Goal: Communication & Community: Answer question/provide support

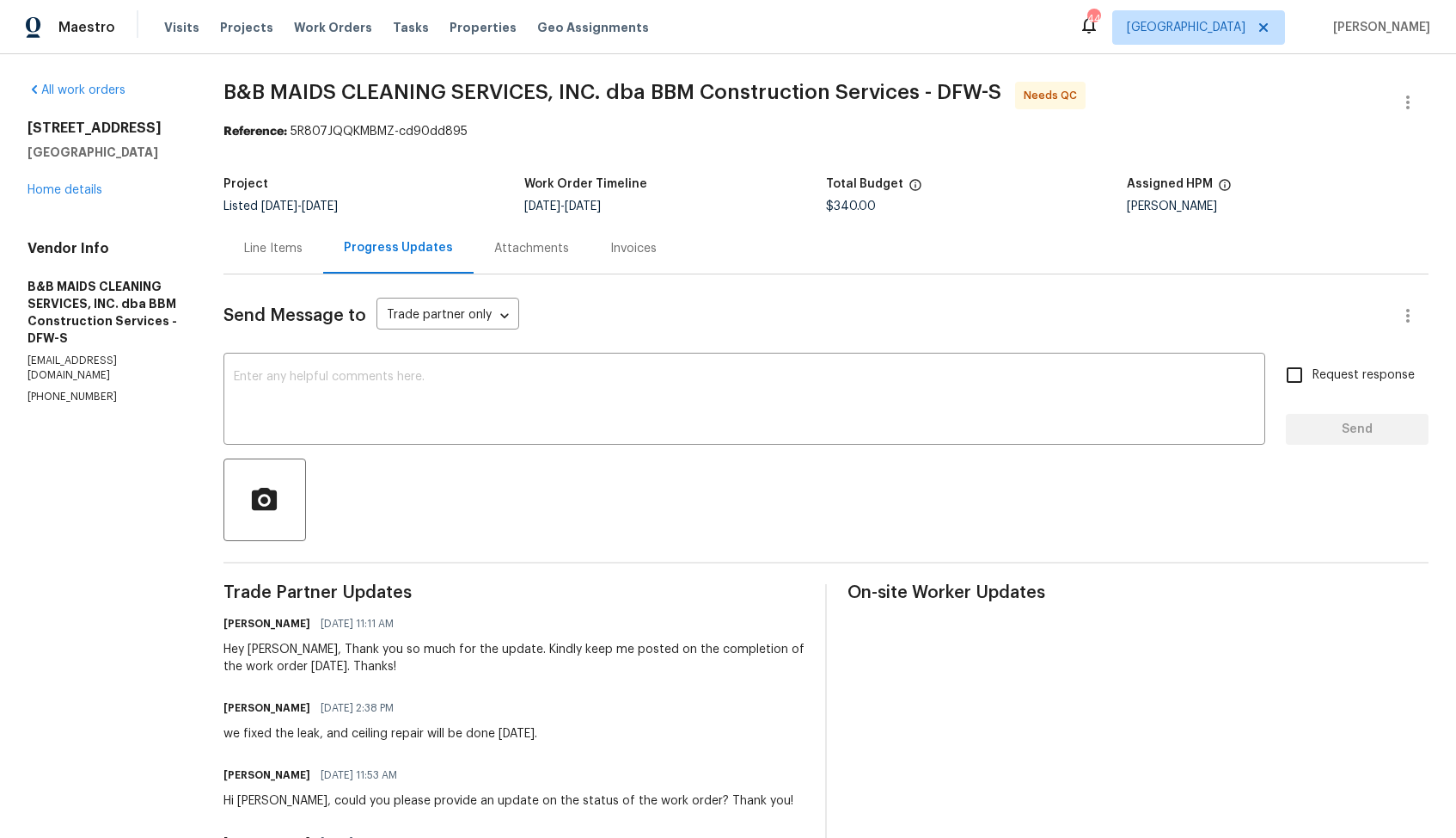
click at [303, 249] on div "Line Items" at bounding box center [274, 248] width 59 height 17
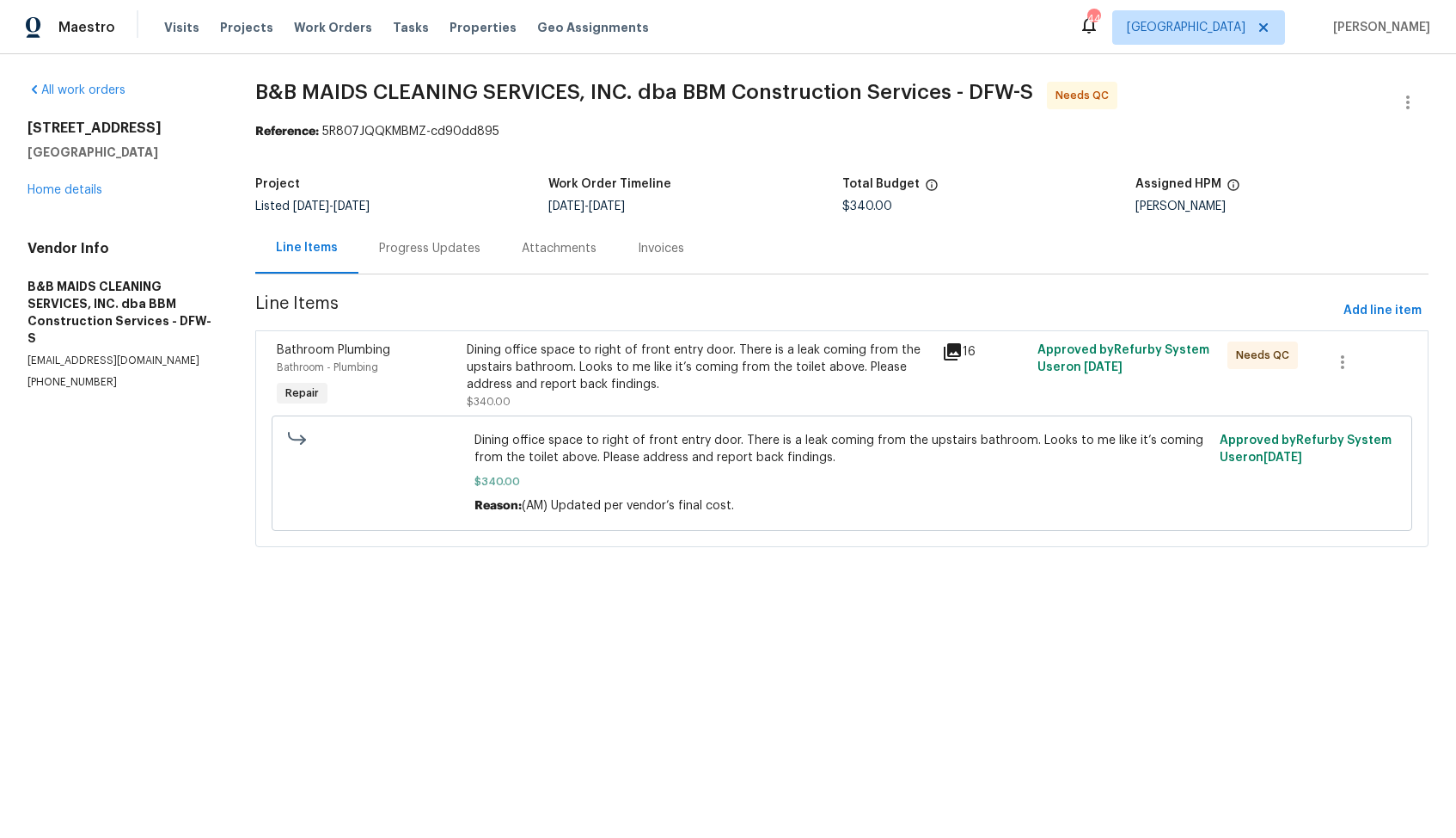
click at [429, 251] on div "Progress Updates" at bounding box center [430, 248] width 101 height 17
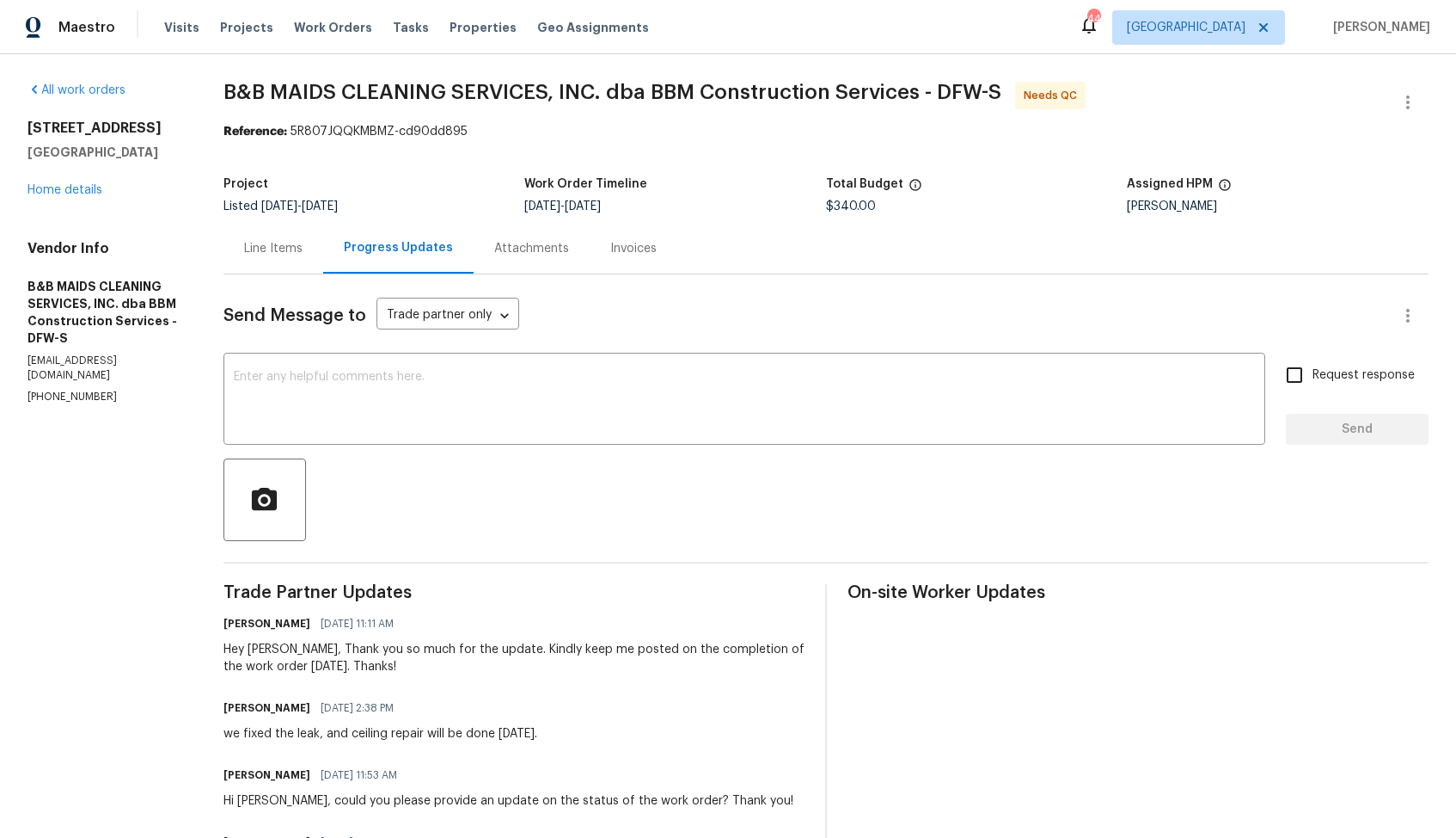
click at [303, 245] on div "Line Items" at bounding box center [274, 248] width 59 height 17
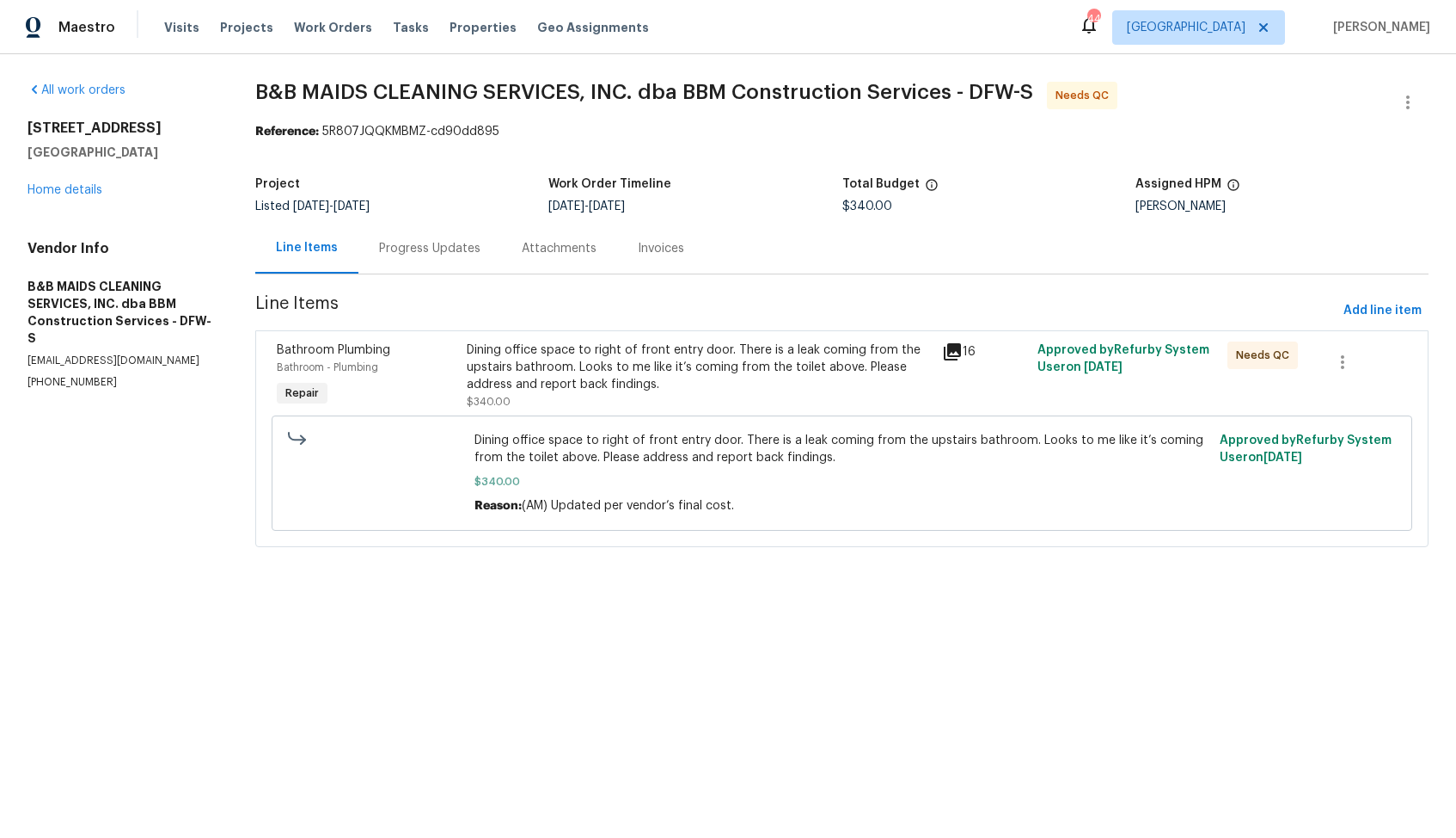
click at [633, 390] on div "Dining office space to right of front entry door. There is a leak coming from t…" at bounding box center [699, 367] width 465 height 52
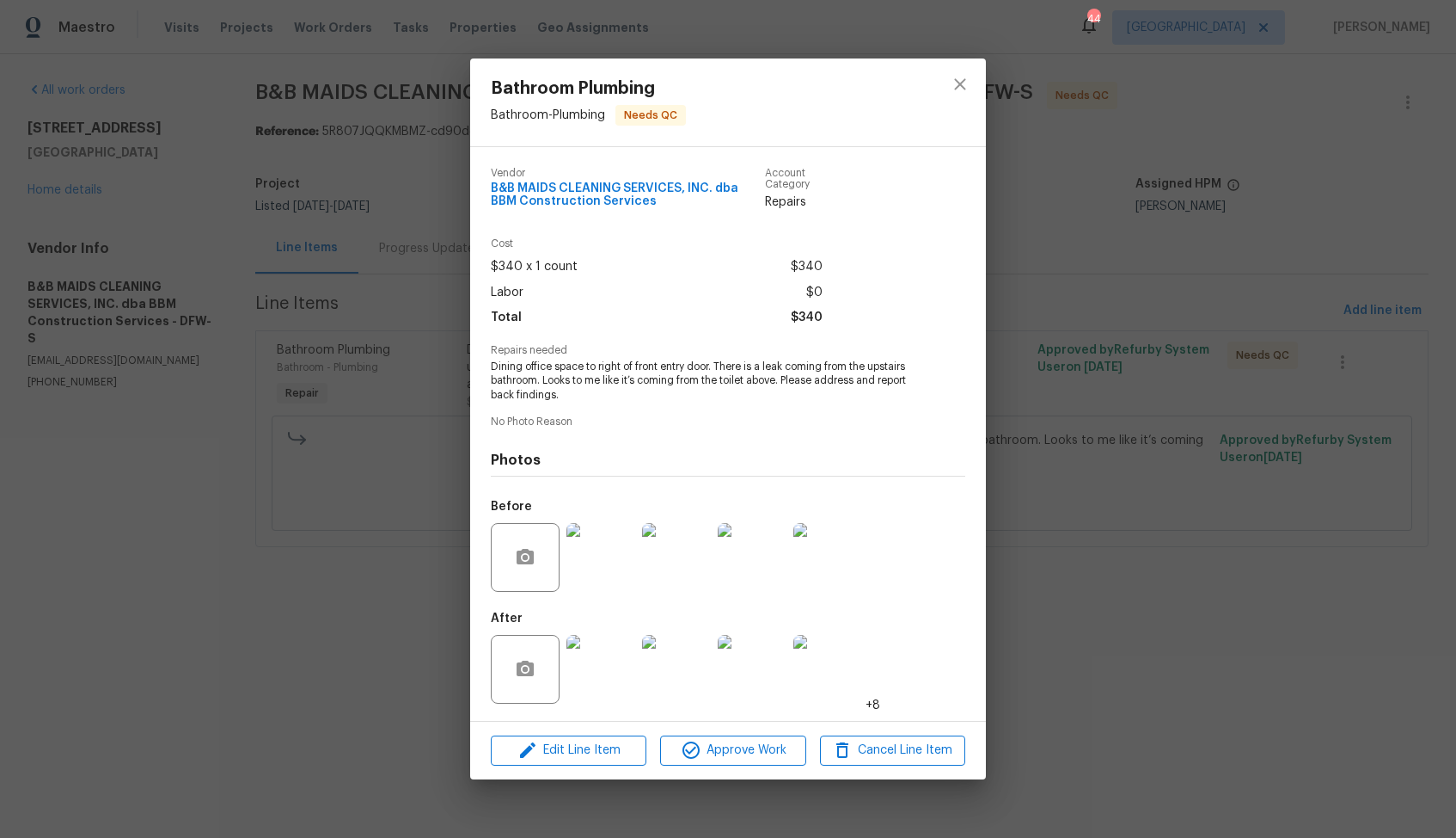
click at [594, 575] on img at bounding box center [601, 556] width 68 height 68
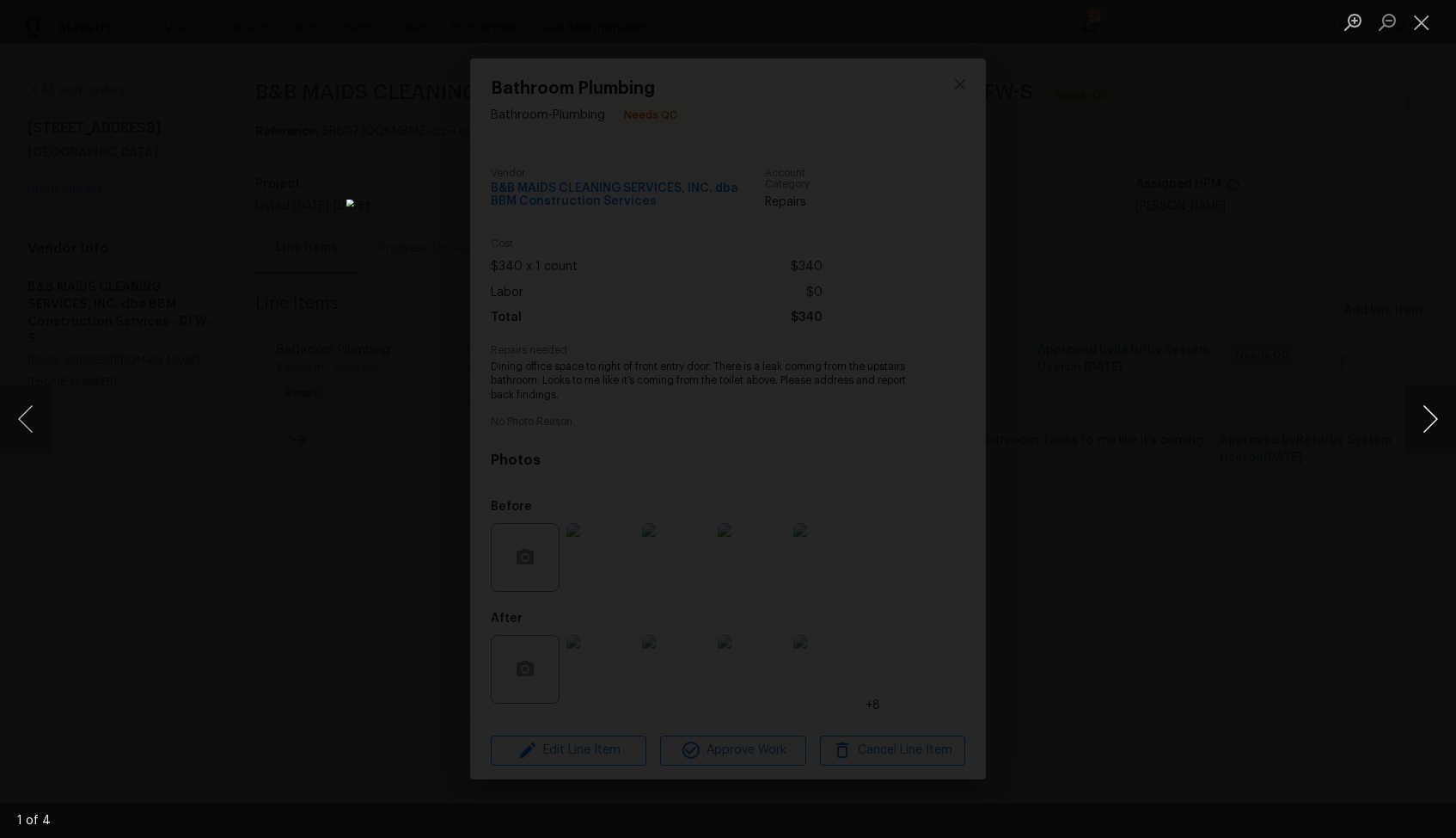
click at [1422, 424] on button "Next image" at bounding box center [1430, 419] width 52 height 68
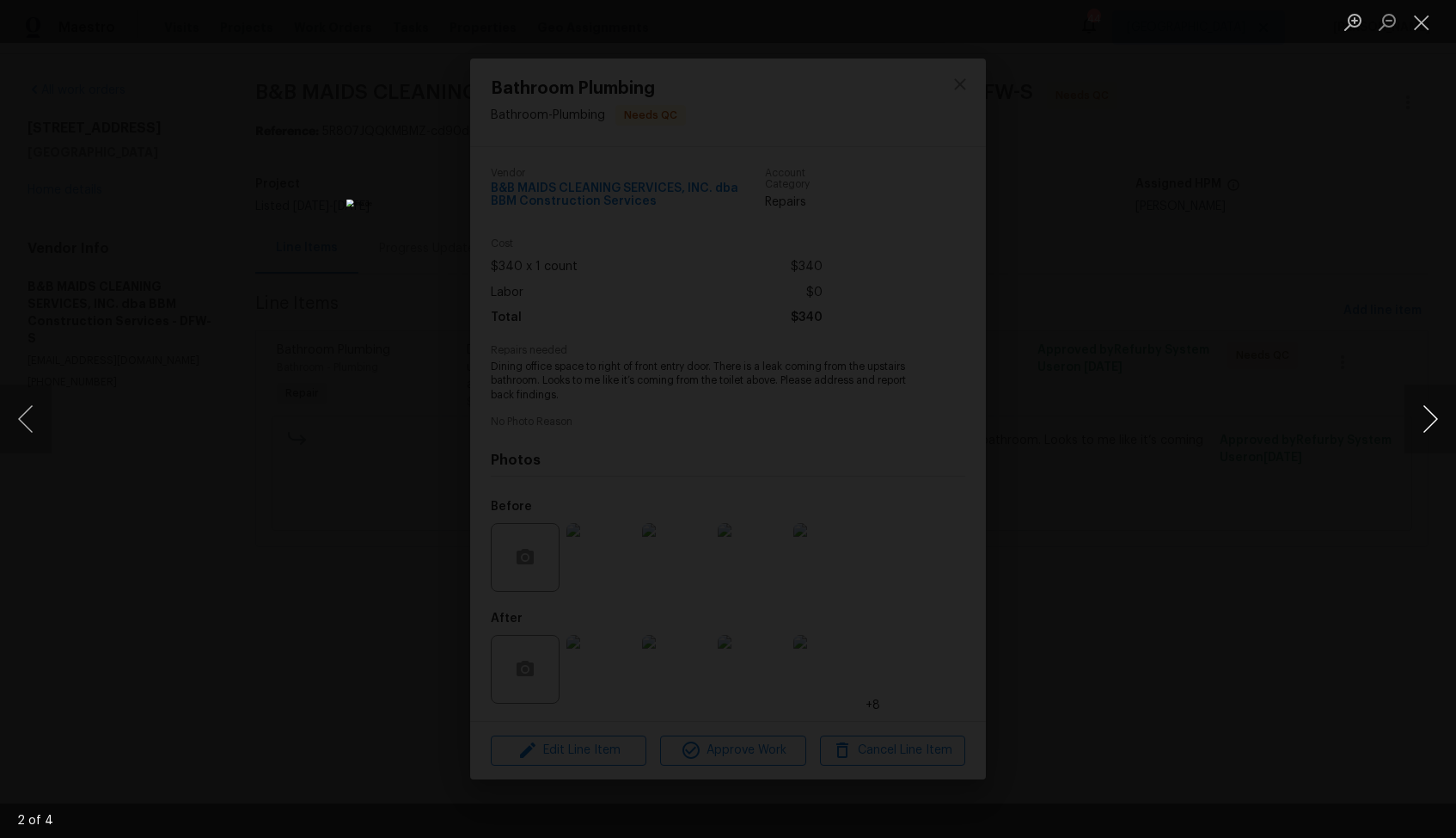
click at [1422, 424] on button "Next image" at bounding box center [1430, 419] width 52 height 68
click at [1318, 446] on div "Lightbox" at bounding box center [728, 419] width 1456 height 838
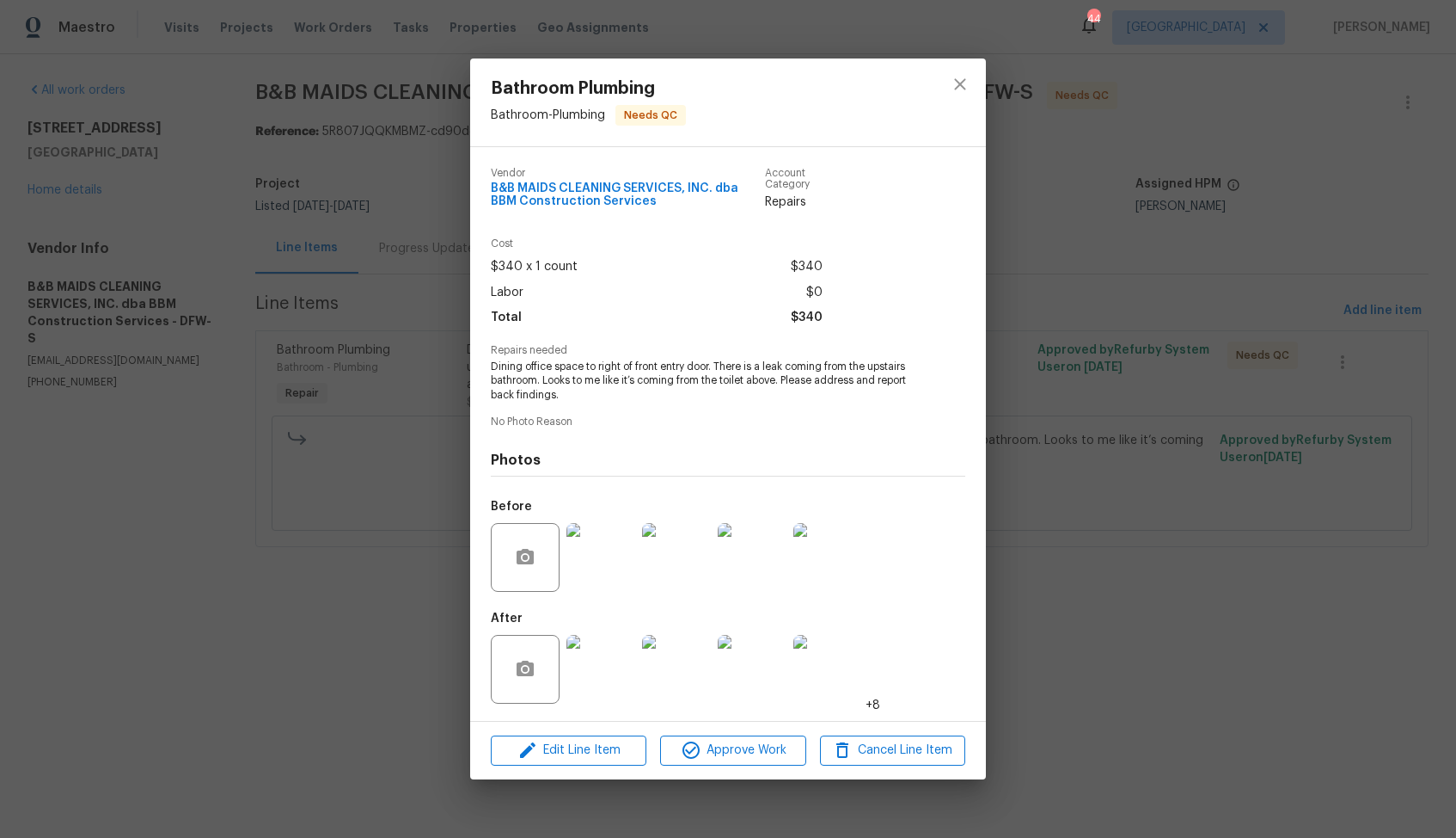
click at [604, 664] on img at bounding box center [601, 668] width 68 height 68
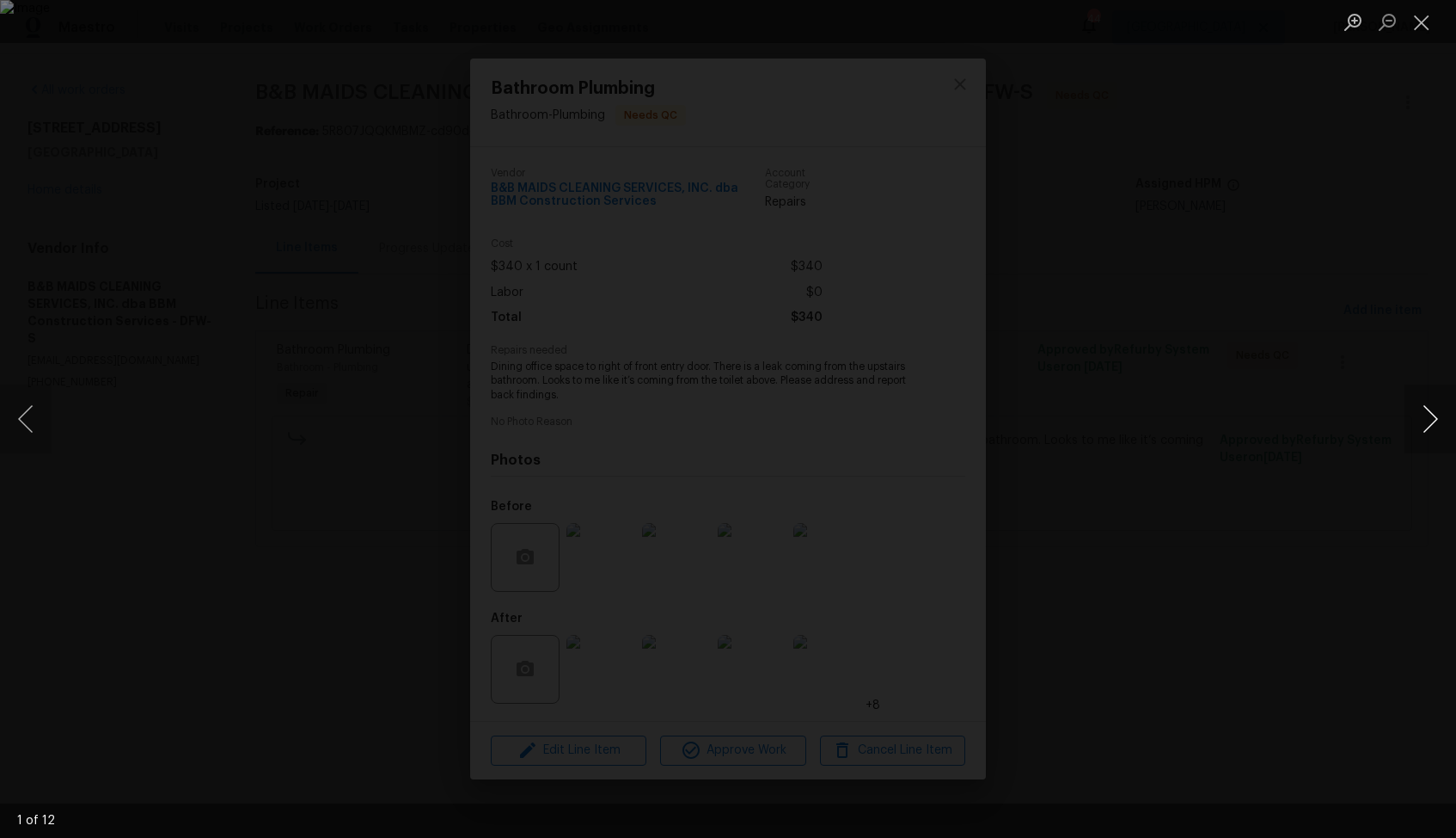
click at [1436, 430] on button "Next image" at bounding box center [1430, 419] width 52 height 68
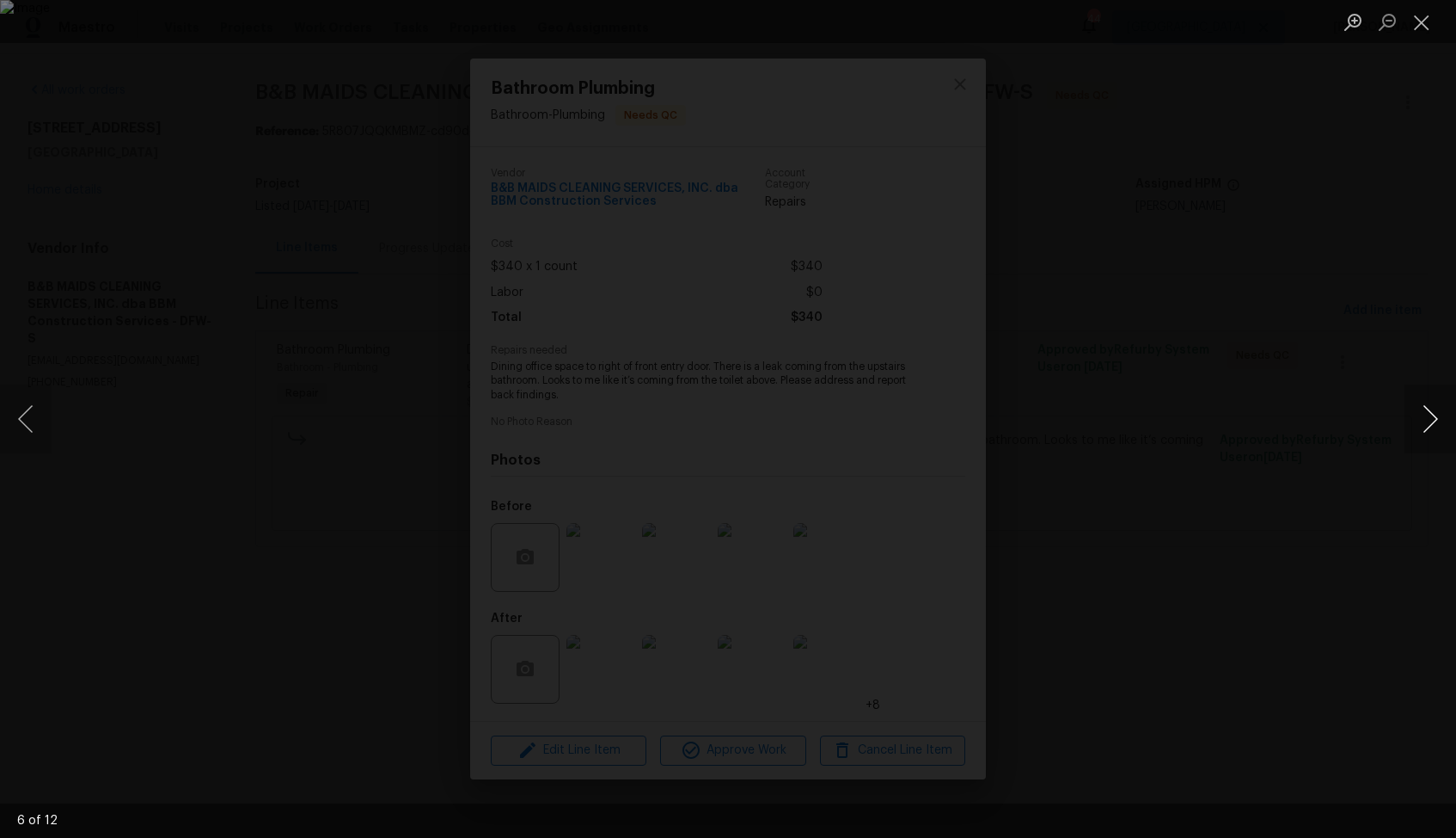
click at [1436, 430] on button "Next image" at bounding box center [1430, 419] width 52 height 68
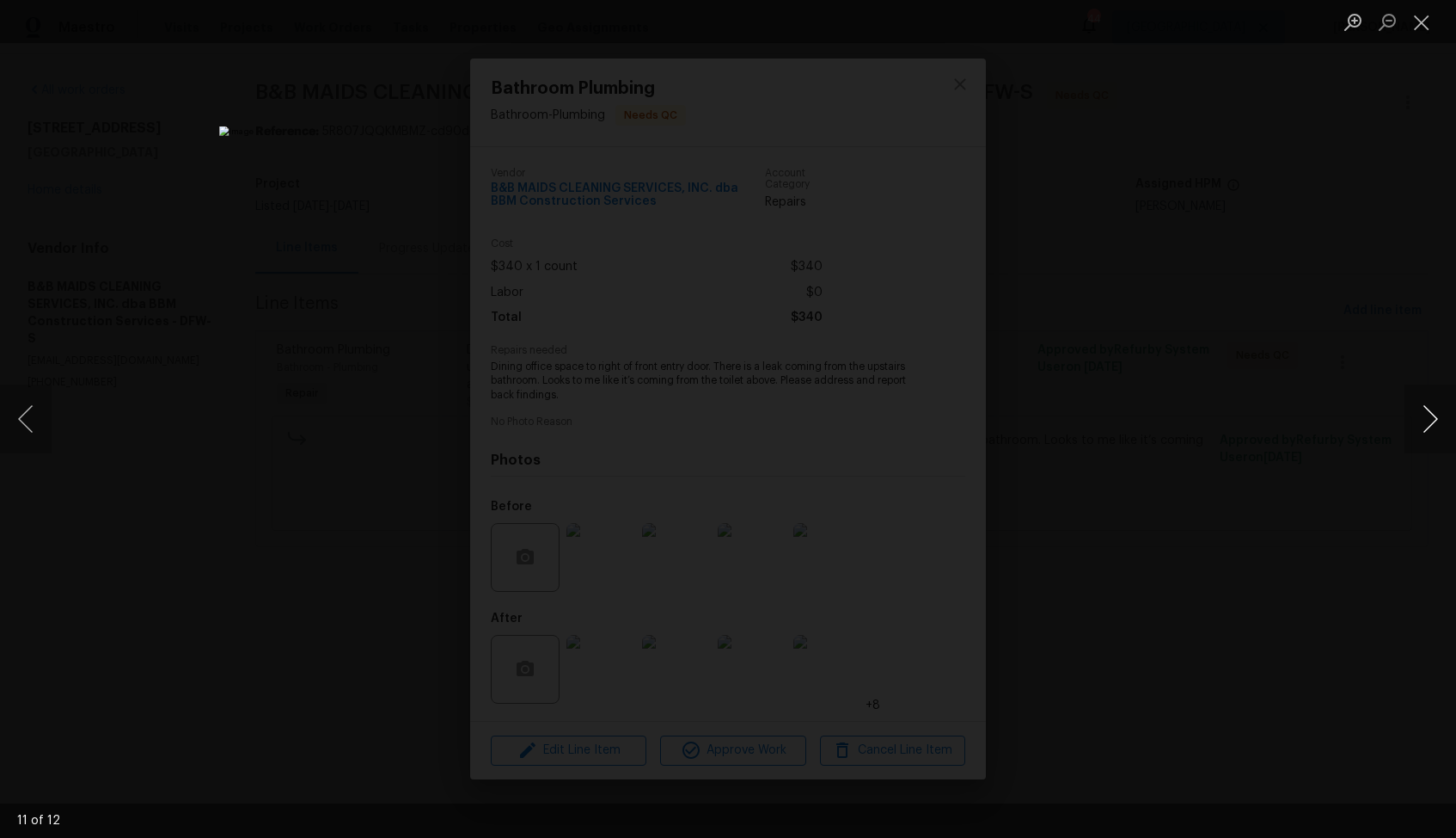
click at [1436, 430] on button "Next image" at bounding box center [1430, 419] width 52 height 68
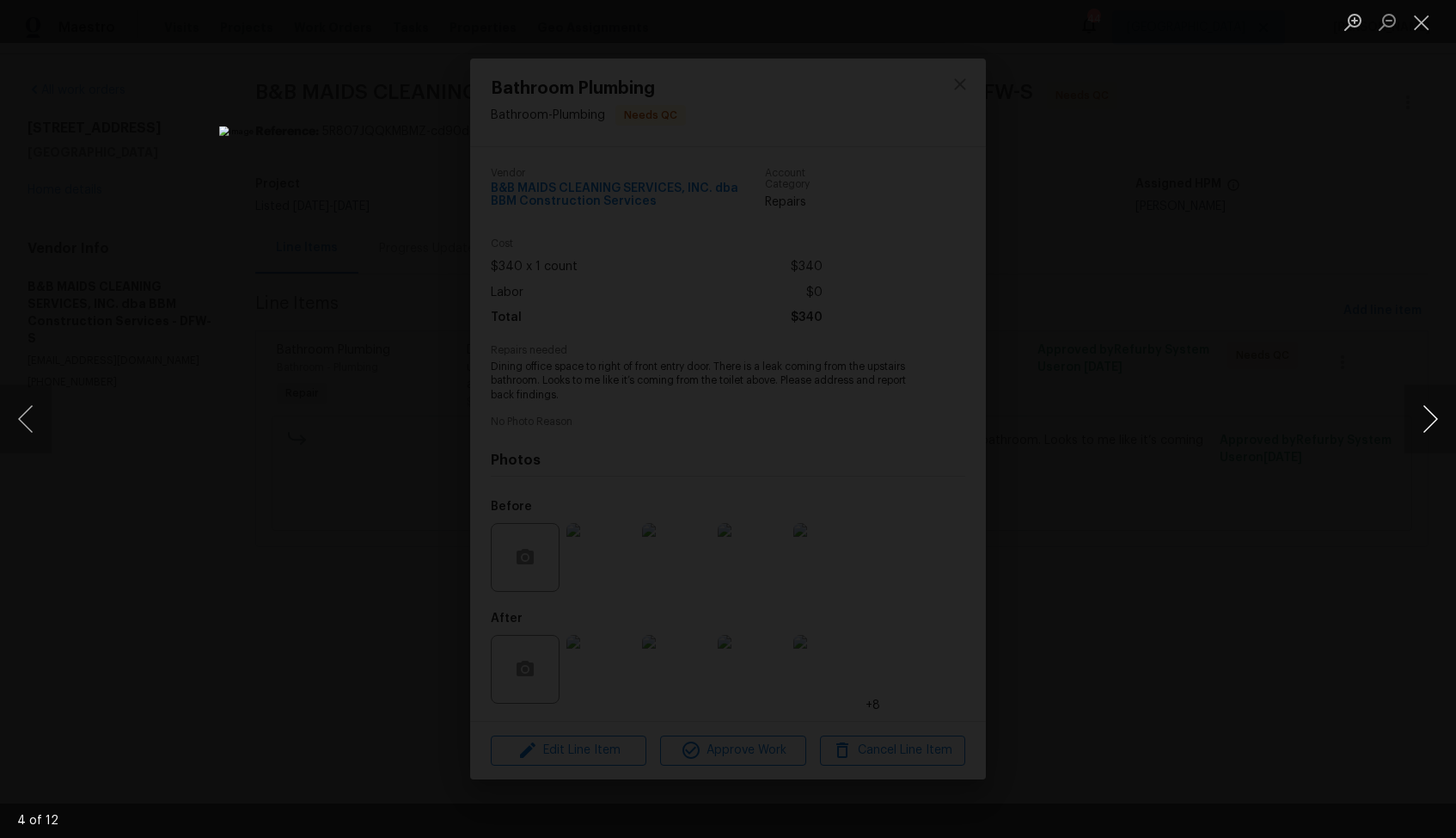
click at [1436, 430] on button "Next image" at bounding box center [1430, 419] width 52 height 68
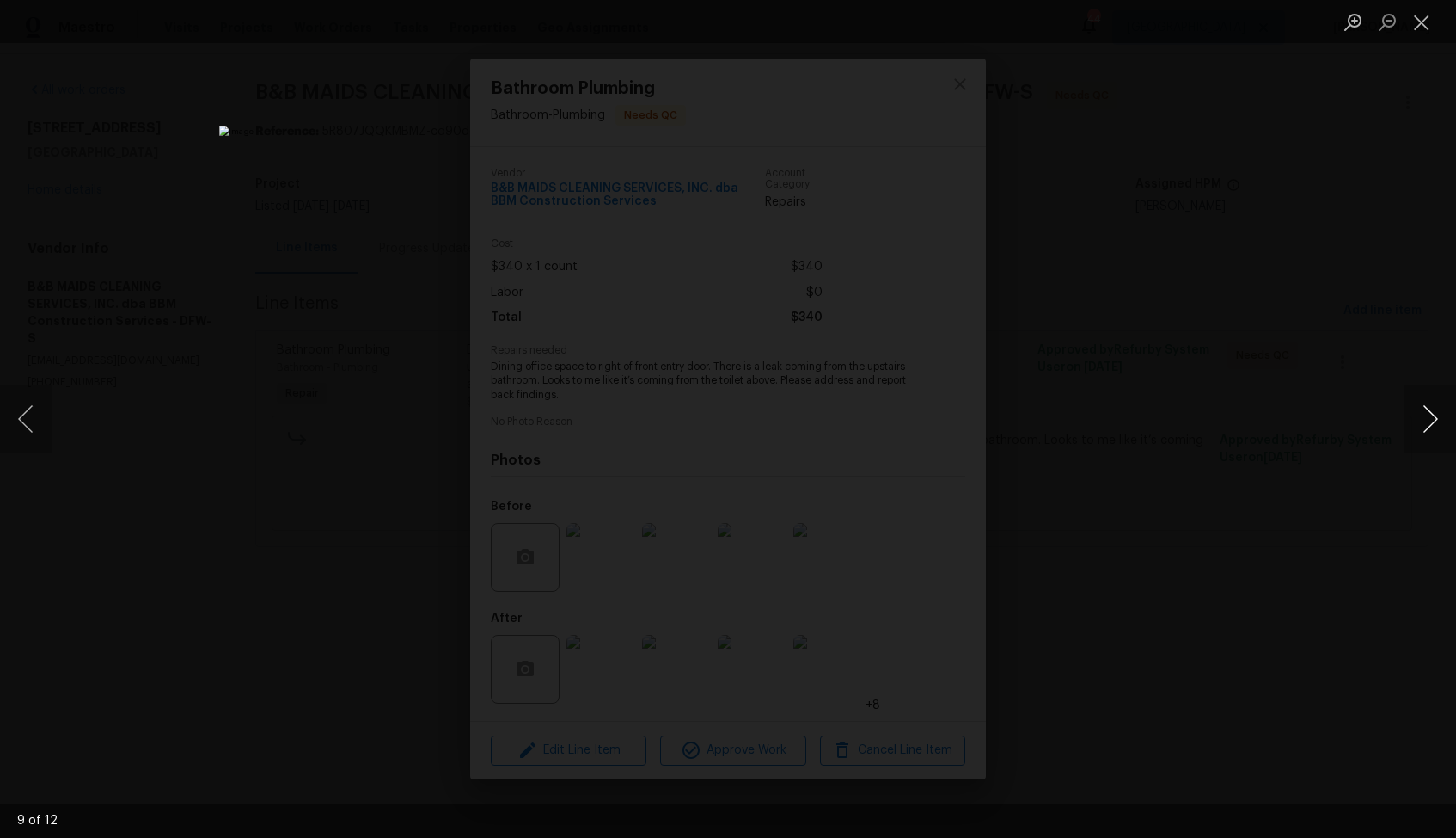
click at [1436, 430] on button "Next image" at bounding box center [1430, 419] width 52 height 68
click at [1322, 431] on div "Lightbox" at bounding box center [728, 419] width 1456 height 838
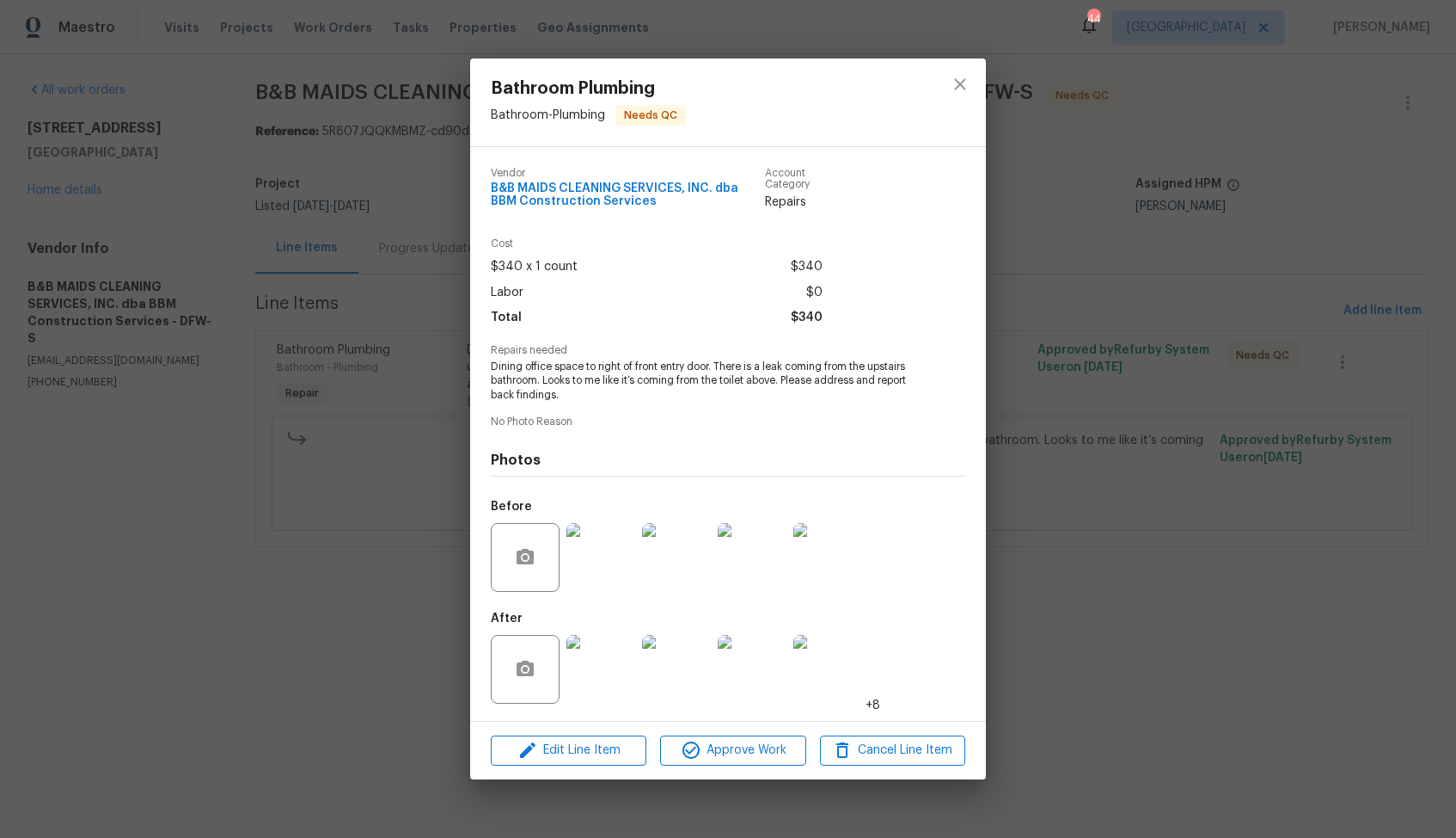
click at [1140, 524] on div "Bathroom Plumbing Bathroom - Plumbing Needs QC Vendor B&B MAIDS CLEANING SERVIC…" at bounding box center [728, 419] width 1456 height 838
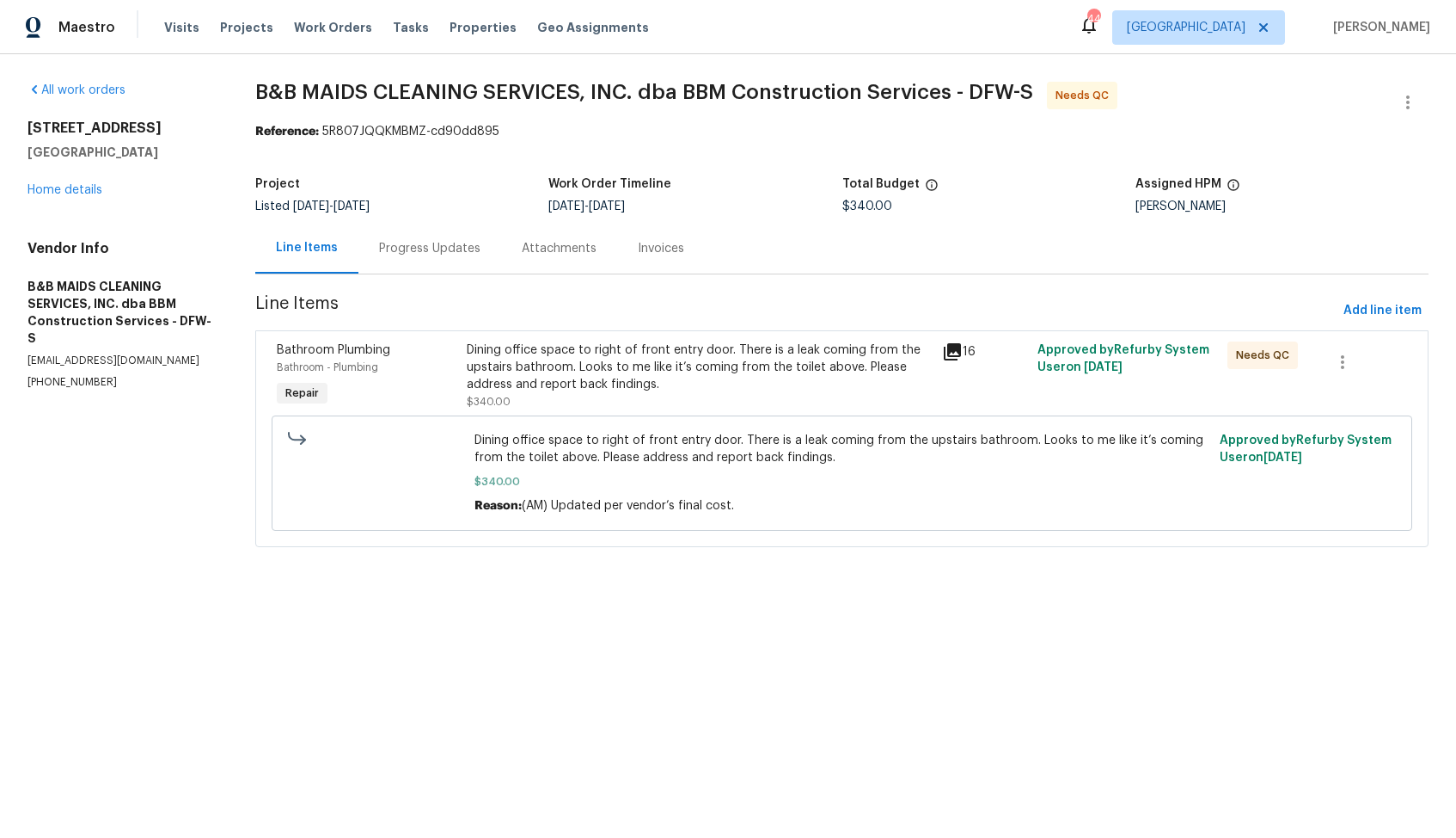
click at [438, 253] on div "Progress Updates" at bounding box center [430, 248] width 101 height 17
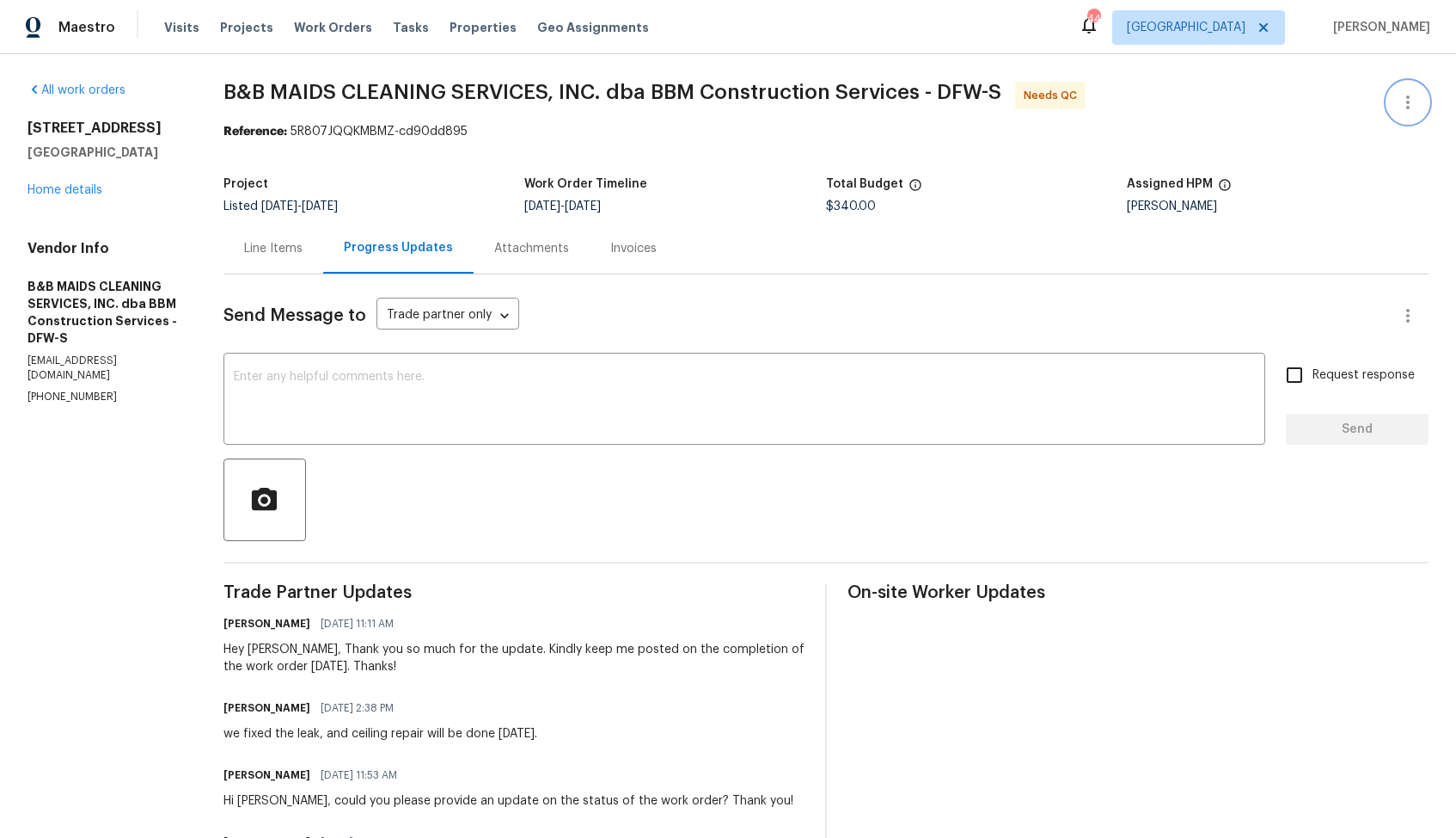
click at [1403, 93] on icon "button" at bounding box center [1407, 102] width 20 height 20
click at [1291, 100] on li "Edit" at bounding box center [1352, 103] width 186 height 28
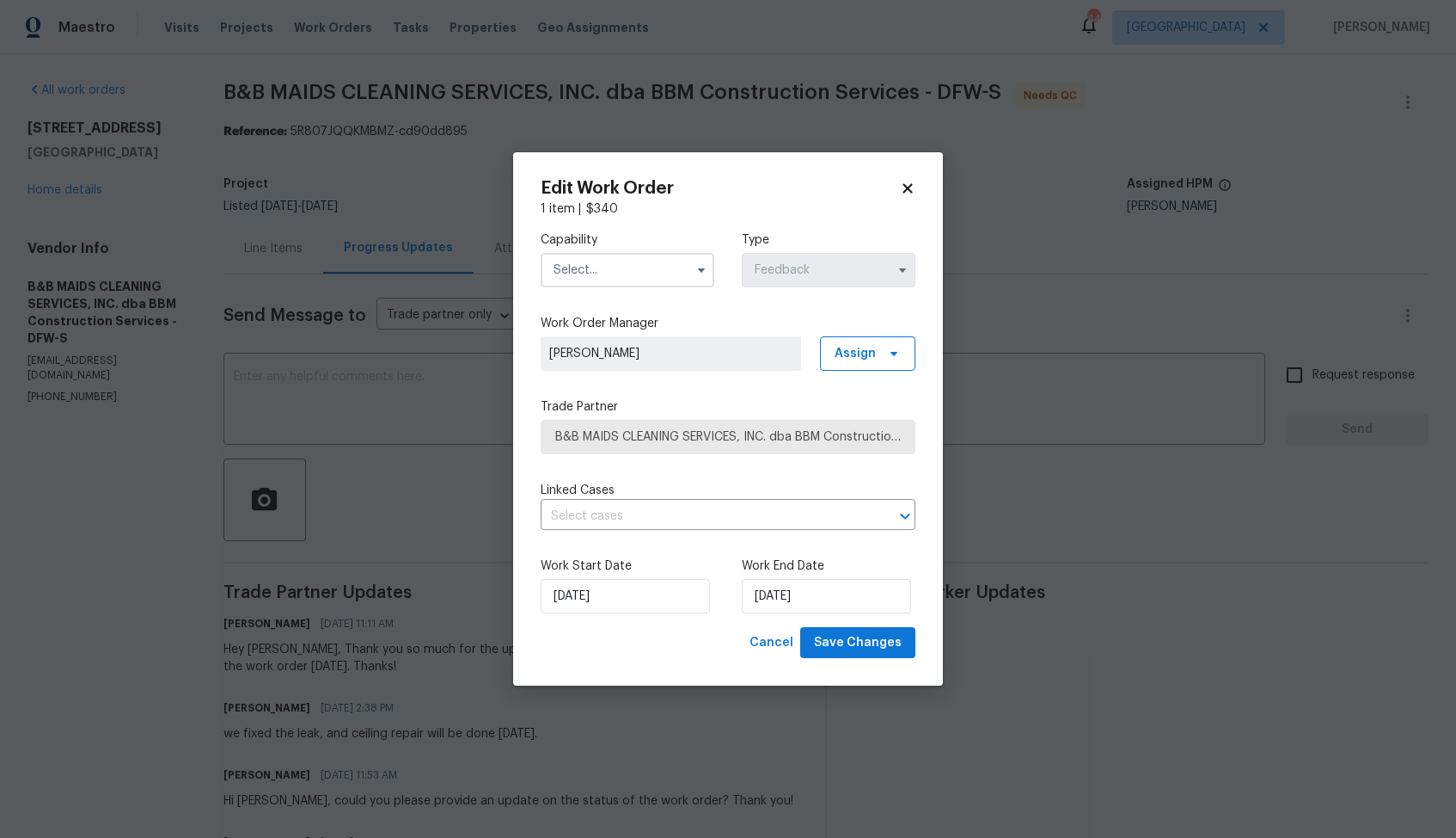
click at [577, 265] on input "text" at bounding box center [627, 270] width 173 height 35
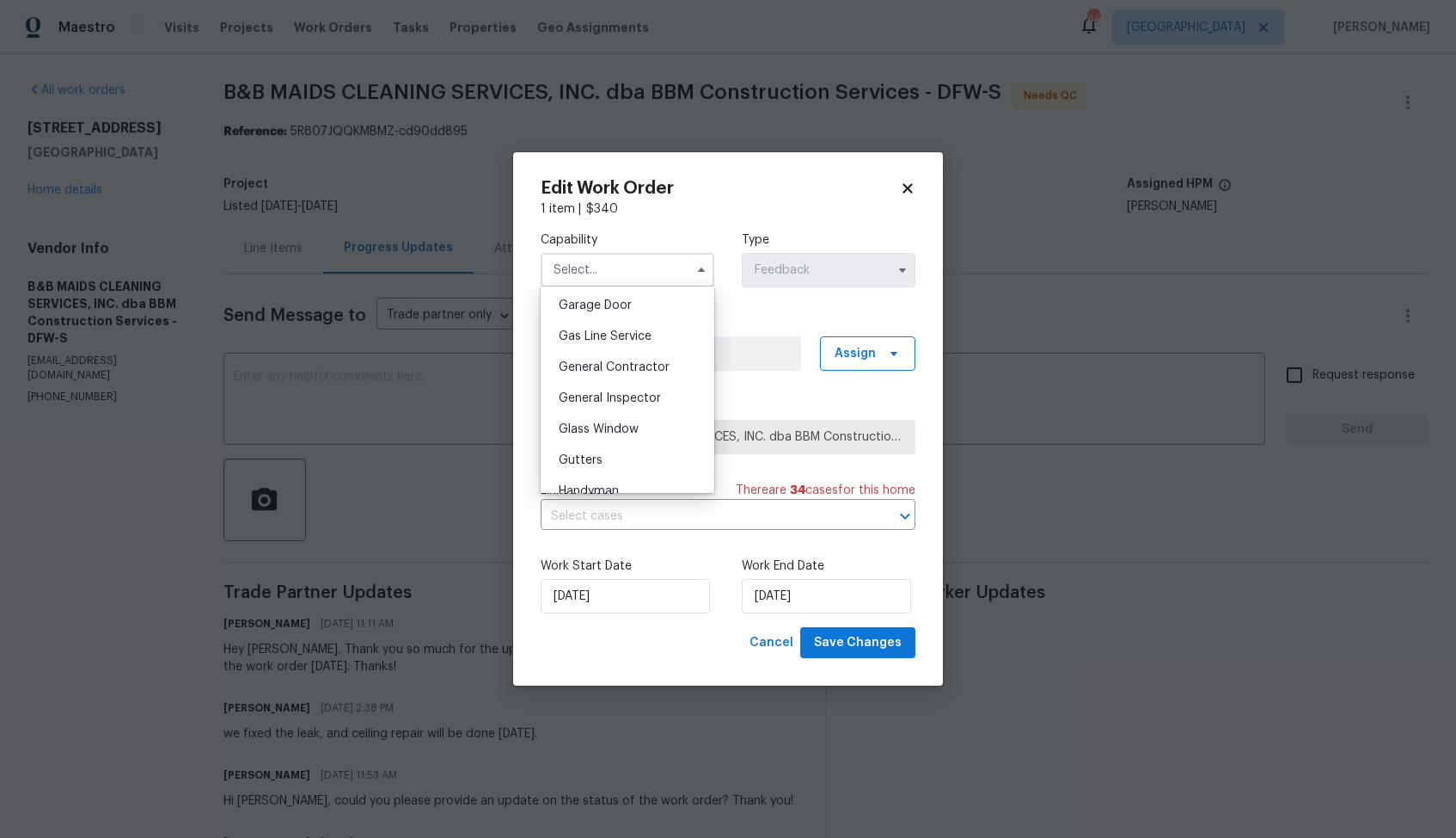
scroll to position [826, 0]
click at [601, 427] on span "Handyman" at bounding box center [589, 427] width 60 height 12
type input "Handyman"
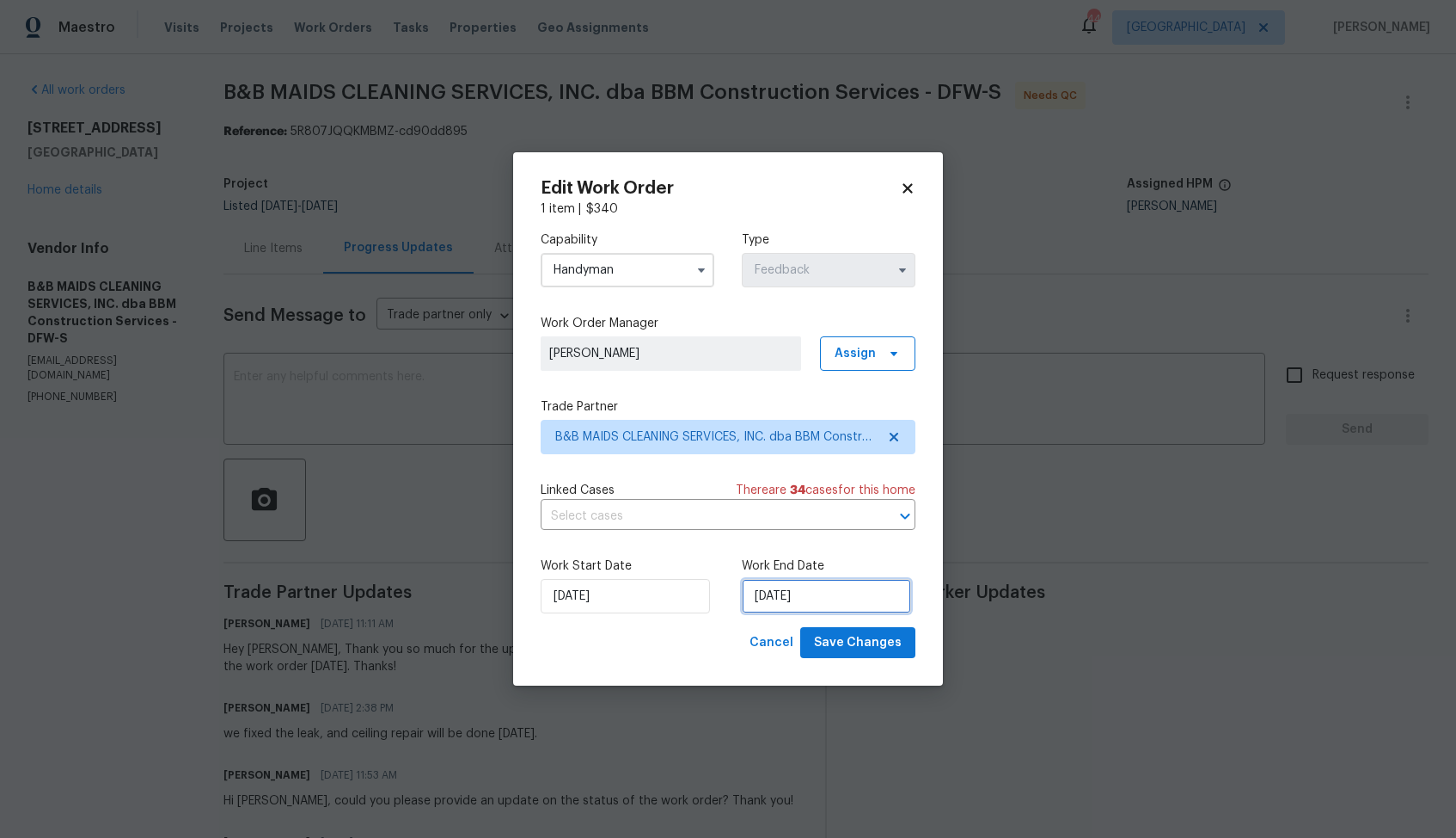
click at [758, 599] on input "[DATE]" at bounding box center [826, 595] width 170 height 35
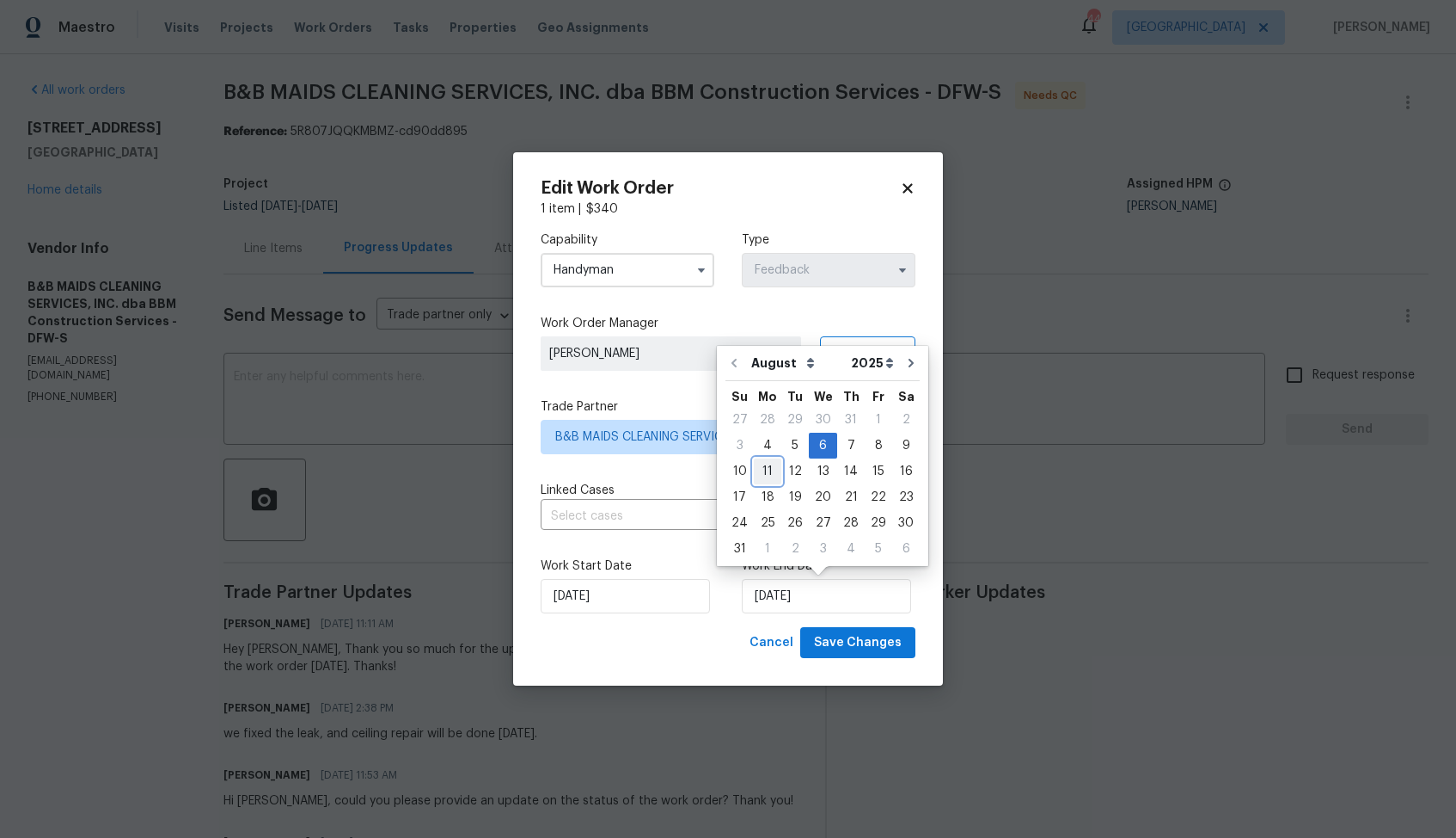
click at [756, 475] on div "11" at bounding box center [768, 471] width 28 height 24
type input "[DATE]"
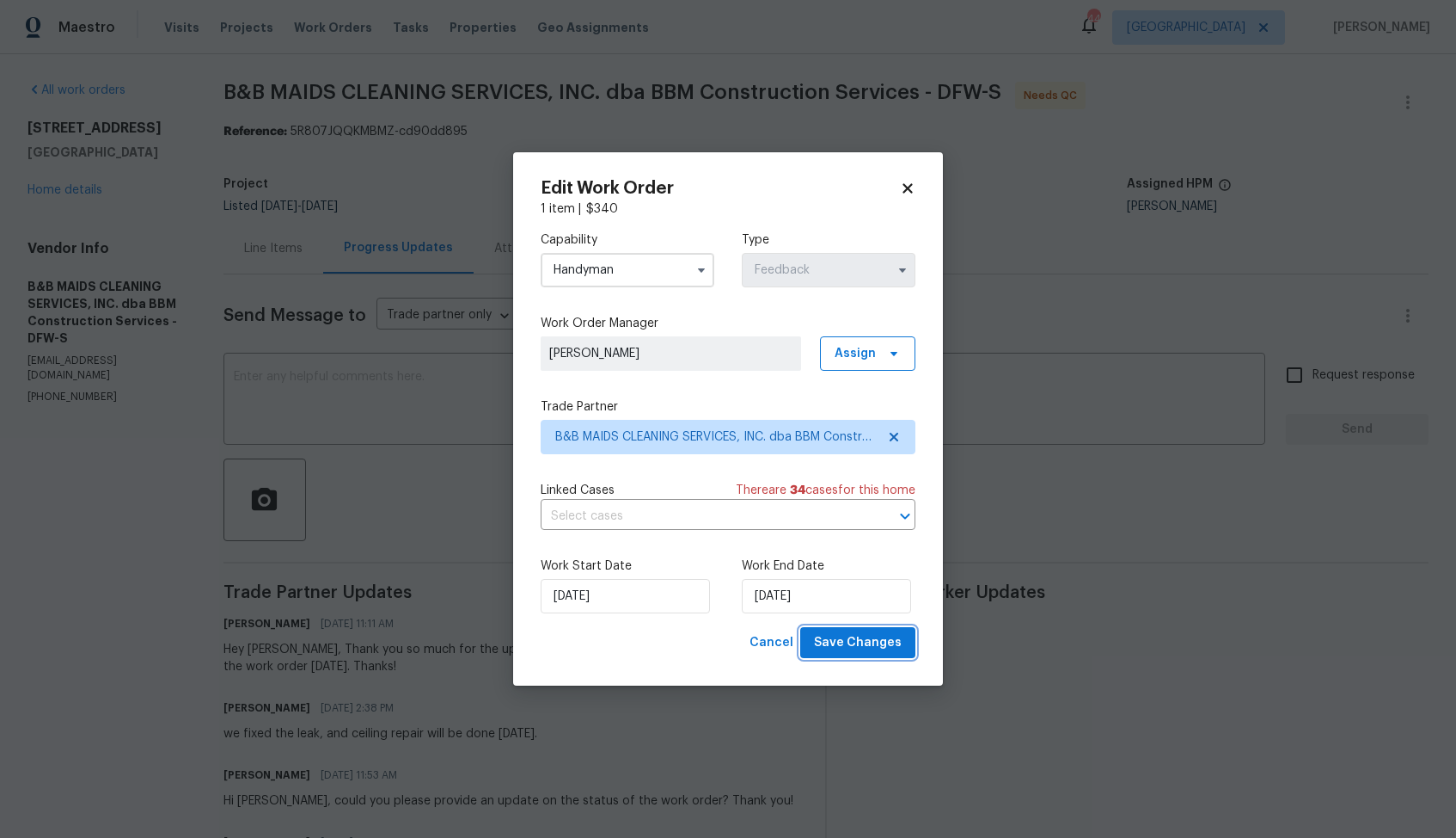
click at [829, 640] on span "Save Changes" at bounding box center [857, 642] width 88 height 21
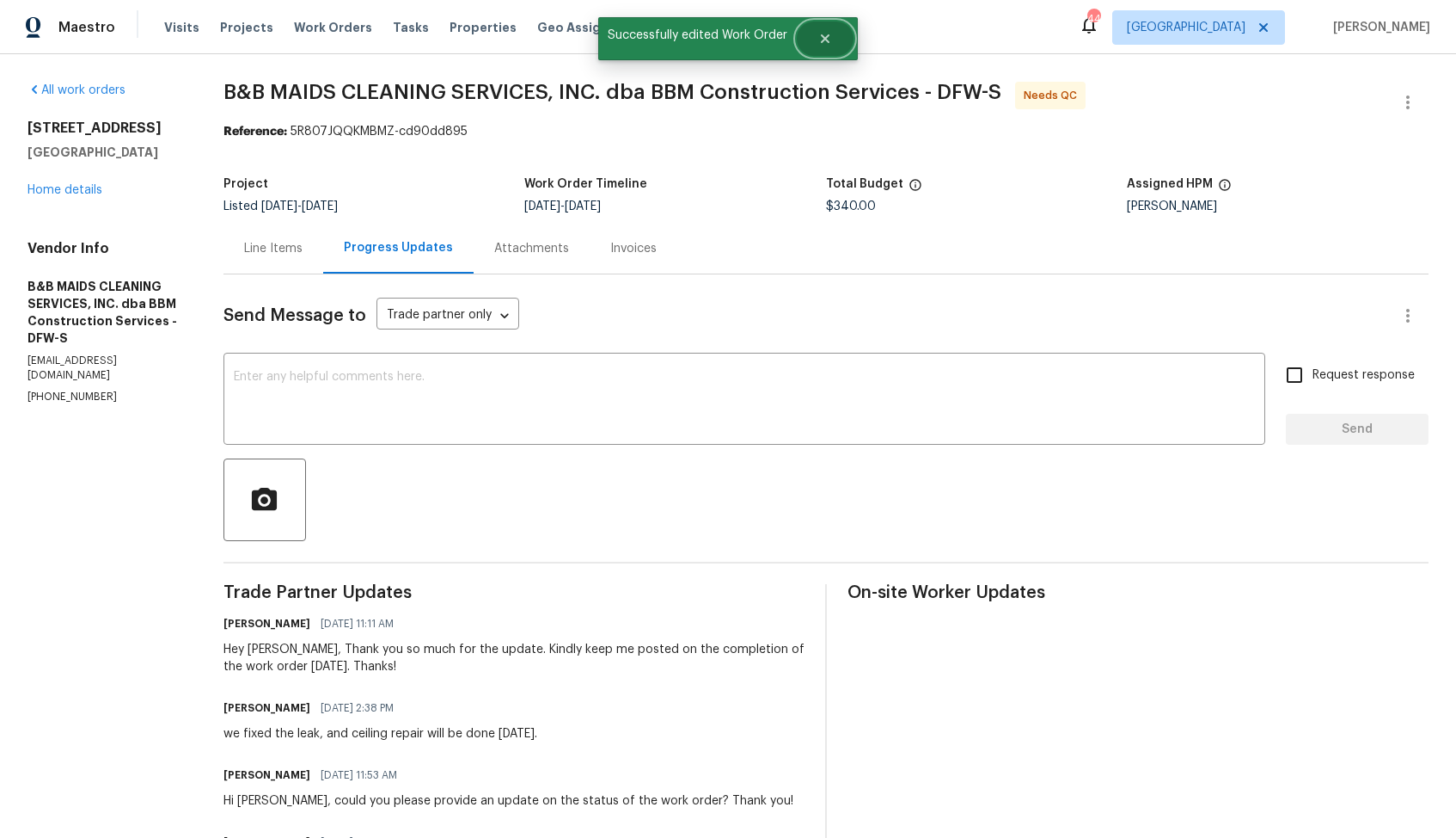
click at [812, 35] on button "Close" at bounding box center [825, 38] width 57 height 35
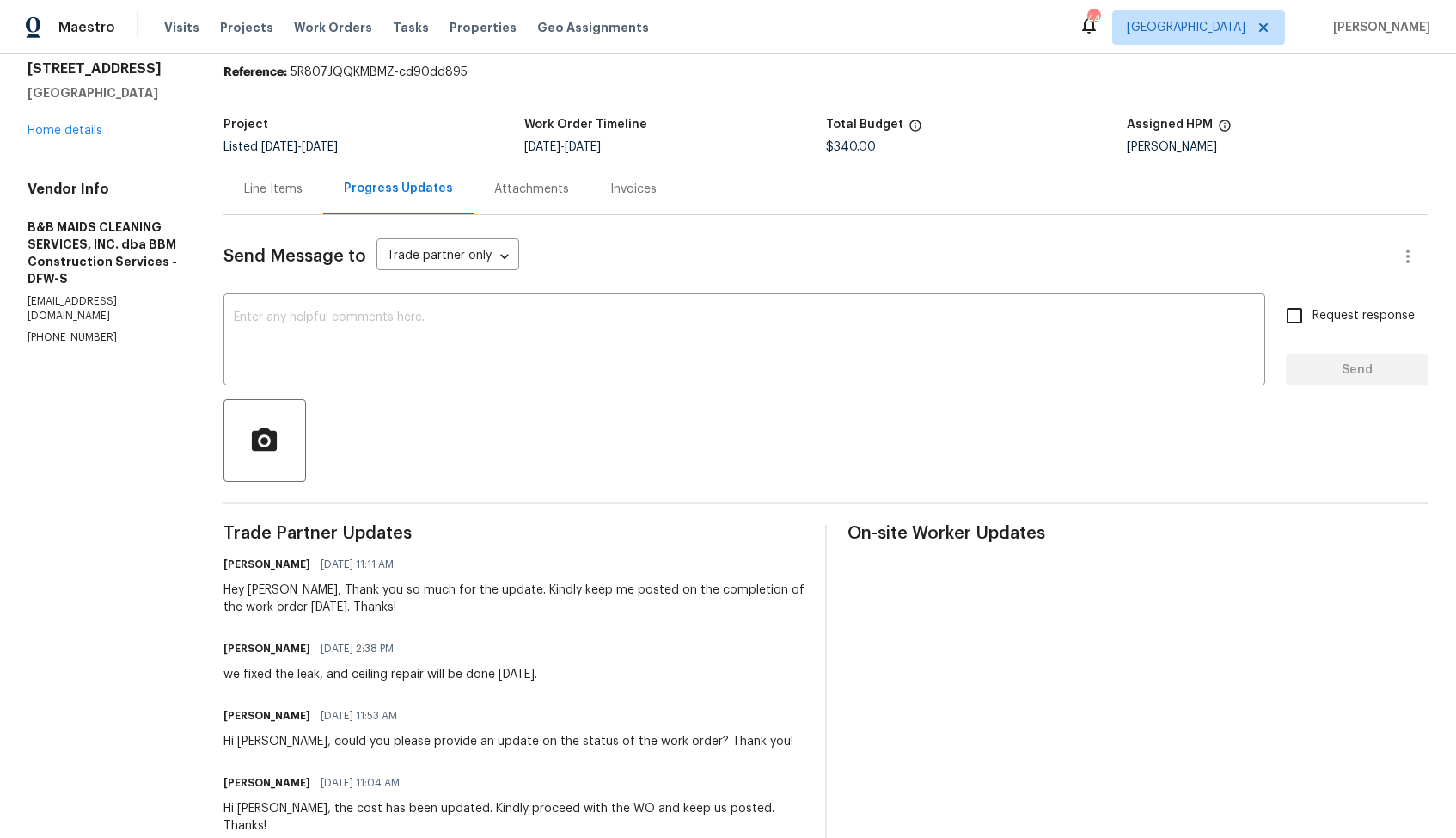
scroll to position [0, 0]
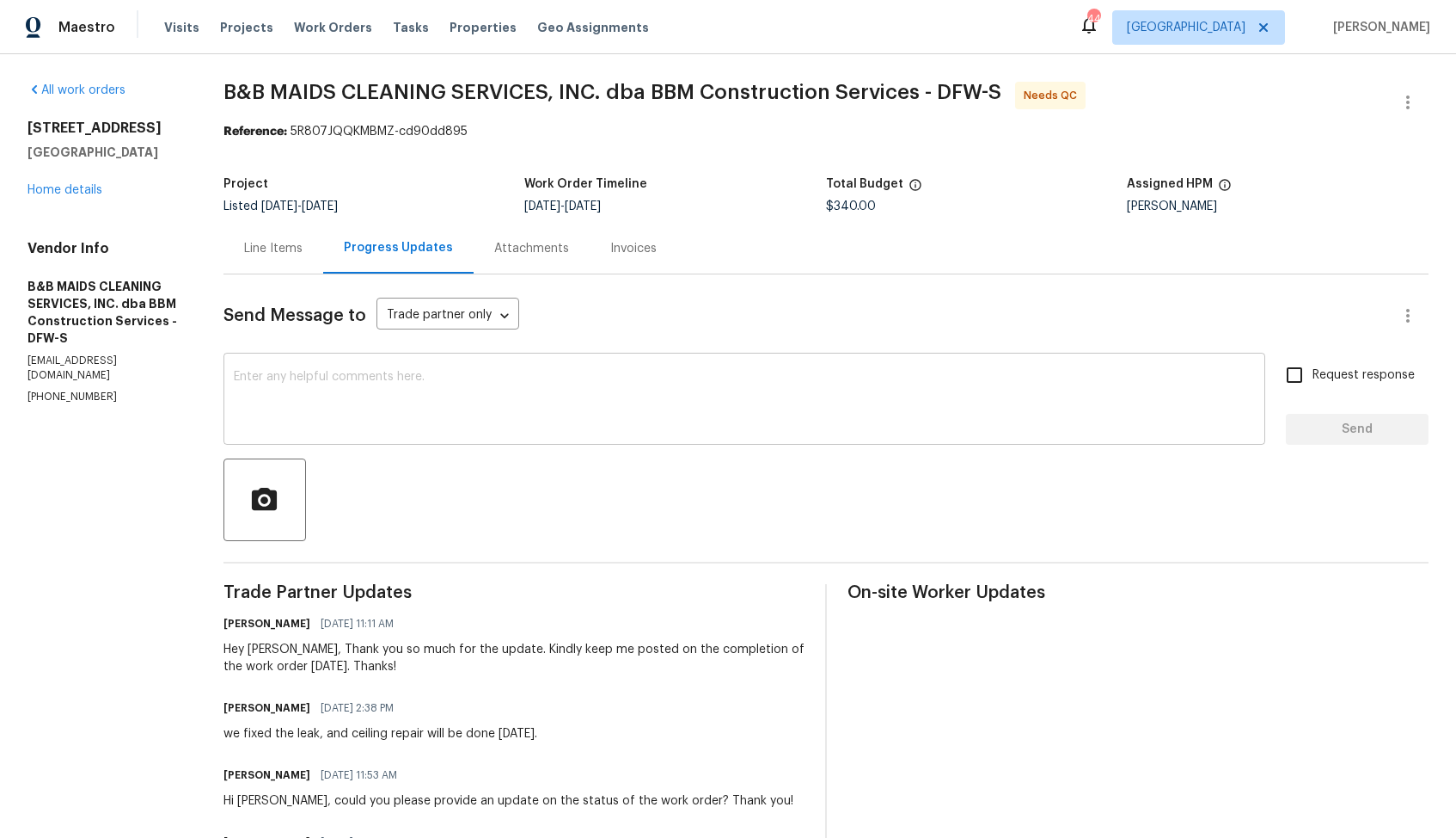
click at [462, 432] on div "x ​" at bounding box center [744, 401] width 1042 height 88
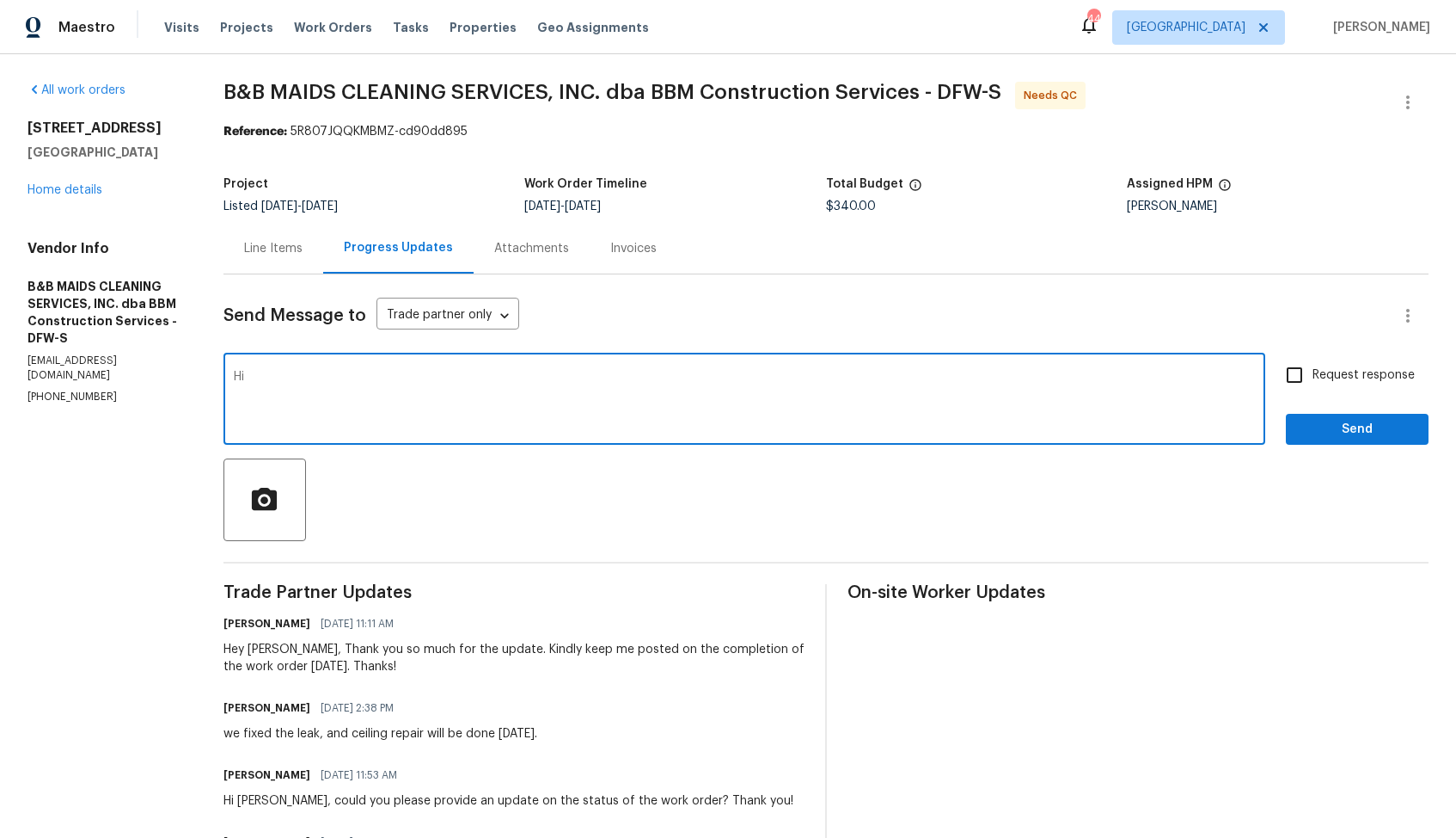
click at [298, 644] on div "Hey [PERSON_NAME], Thank you so much for the update. Kindly keep me posted on t…" at bounding box center [514, 658] width 581 height 35
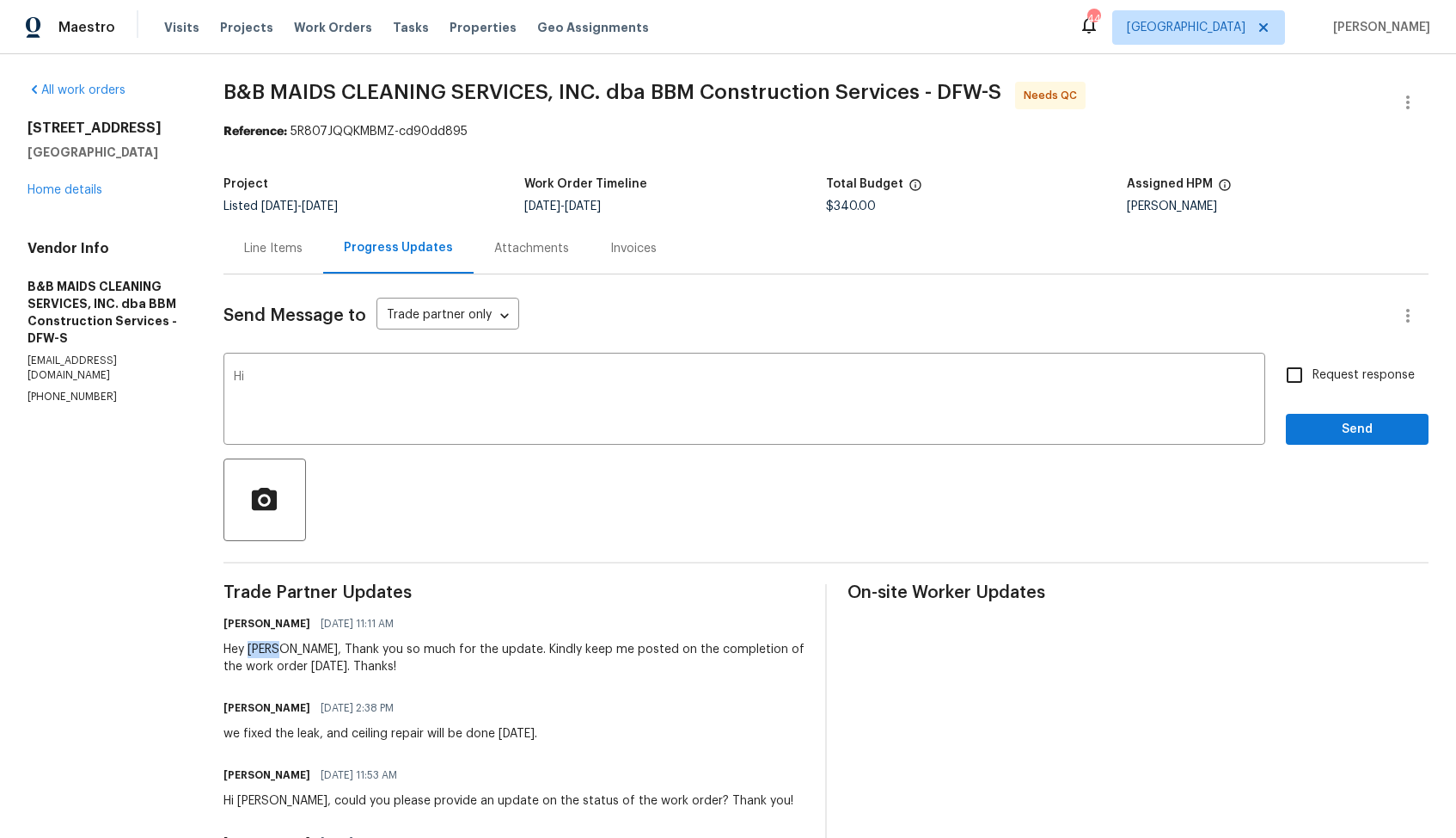
copy div "[PERSON_NAME]"
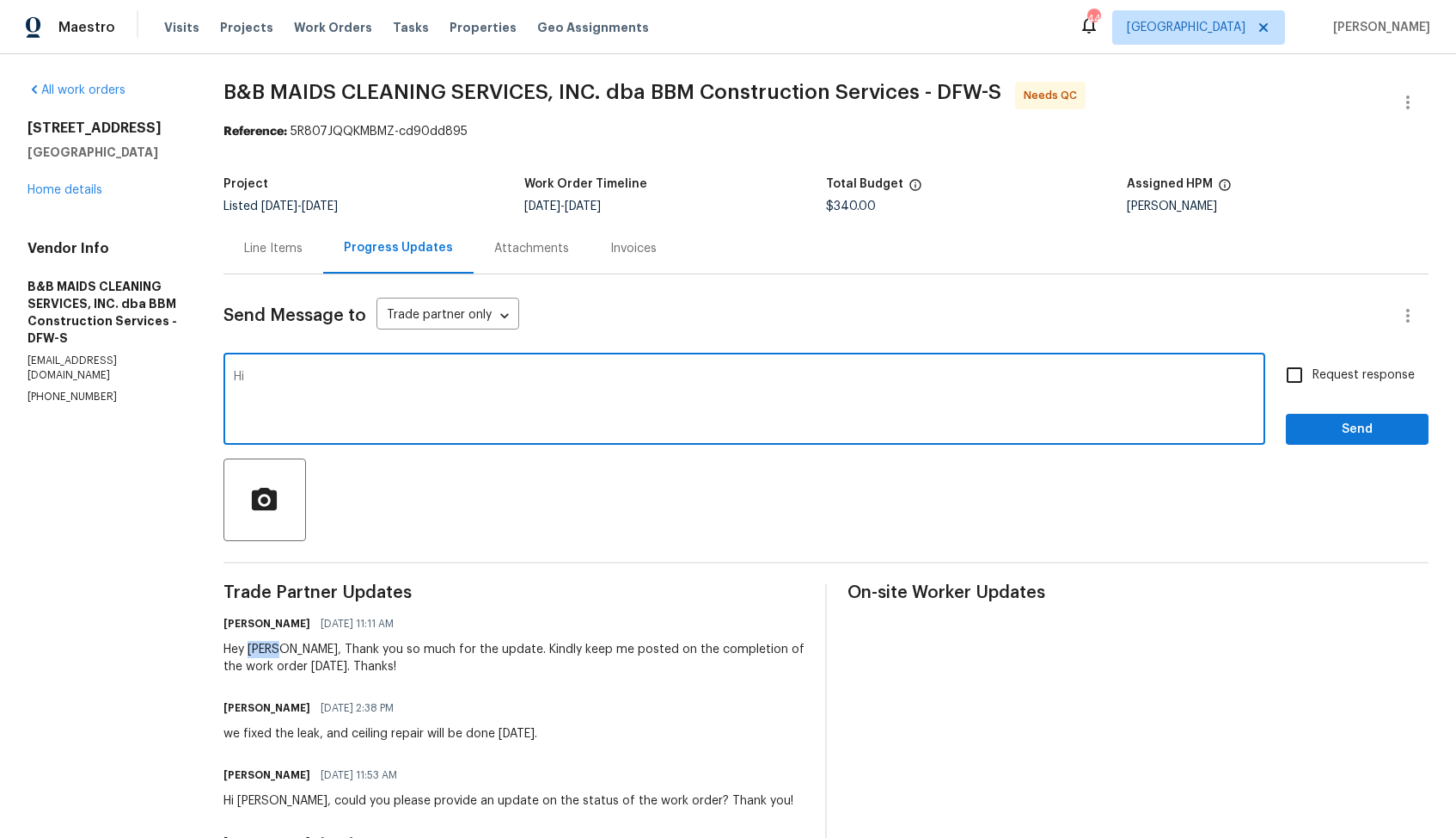
click at [492, 403] on textarea "Hi" at bounding box center [744, 401] width 1022 height 60
paste textarea "[PERSON_NAME]"
click at [362, 379] on textarea "Hi [PERSON_NAME], thank [PERSON_NAME] for completing the job" at bounding box center [744, 401] width 1022 height 60
click at [553, 380] on textarea "Hi [PERSON_NAME], thank you for completing the job" at bounding box center [744, 401] width 1022 height 60
type textarea "Hi [PERSON_NAME], thank you for completing the job. WO is approved. Thanks!"
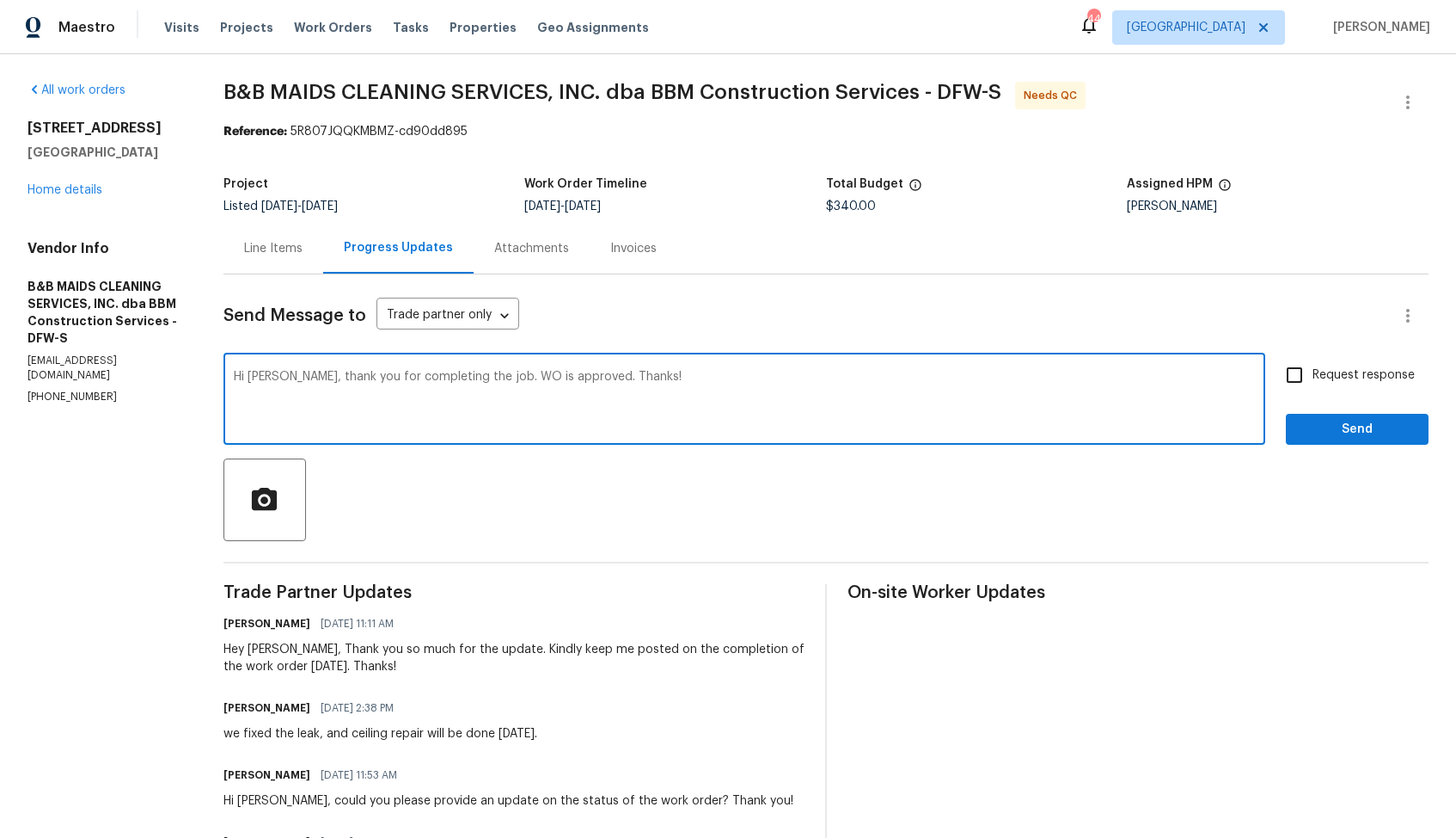
click at [510, 380] on textarea "Hi [PERSON_NAME], thank you for completing the job. WO is approved. Thanks!" at bounding box center [744, 401] width 1022 height 60
click at [303, 241] on div "Line Items" at bounding box center [274, 248] width 59 height 17
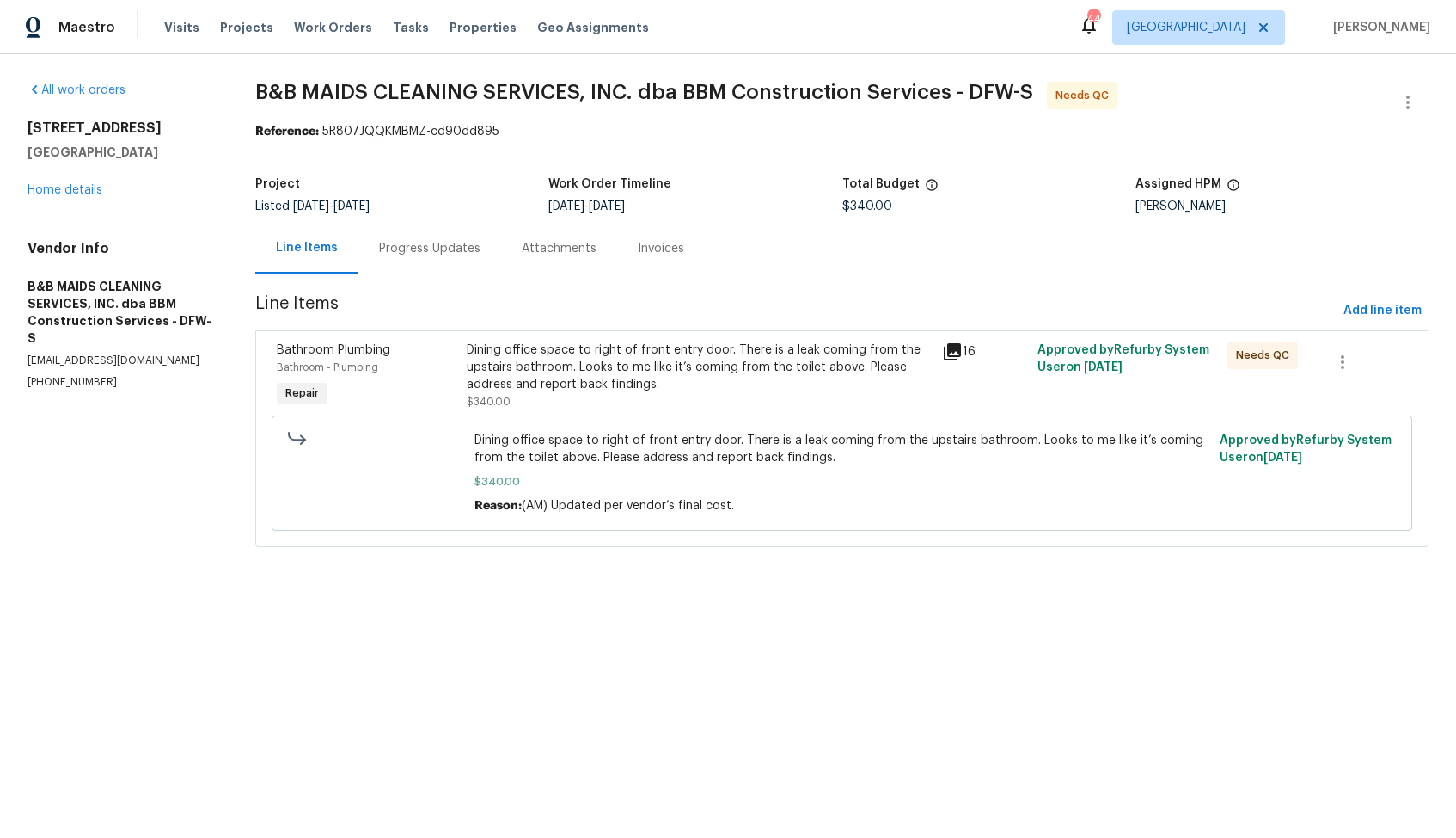
click at [433, 249] on div "Progress Updates" at bounding box center [430, 248] width 101 height 17
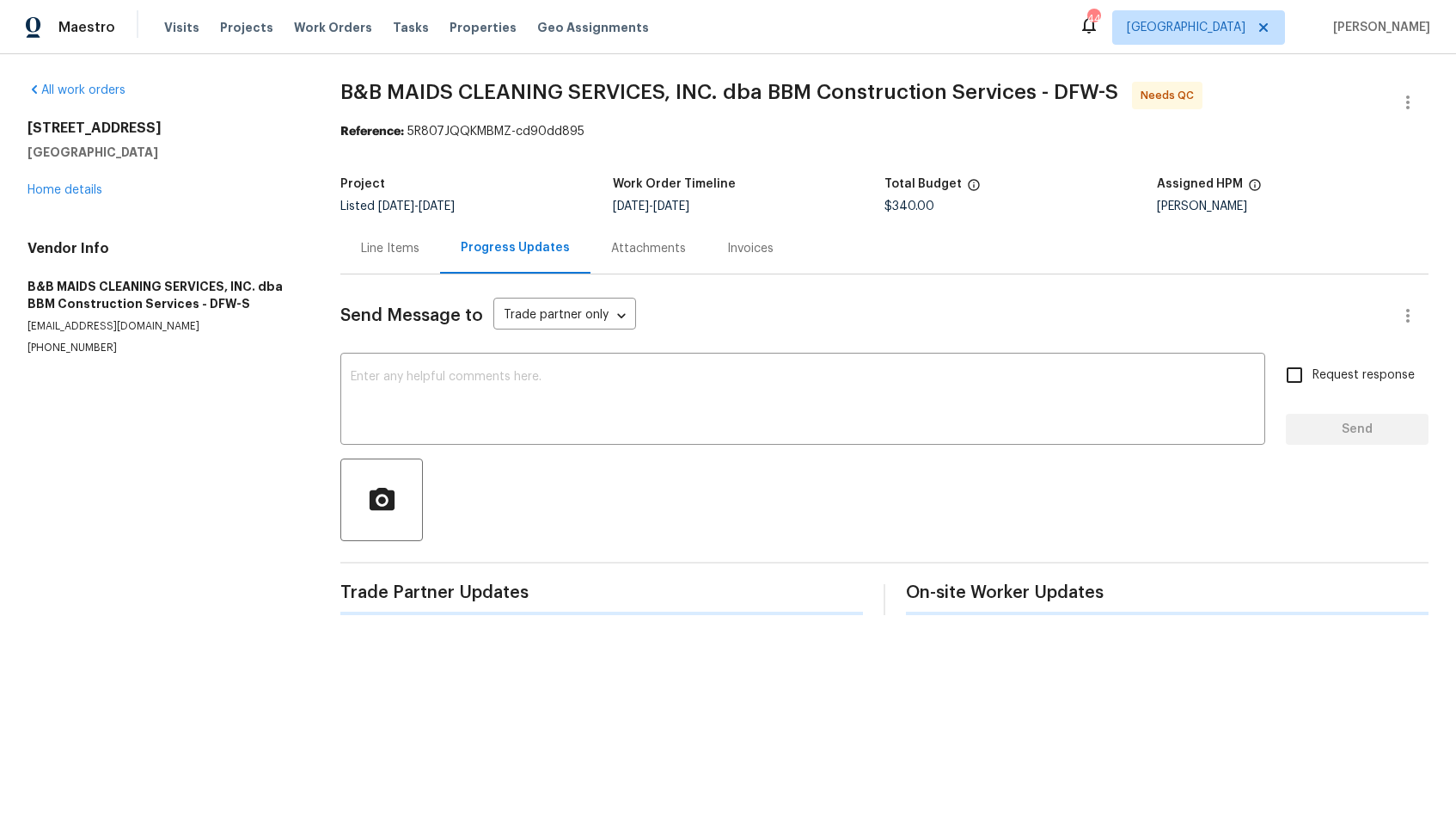
click at [440, 235] on div "Progress Updates" at bounding box center [514, 248] width 150 height 51
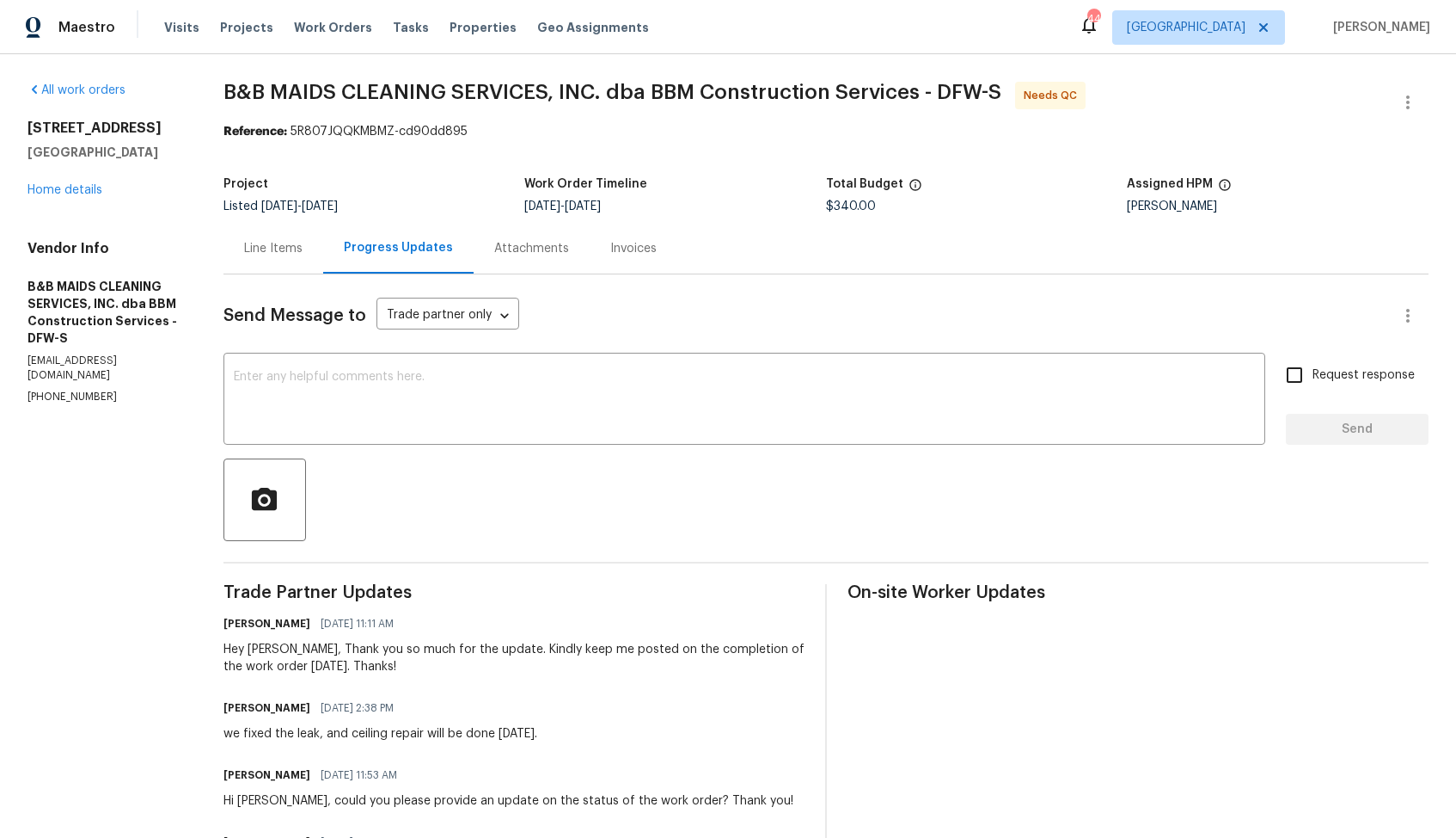
click at [299, 247] on div "Line Items" at bounding box center [274, 248] width 59 height 17
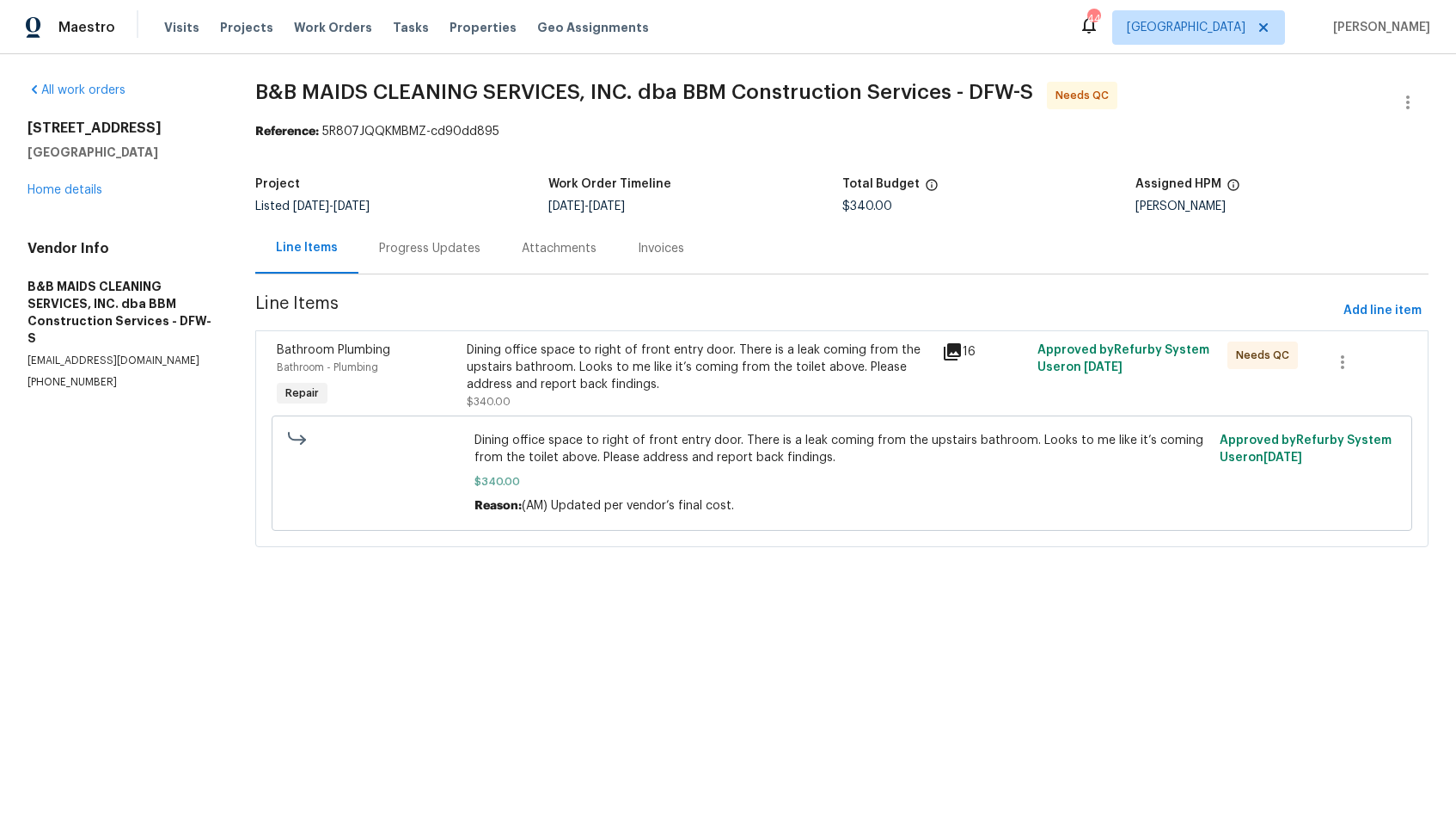
click at [562, 407] on div "Dining office space to right of front entry door. There is a leak coming from t…" at bounding box center [699, 375] width 465 height 68
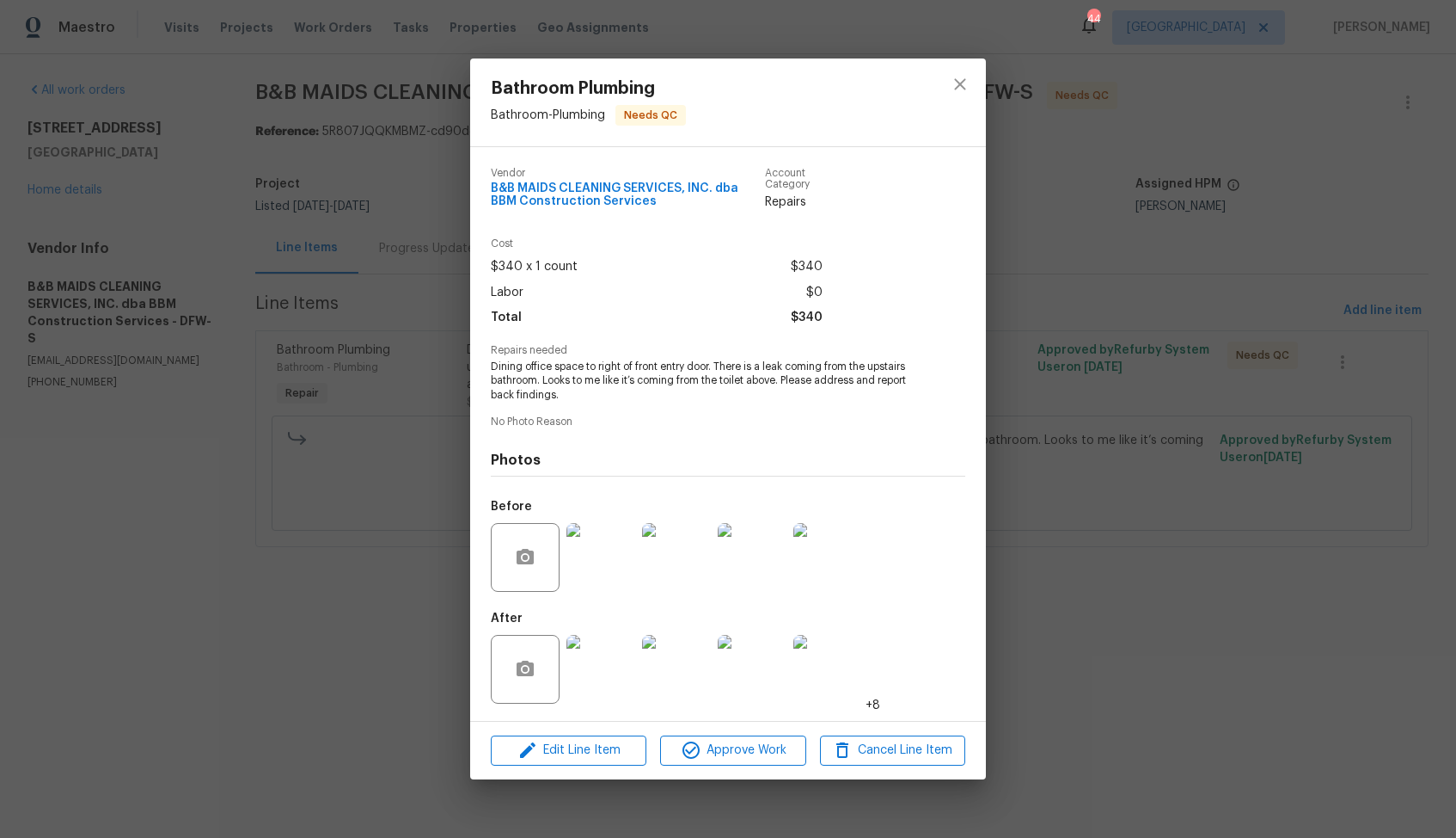
click at [687, 572] on img at bounding box center [676, 556] width 68 height 68
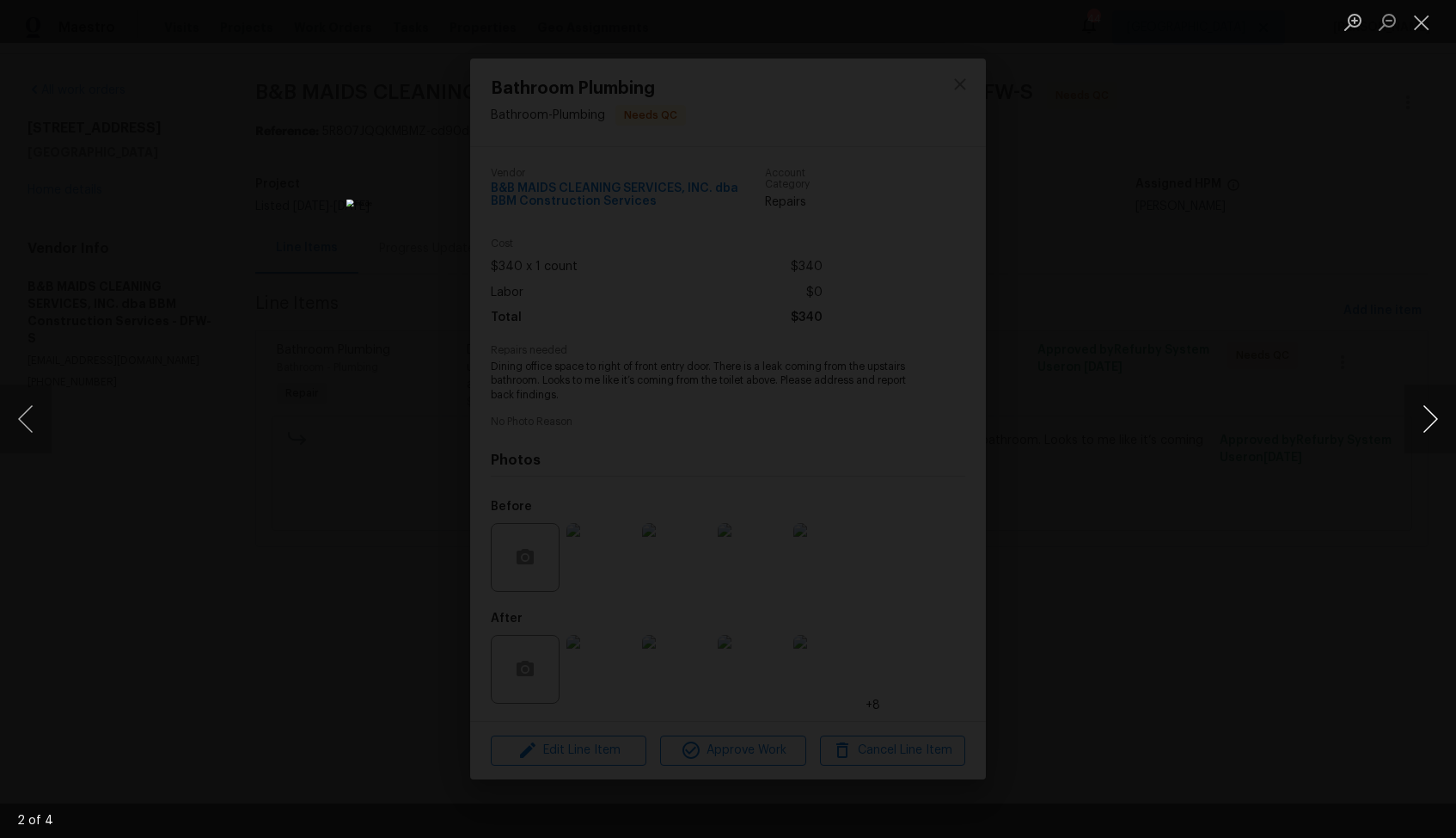
click at [1433, 427] on button "Next image" at bounding box center [1430, 419] width 52 height 68
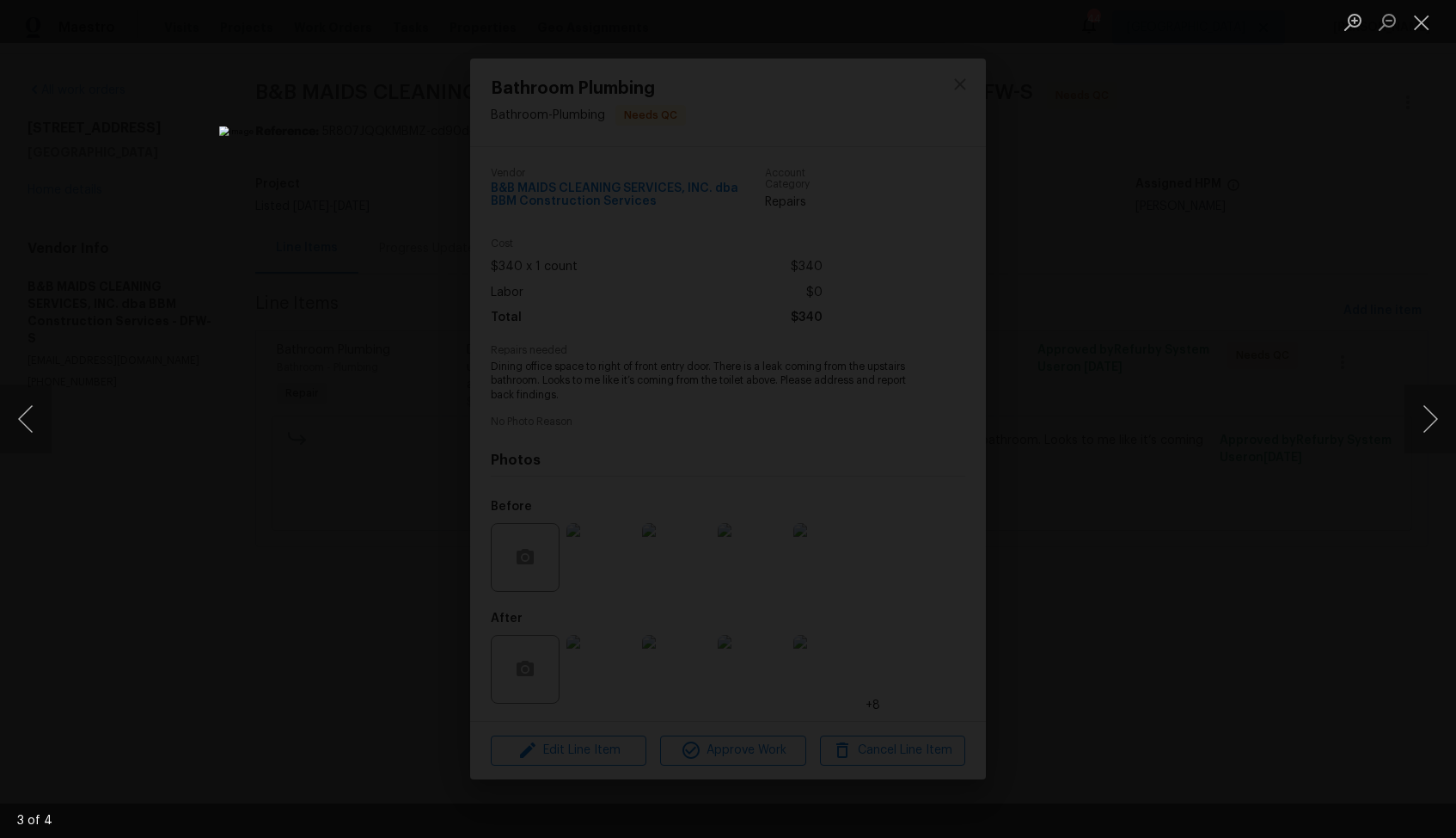
click at [1288, 458] on div "Lightbox" at bounding box center [728, 419] width 1456 height 838
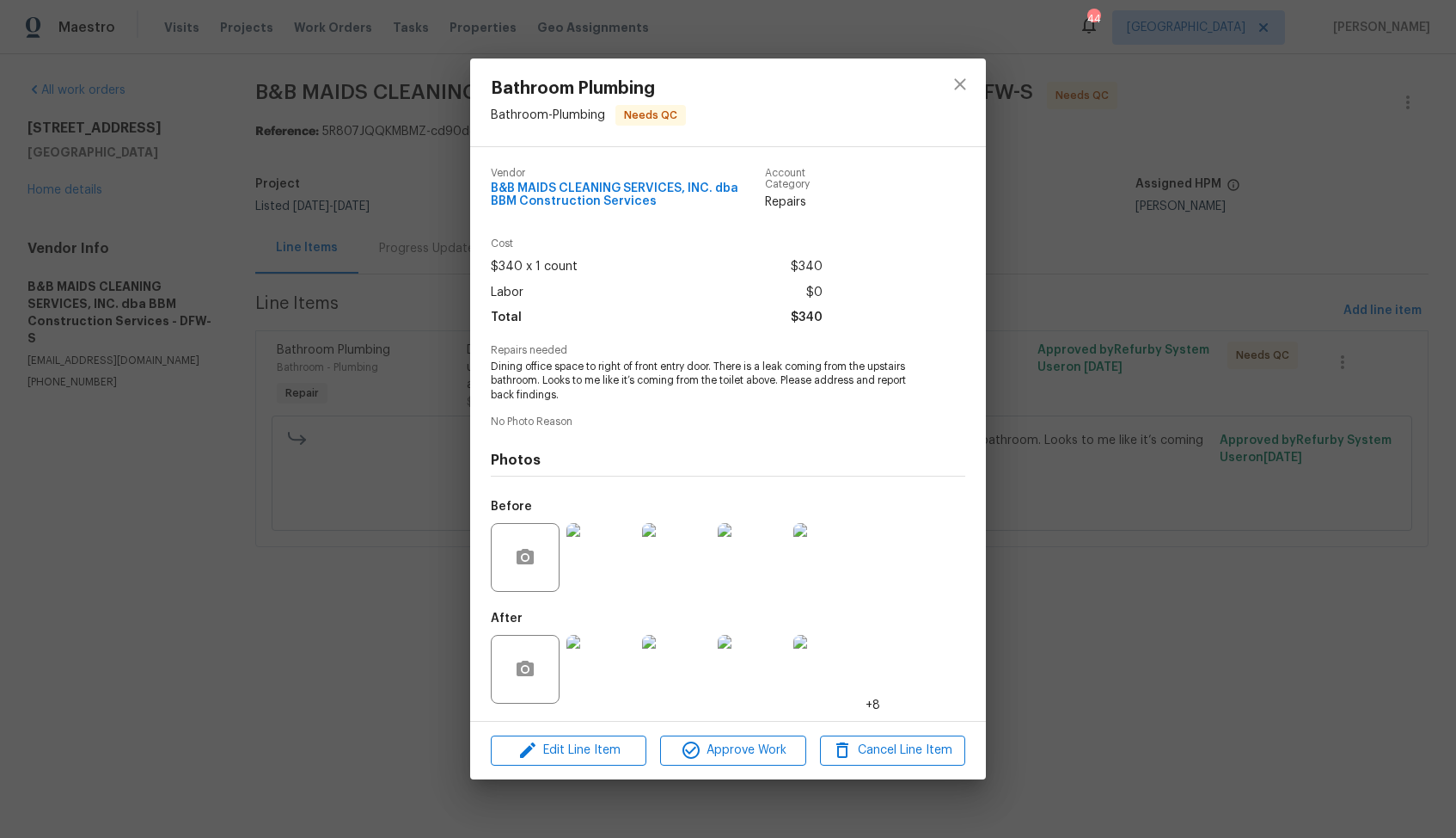
click at [597, 665] on img at bounding box center [601, 668] width 68 height 68
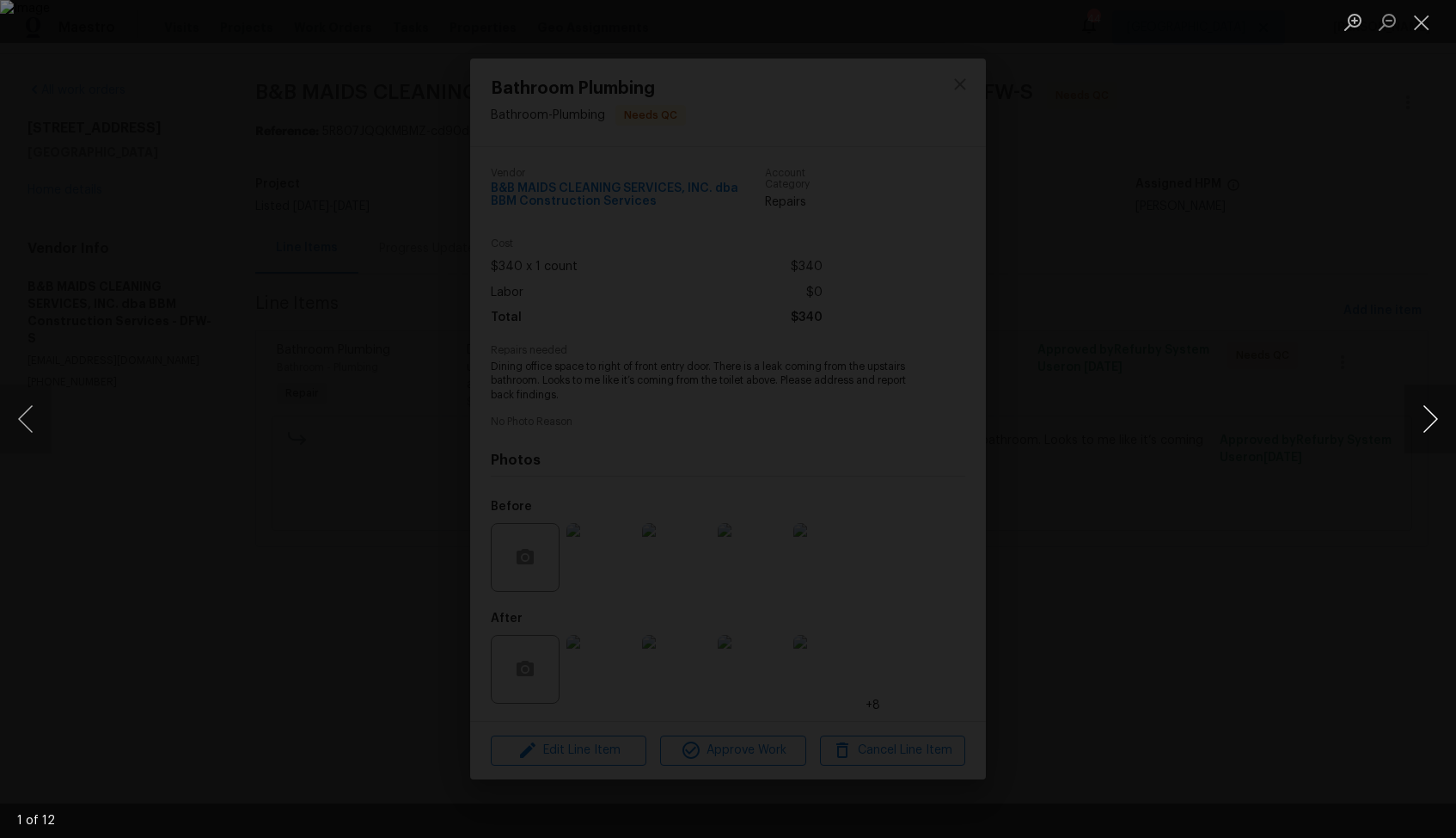
click at [1436, 418] on button "Next image" at bounding box center [1430, 419] width 52 height 68
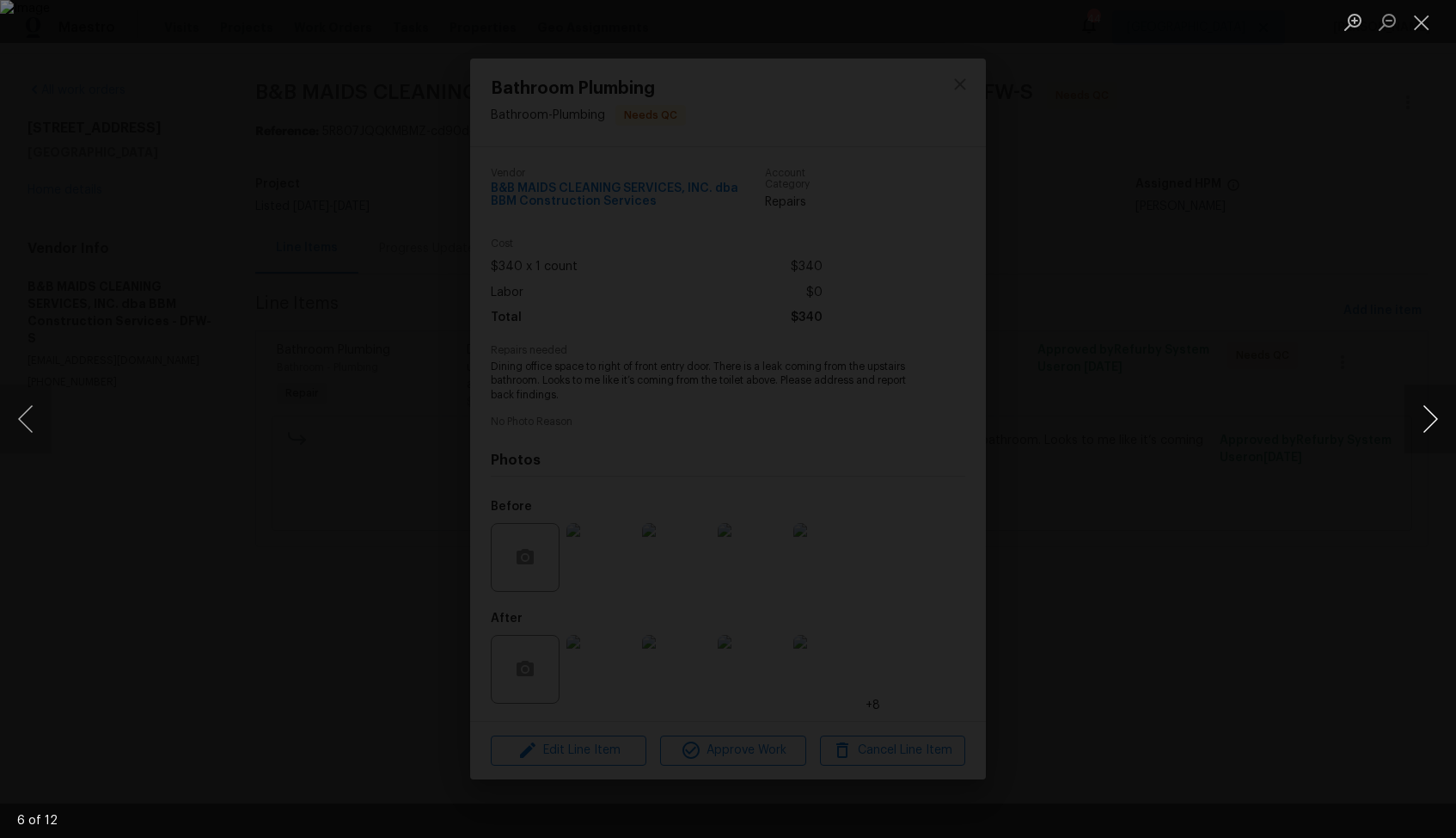
click at [1436, 418] on button "Next image" at bounding box center [1430, 419] width 52 height 68
click at [1243, 452] on div "Lightbox" at bounding box center [728, 419] width 1456 height 838
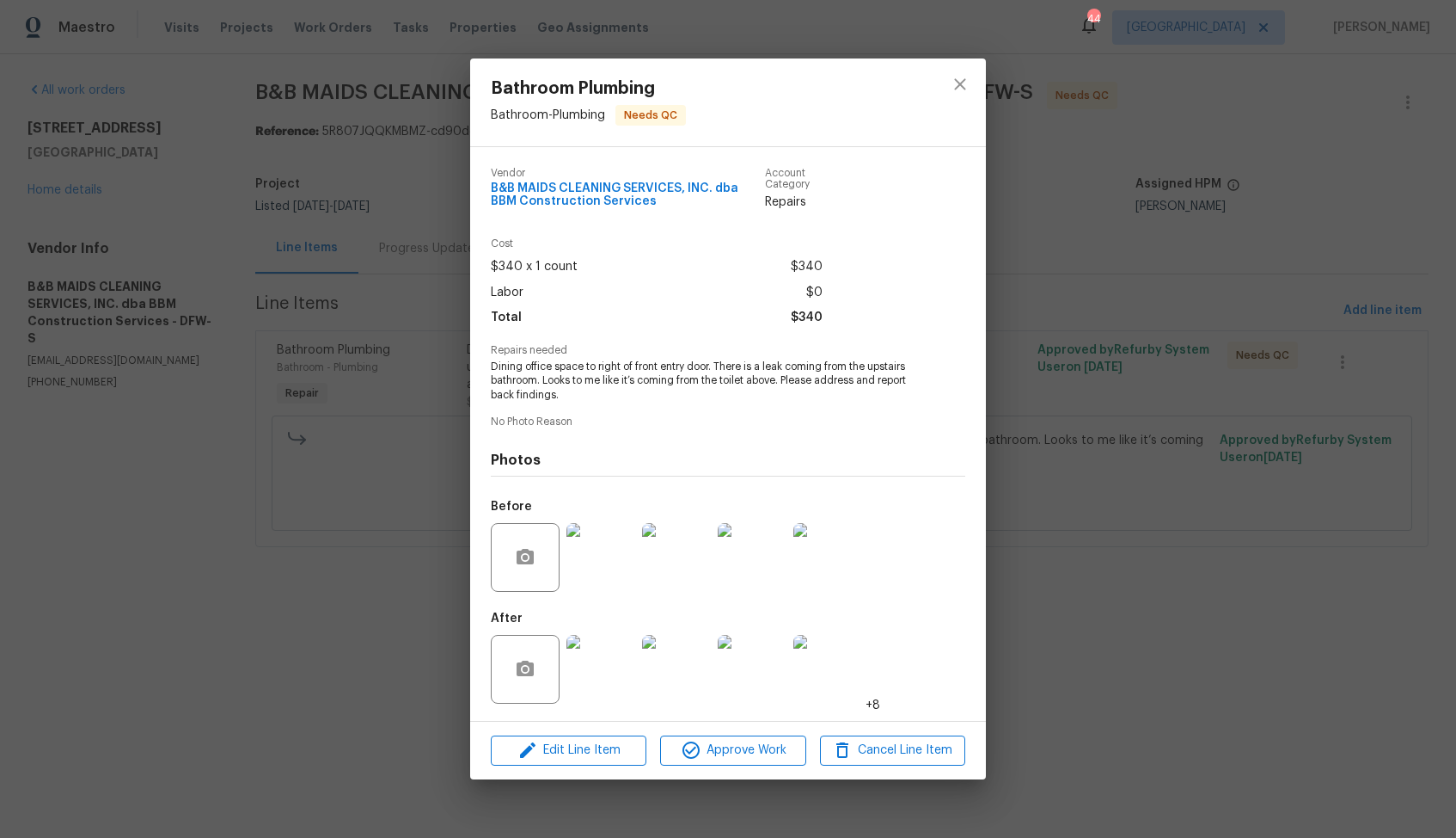
click at [825, 562] on img at bounding box center [827, 556] width 68 height 68
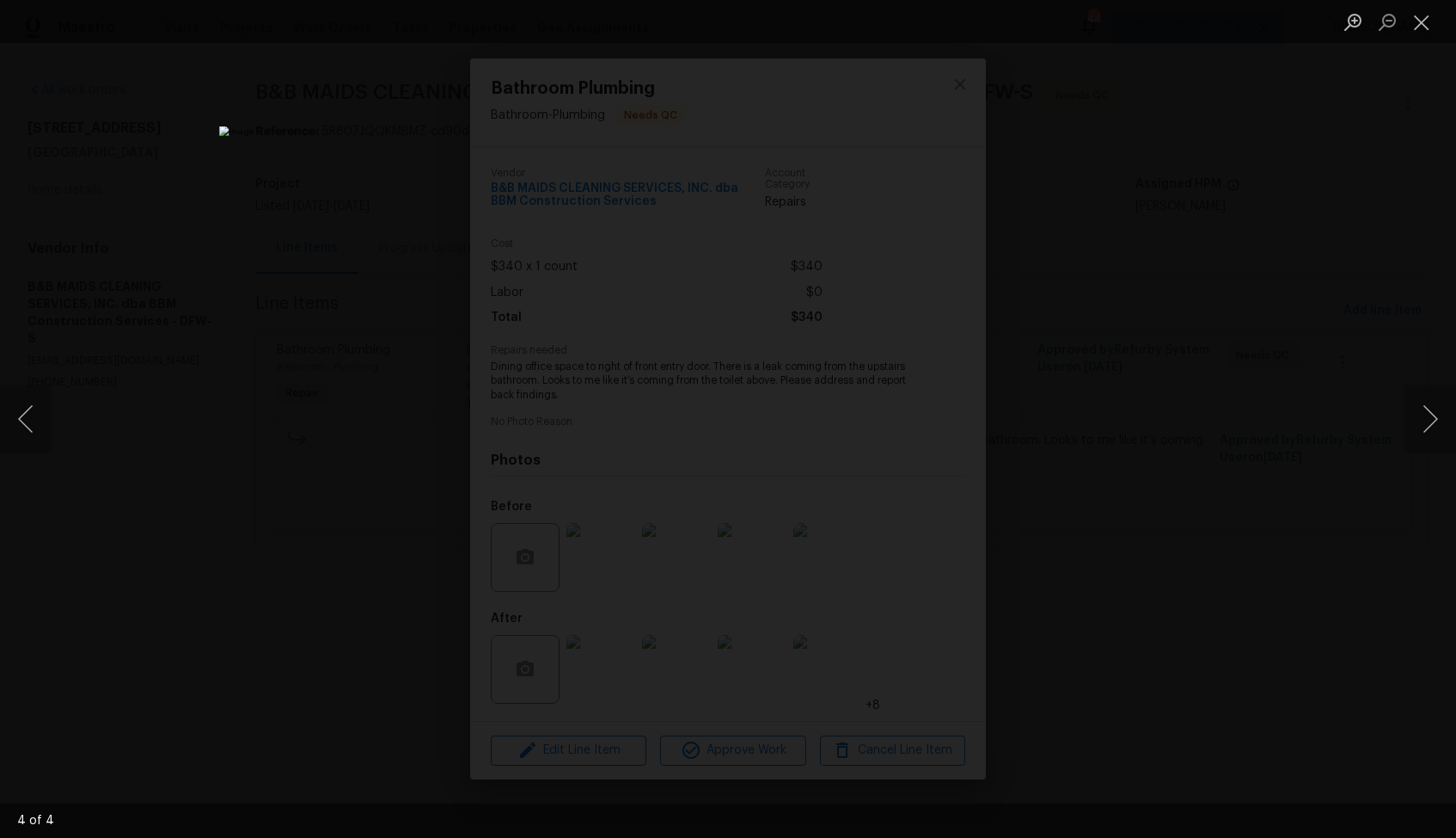
click at [1261, 383] on div "Lightbox" at bounding box center [728, 419] width 1456 height 838
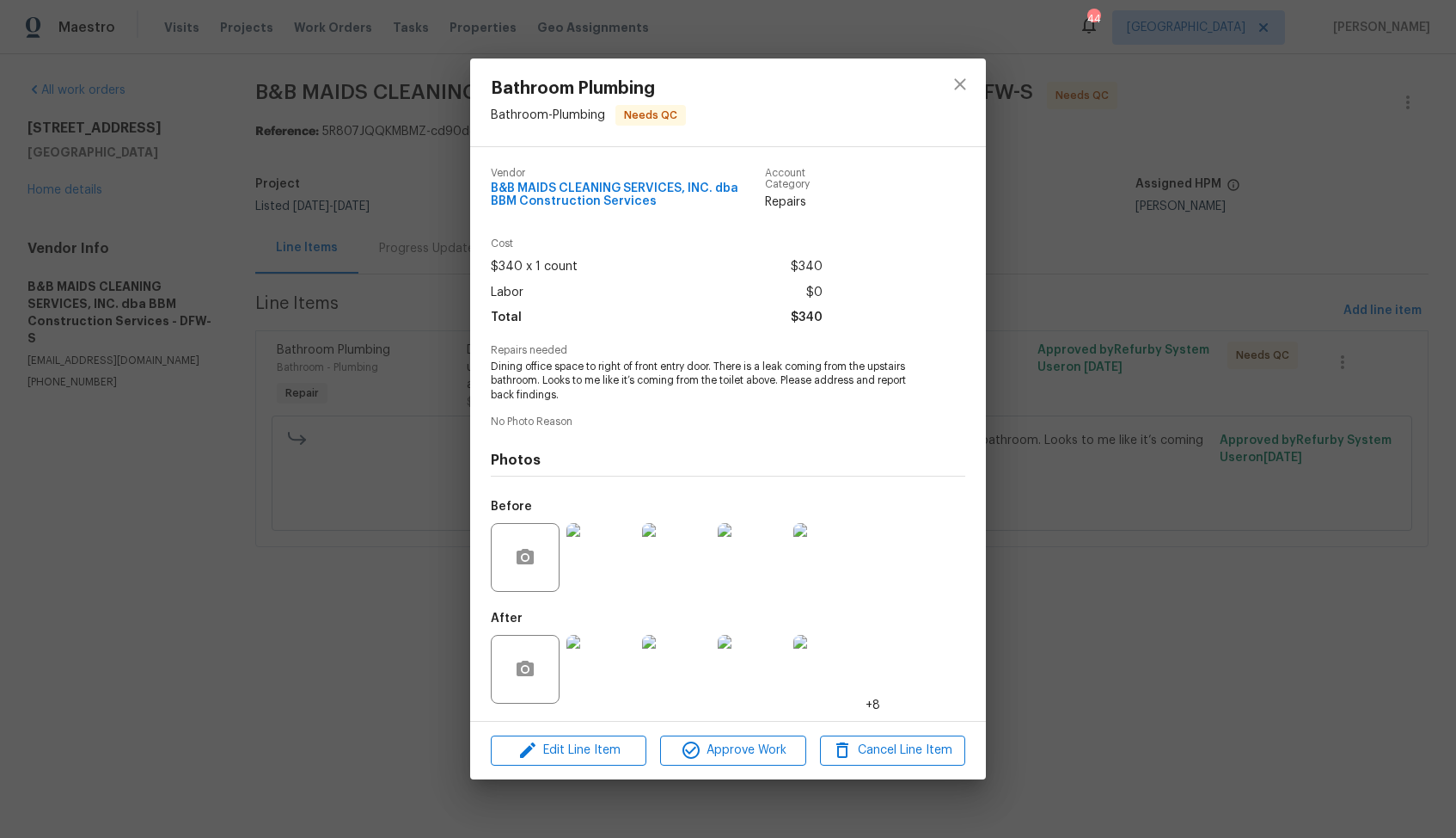
click at [1097, 429] on div "Bathroom Plumbing Bathroom - Plumbing Needs QC Vendor B&B MAIDS CLEANING SERVIC…" at bounding box center [728, 419] width 1456 height 838
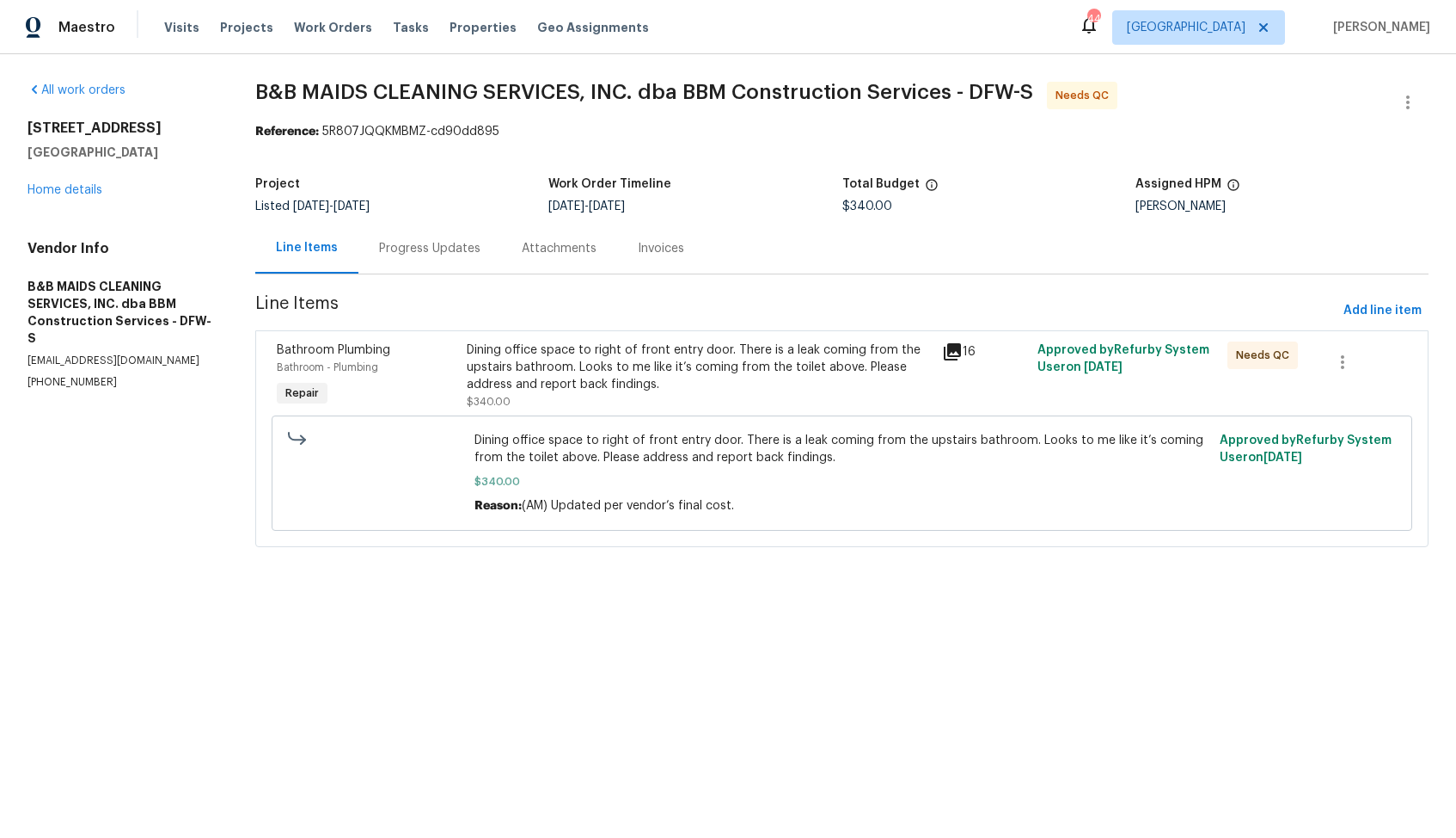
click at [410, 251] on div "Progress Updates" at bounding box center [430, 248] width 101 height 17
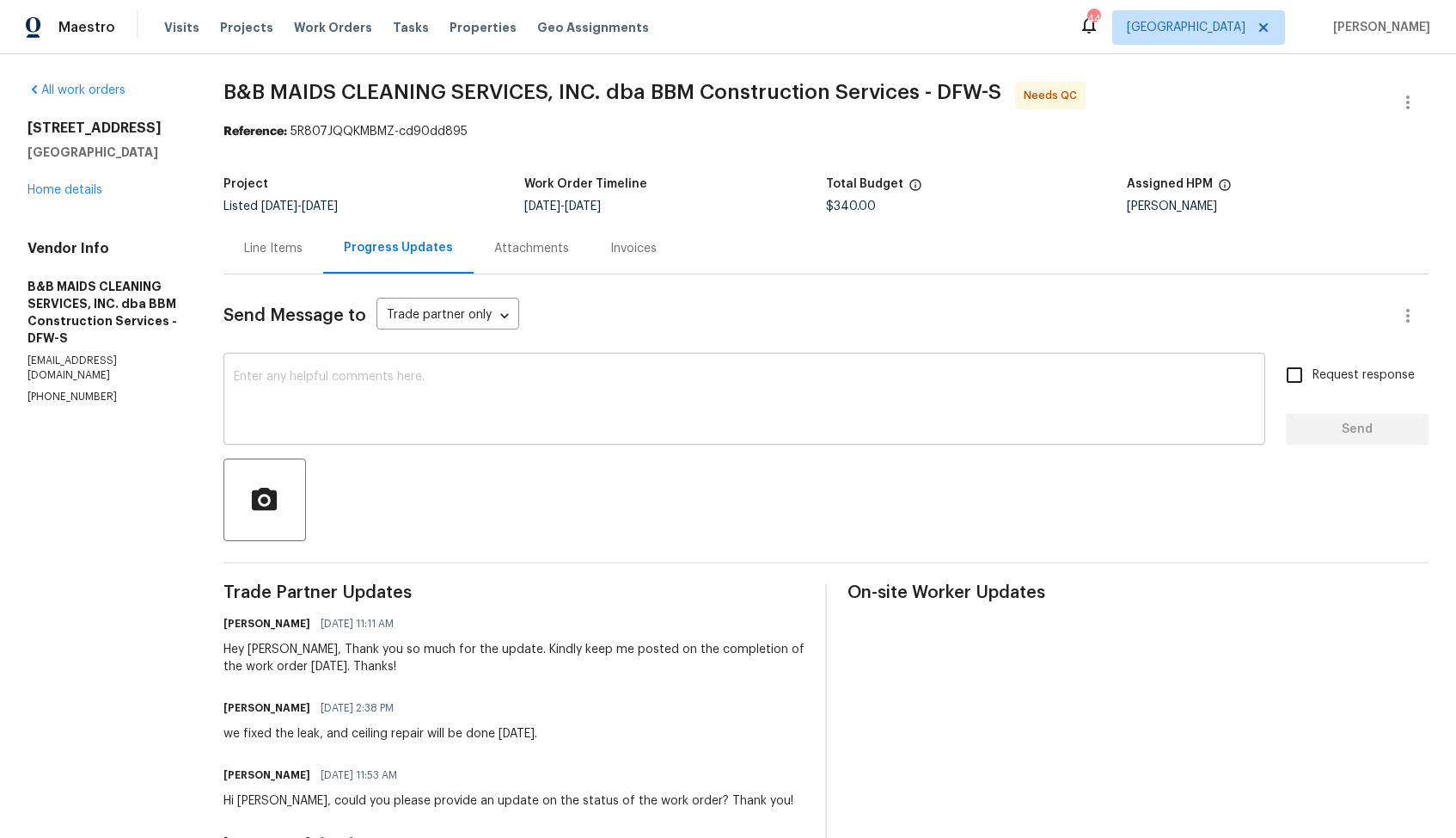
click at [585, 382] on textarea at bounding box center [744, 401] width 1022 height 60
click at [519, 430] on textarea at bounding box center [744, 401] width 1022 height 60
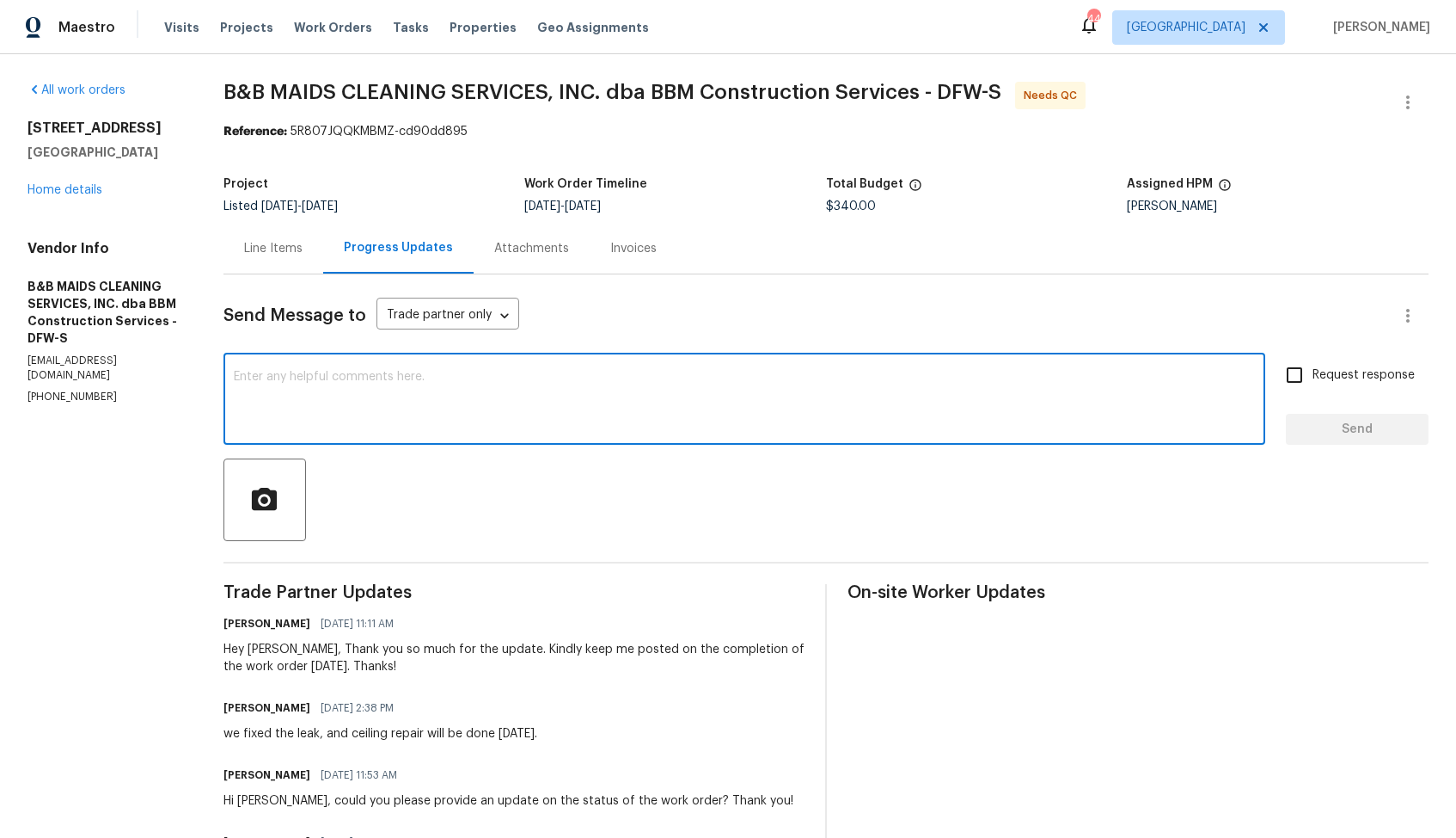
paste textarea "Hi Allan, thank you for completing the job. WO is approved. Thanks!"
type textarea "Hi Allan, thank you for completing the job. WO is approved. Thanks!"
click at [1355, 427] on span "Send" at bounding box center [1357, 429] width 115 height 21
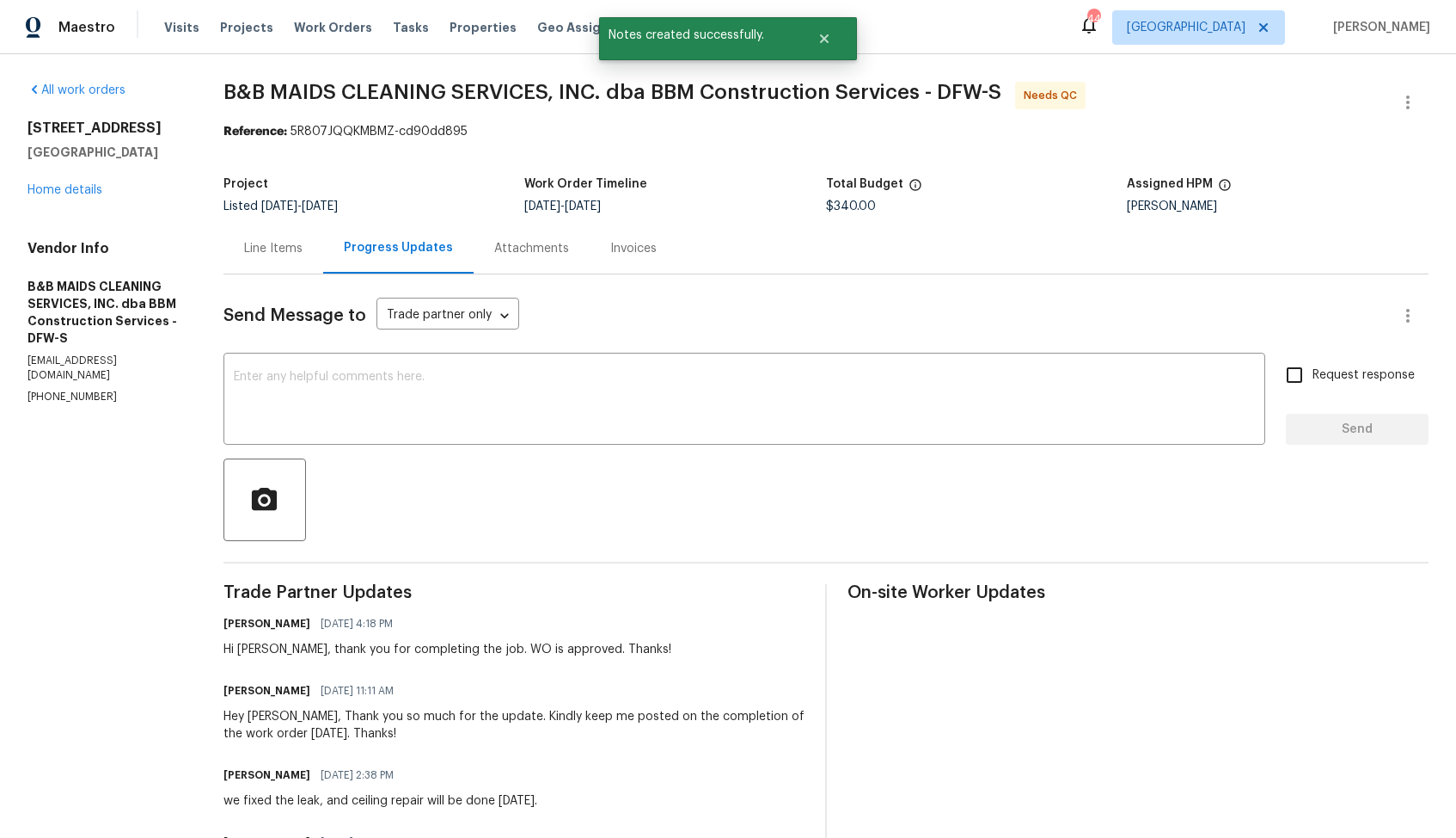
click at [303, 251] on div "Line Items" at bounding box center [274, 248] width 59 height 17
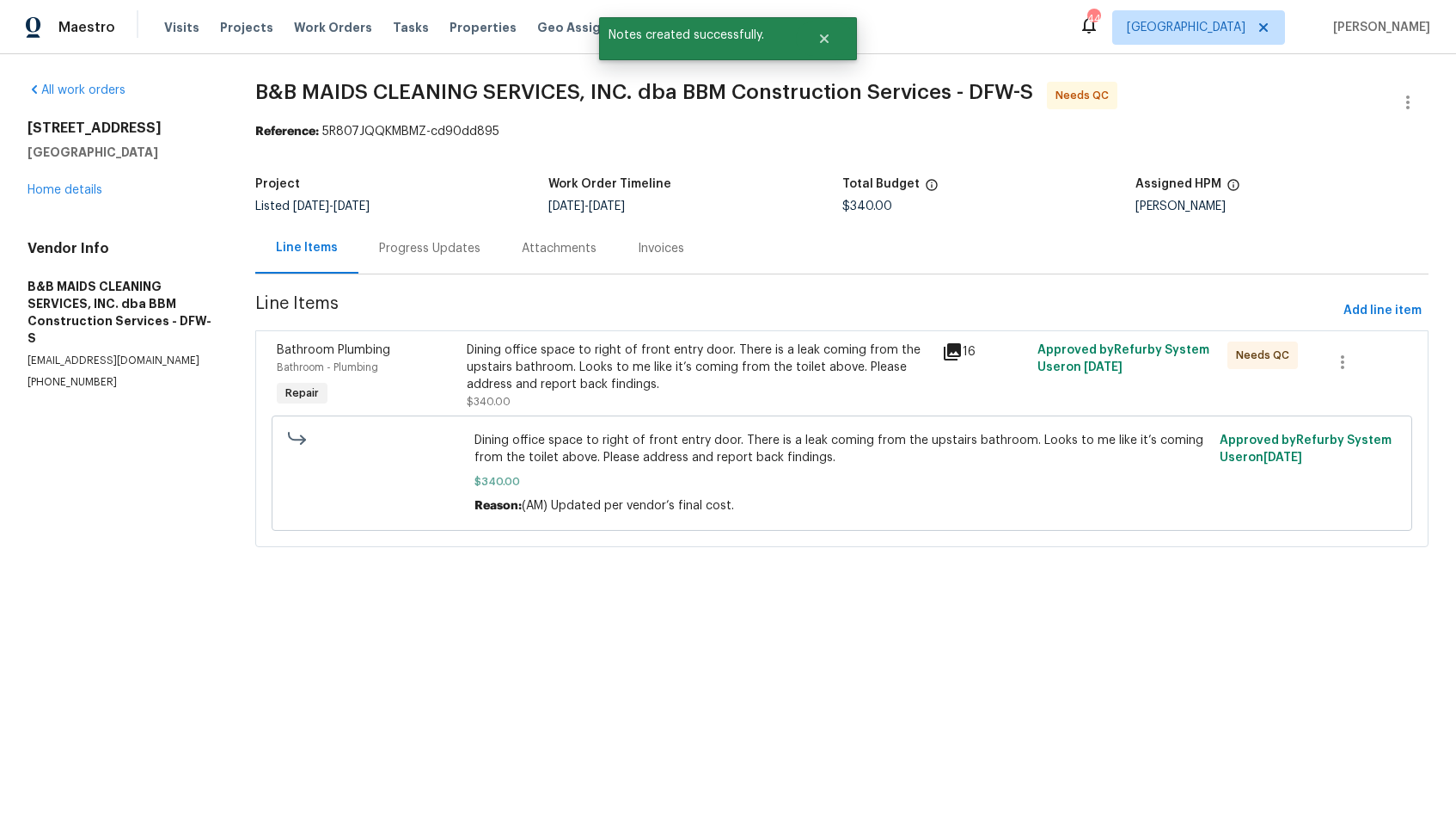
click at [696, 378] on div "Dining office space to right of front entry door. There is a leak coming from t…" at bounding box center [699, 367] width 465 height 52
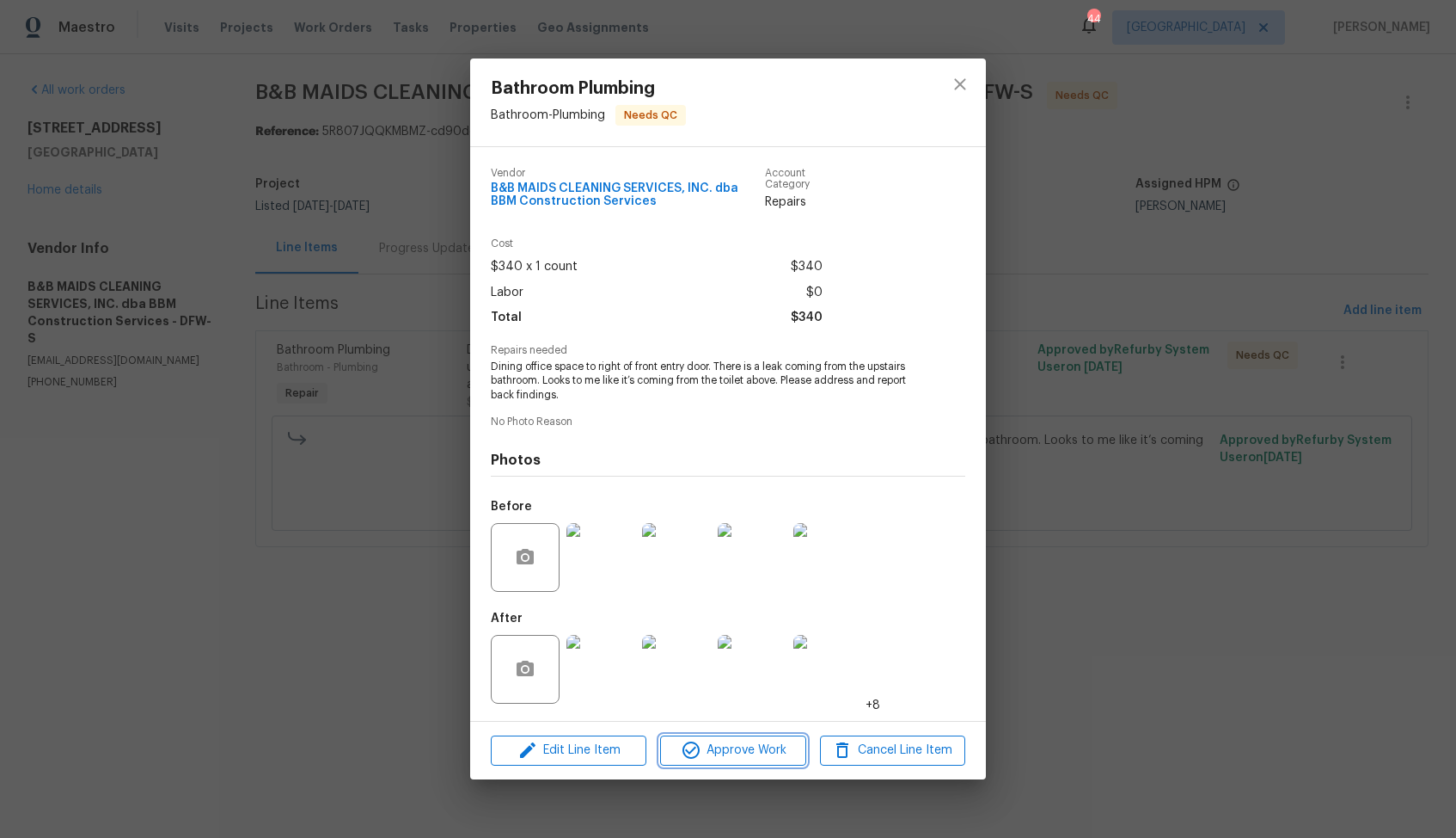
click at [725, 746] on span "Approve Work" at bounding box center [733, 750] width 135 height 21
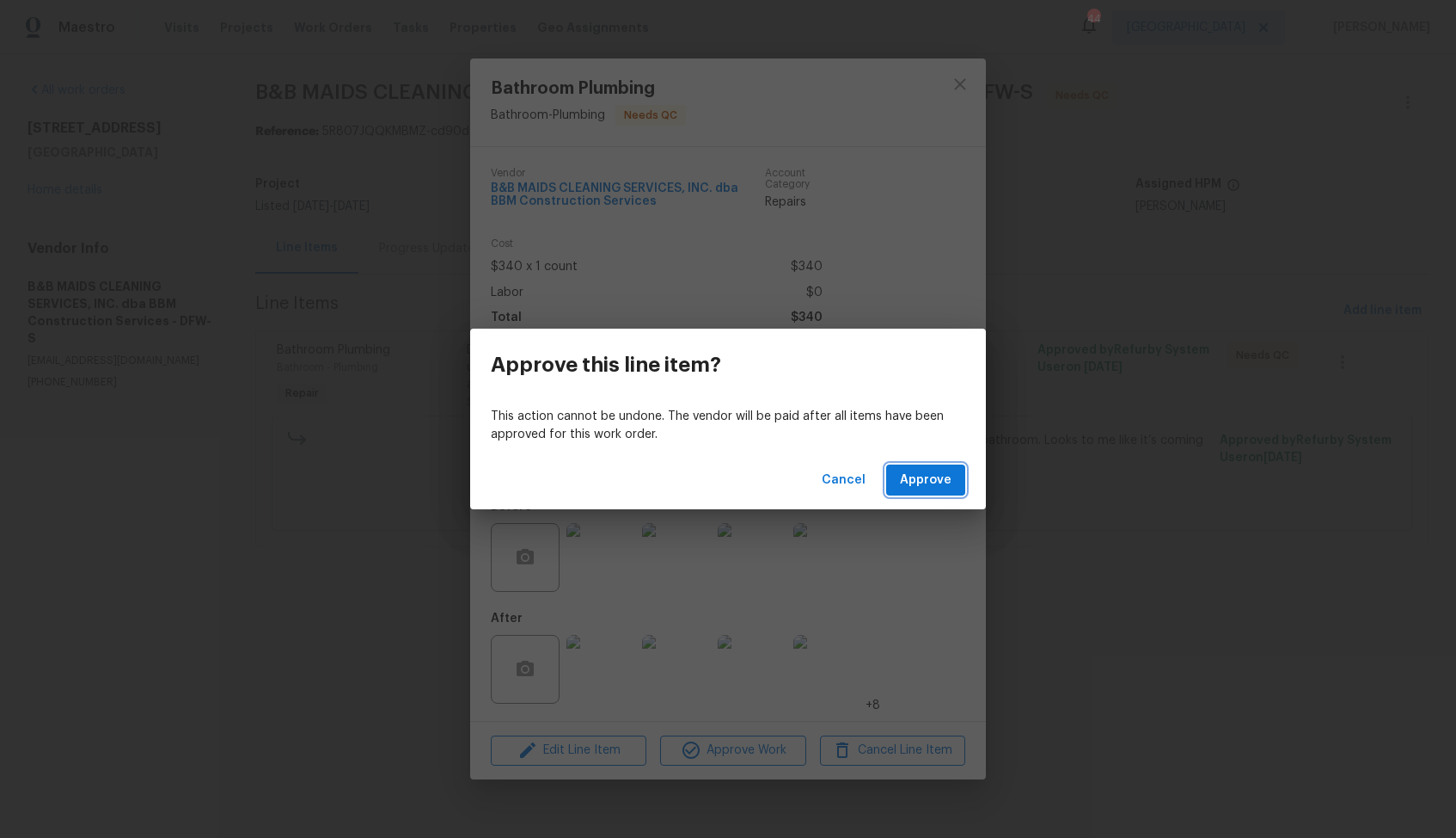
click at [920, 487] on span "Approve" at bounding box center [926, 480] width 52 height 21
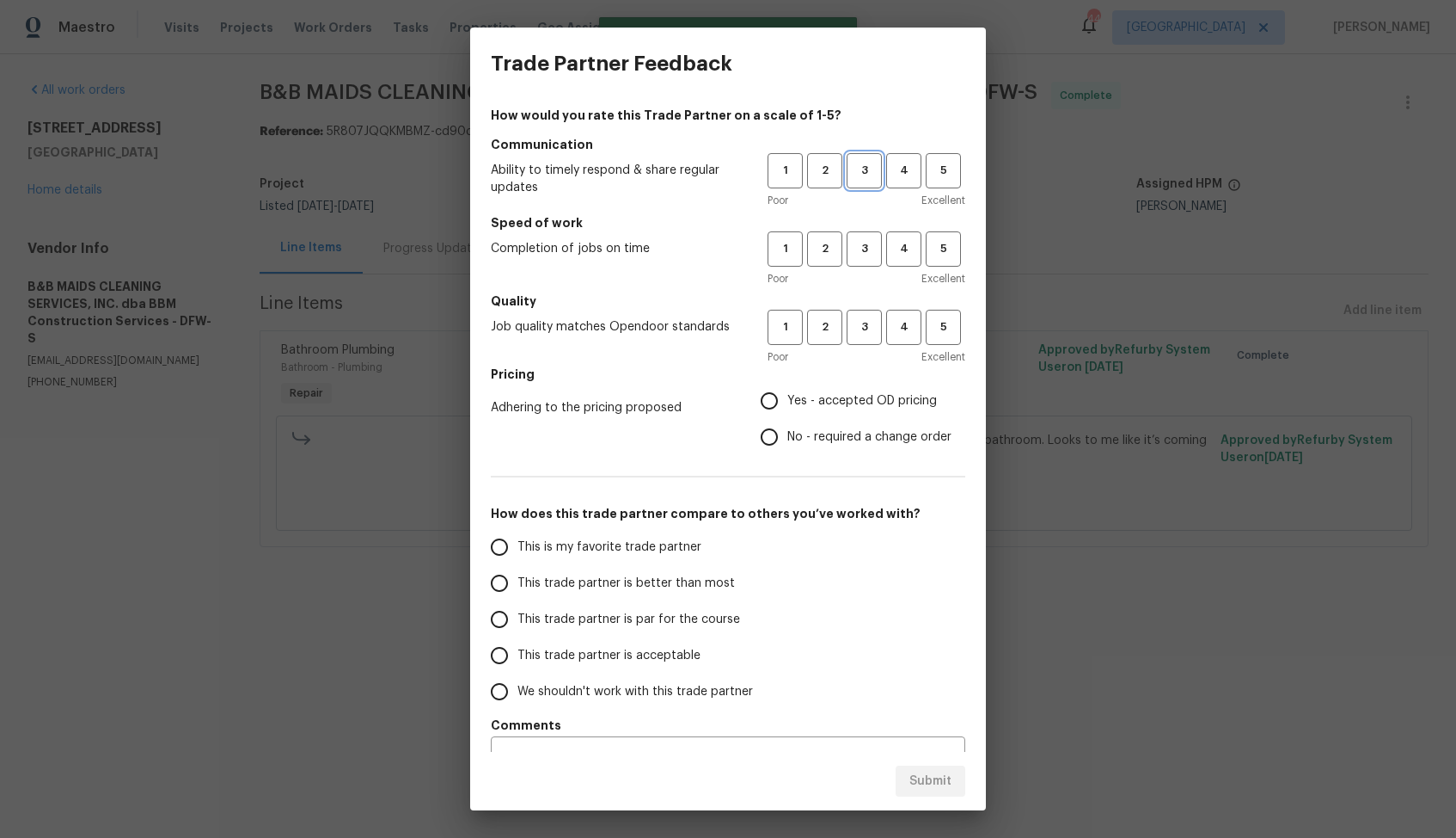
click at [871, 181] on button "3" at bounding box center [864, 171] width 36 height 36
click at [863, 253] on span "3" at bounding box center [864, 249] width 32 height 20
click at [866, 325] on span "3" at bounding box center [864, 327] width 32 height 20
click at [806, 411] on label "Yes - accepted OD pricing" at bounding box center [851, 401] width 200 height 36
click at [787, 411] on input "Yes - accepted OD pricing" at bounding box center [769, 401] width 36 height 36
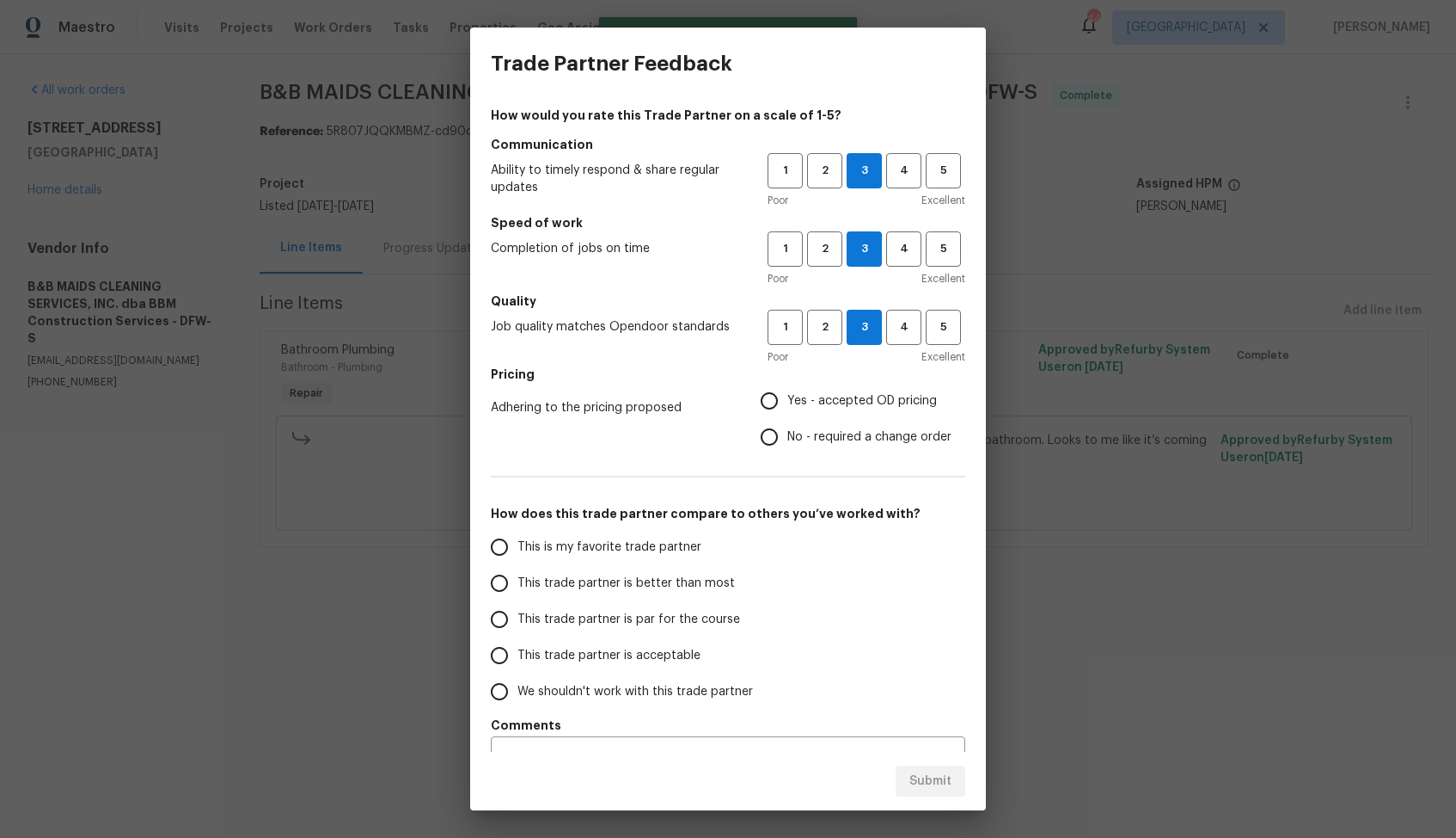
radio input "true"
click at [783, 434] on input "No - required a change order" at bounding box center [769, 436] width 36 height 36
radio input "true"
click at [665, 581] on span "This trade partner is better than most" at bounding box center [626, 583] width 218 height 18
click at [518, 581] on input "This trade partner is better than most" at bounding box center [499, 583] width 36 height 36
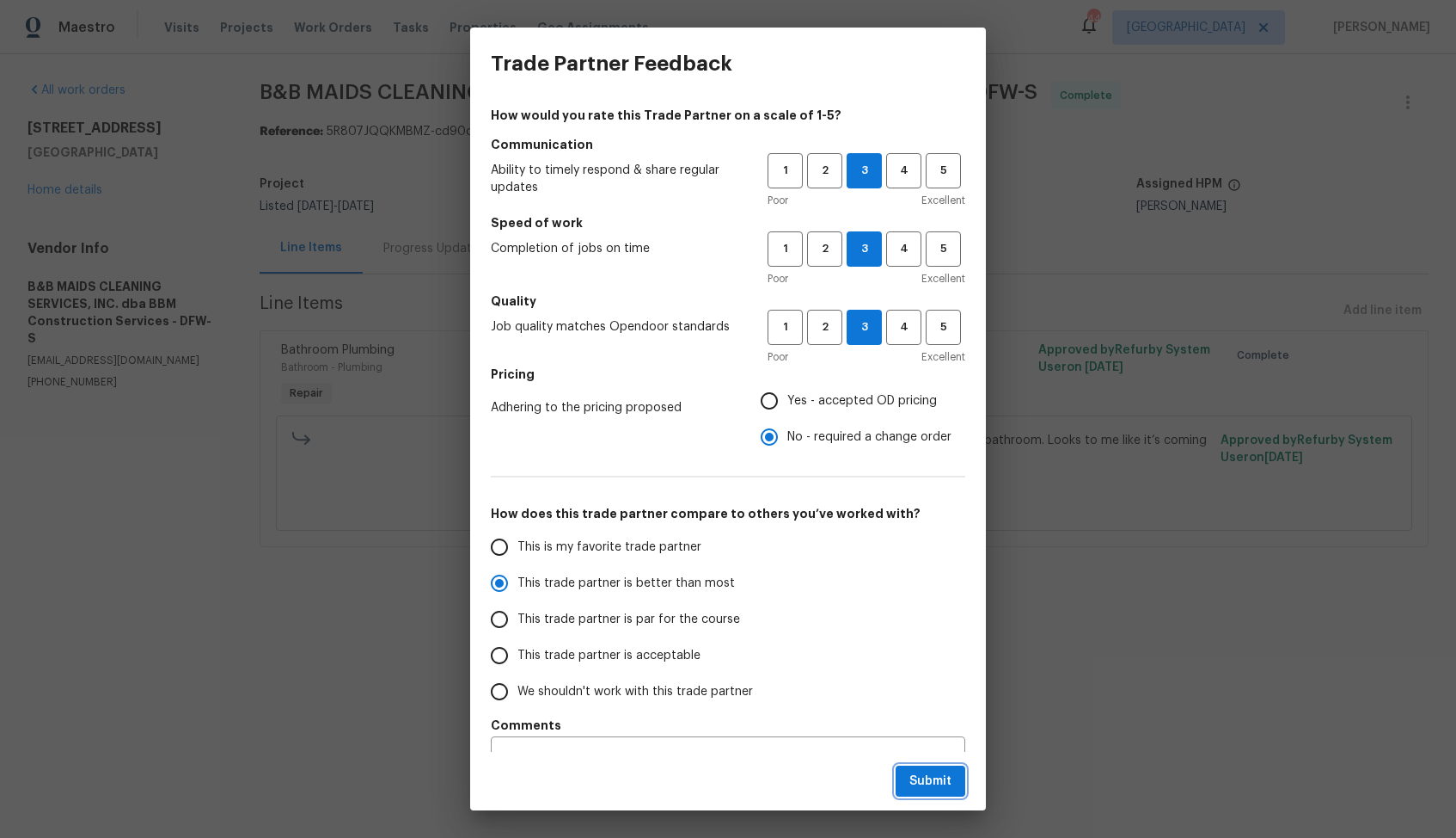
click at [923, 774] on span "Submit" at bounding box center [930, 781] width 42 height 21
radio input "true"
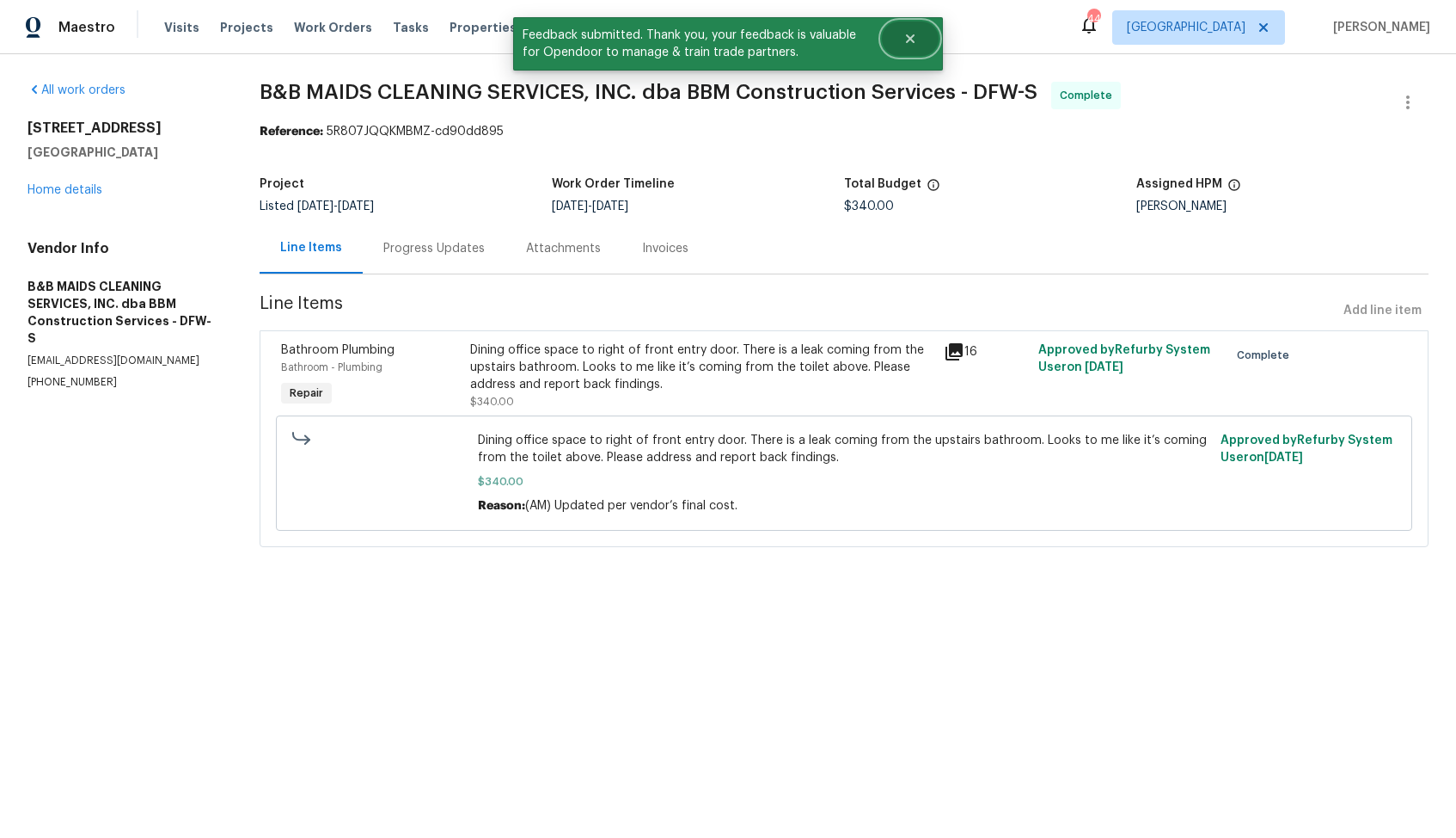
click at [924, 36] on button "Close" at bounding box center [911, 38] width 57 height 35
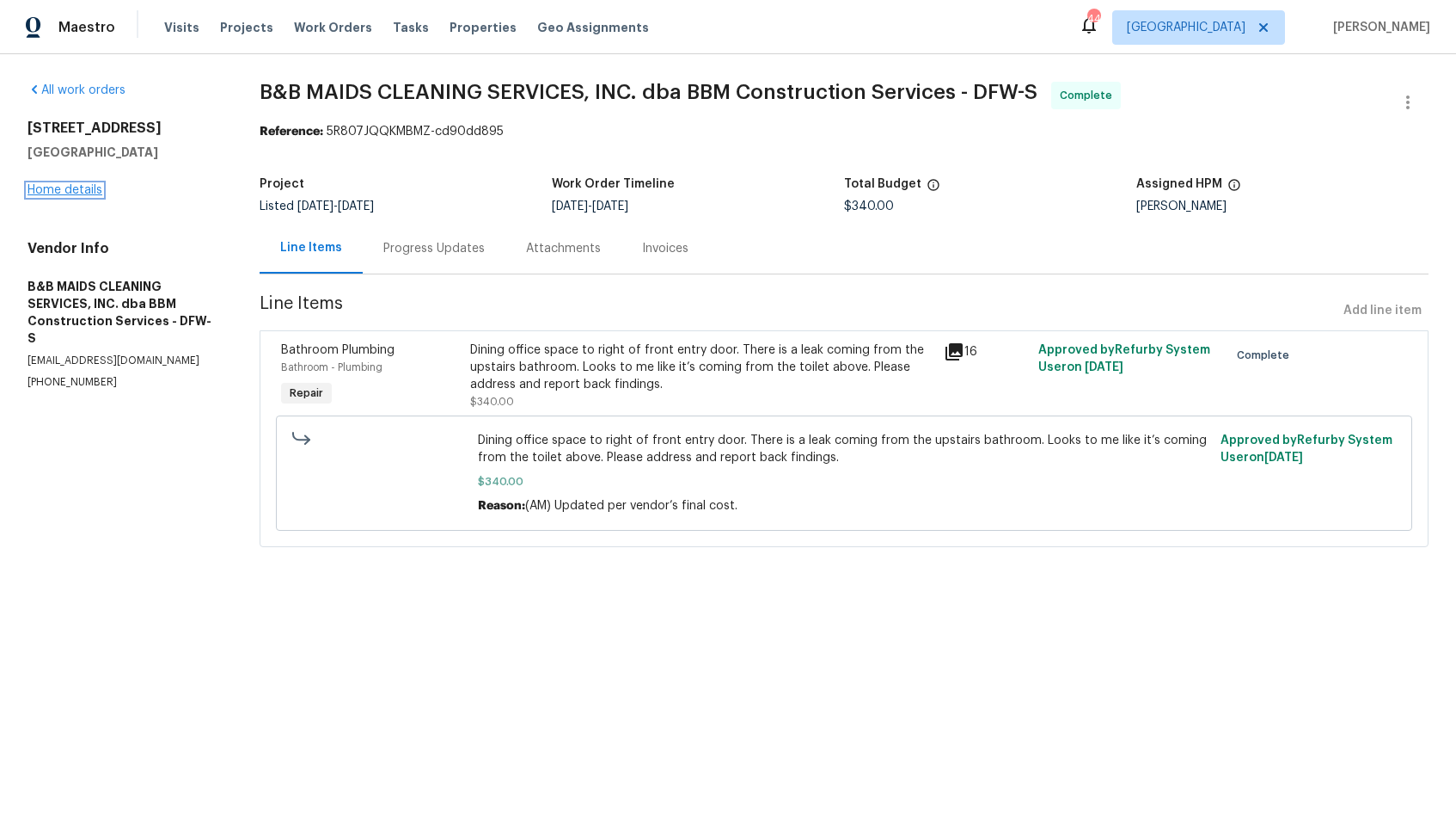
click at [93, 187] on link "Home details" at bounding box center [65, 190] width 75 height 12
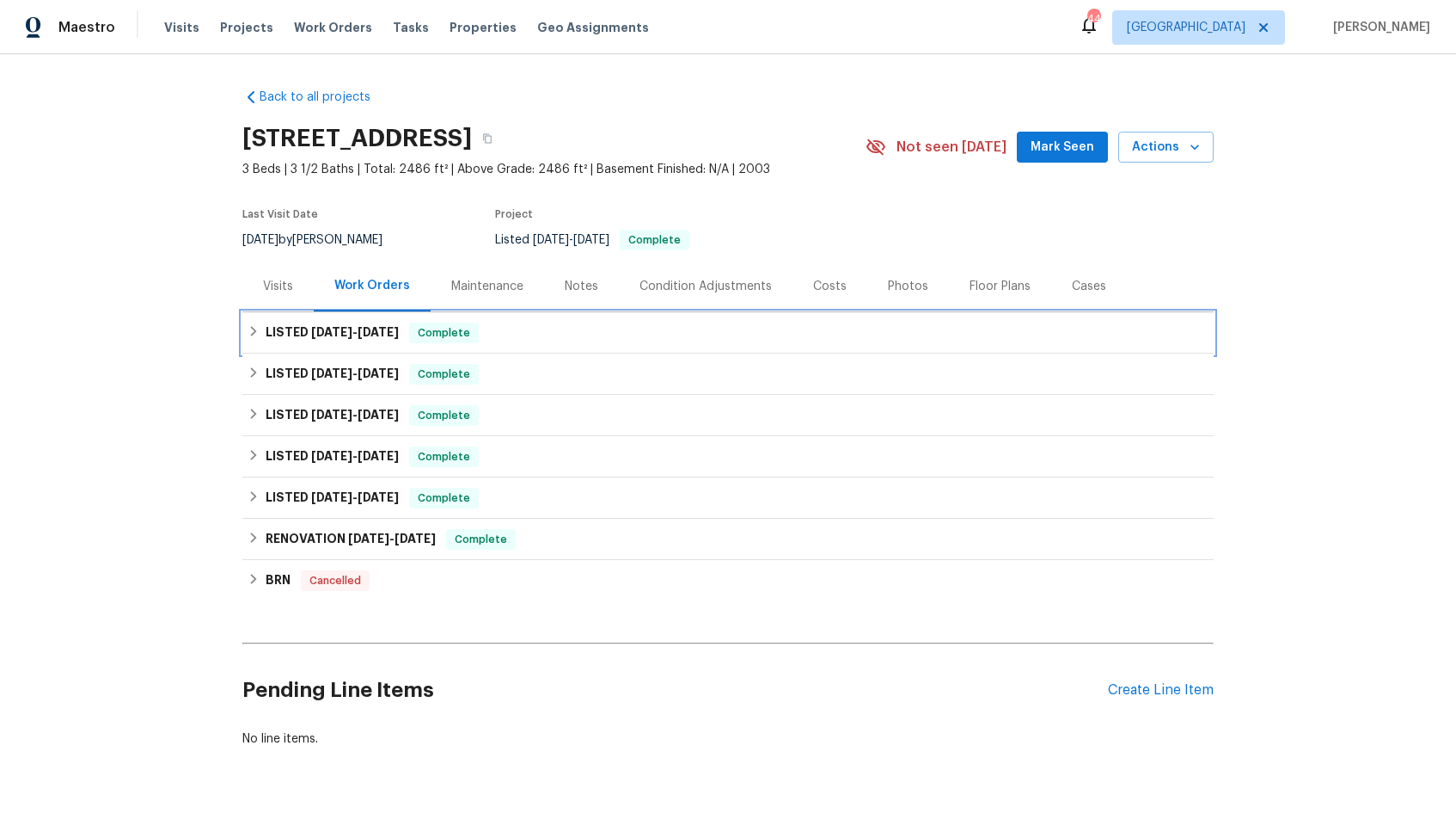
click at [412, 328] on span "Complete" at bounding box center [444, 332] width 67 height 17
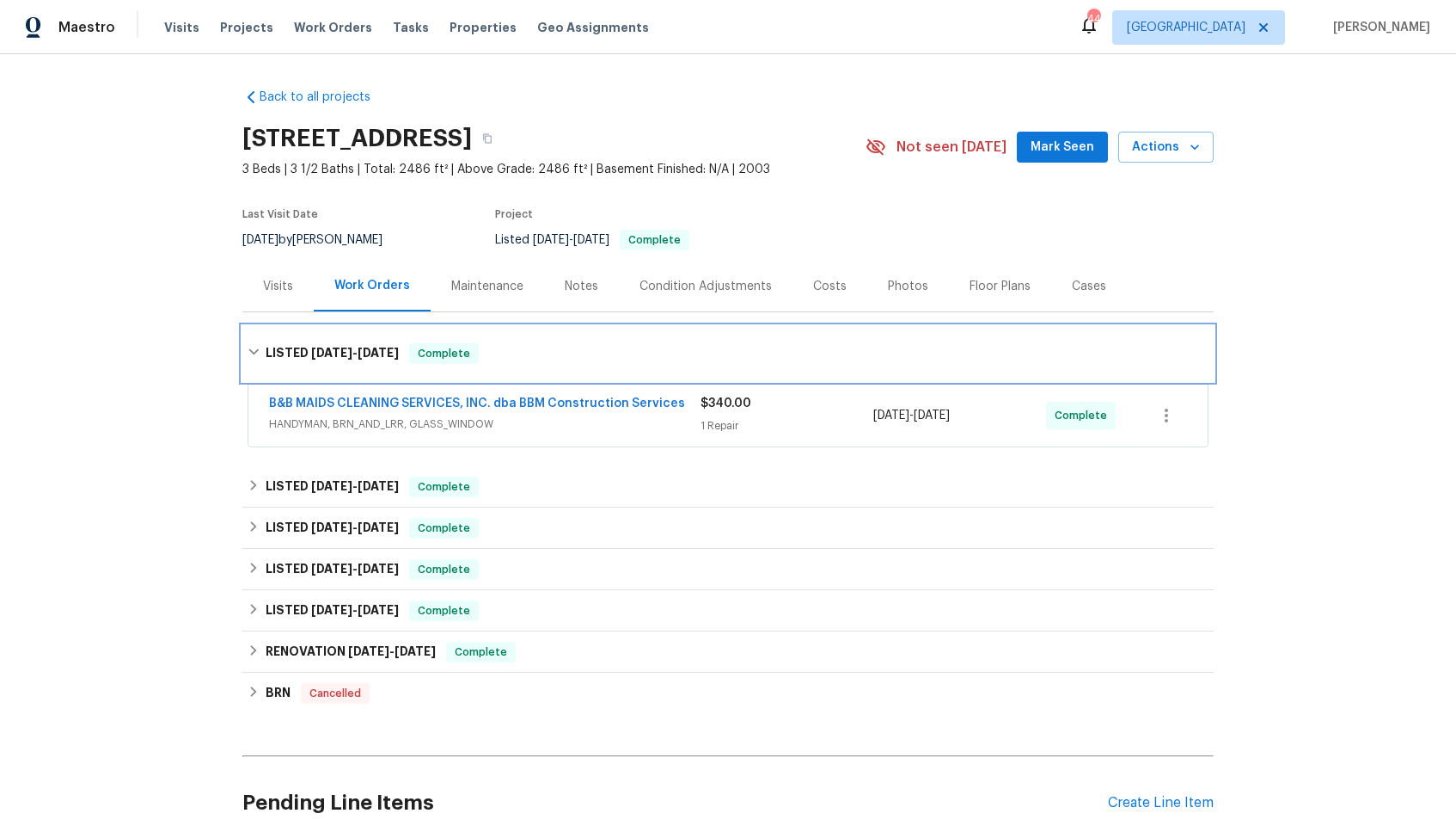
click at [523, 337] on div "LISTED 8/4/25 - 8/11/25 Complete" at bounding box center [728, 354] width 972 height 55
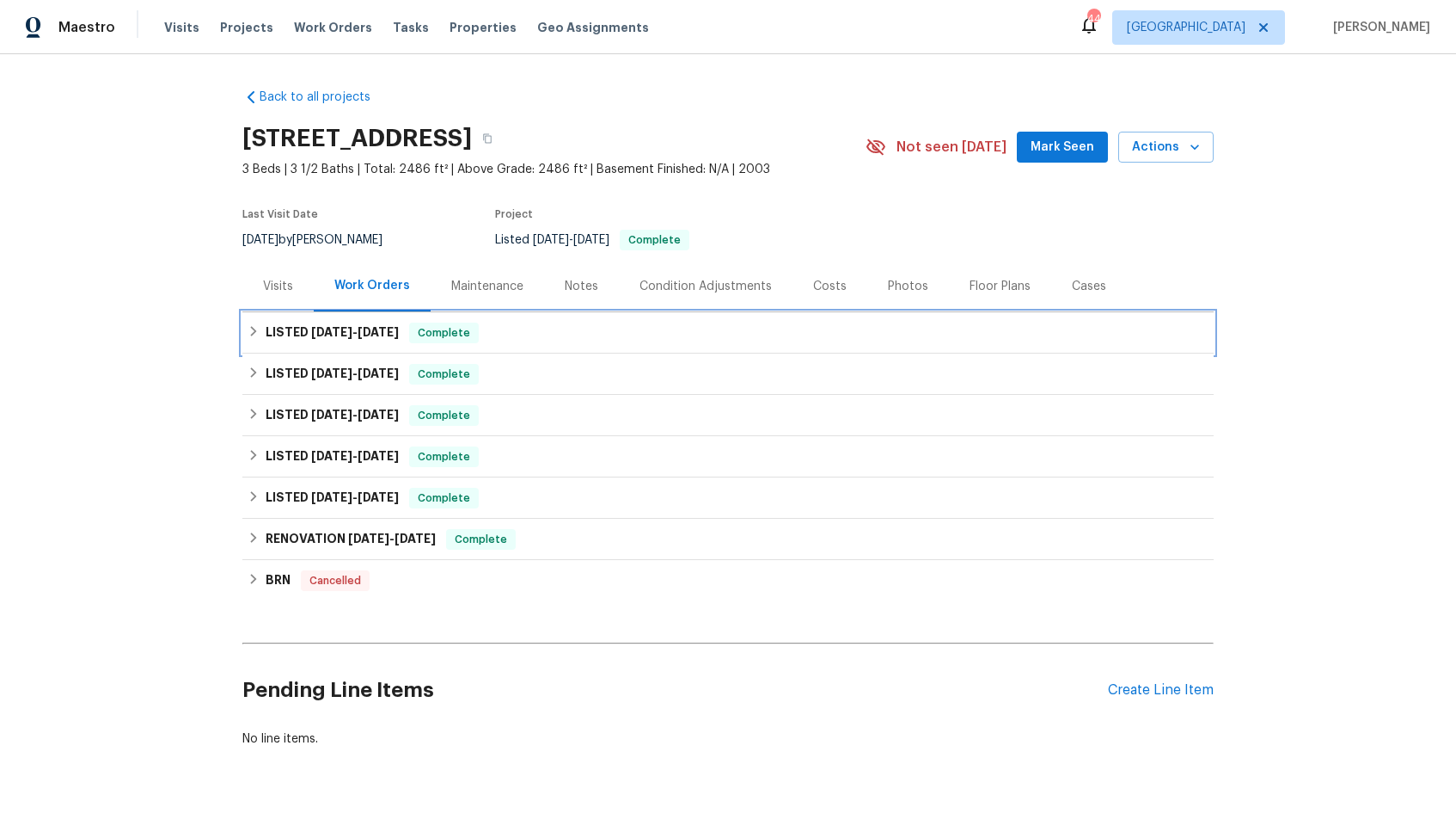
click at [523, 337] on div "LISTED 8/4/25 - 8/11/25 Complete" at bounding box center [728, 332] width 961 height 20
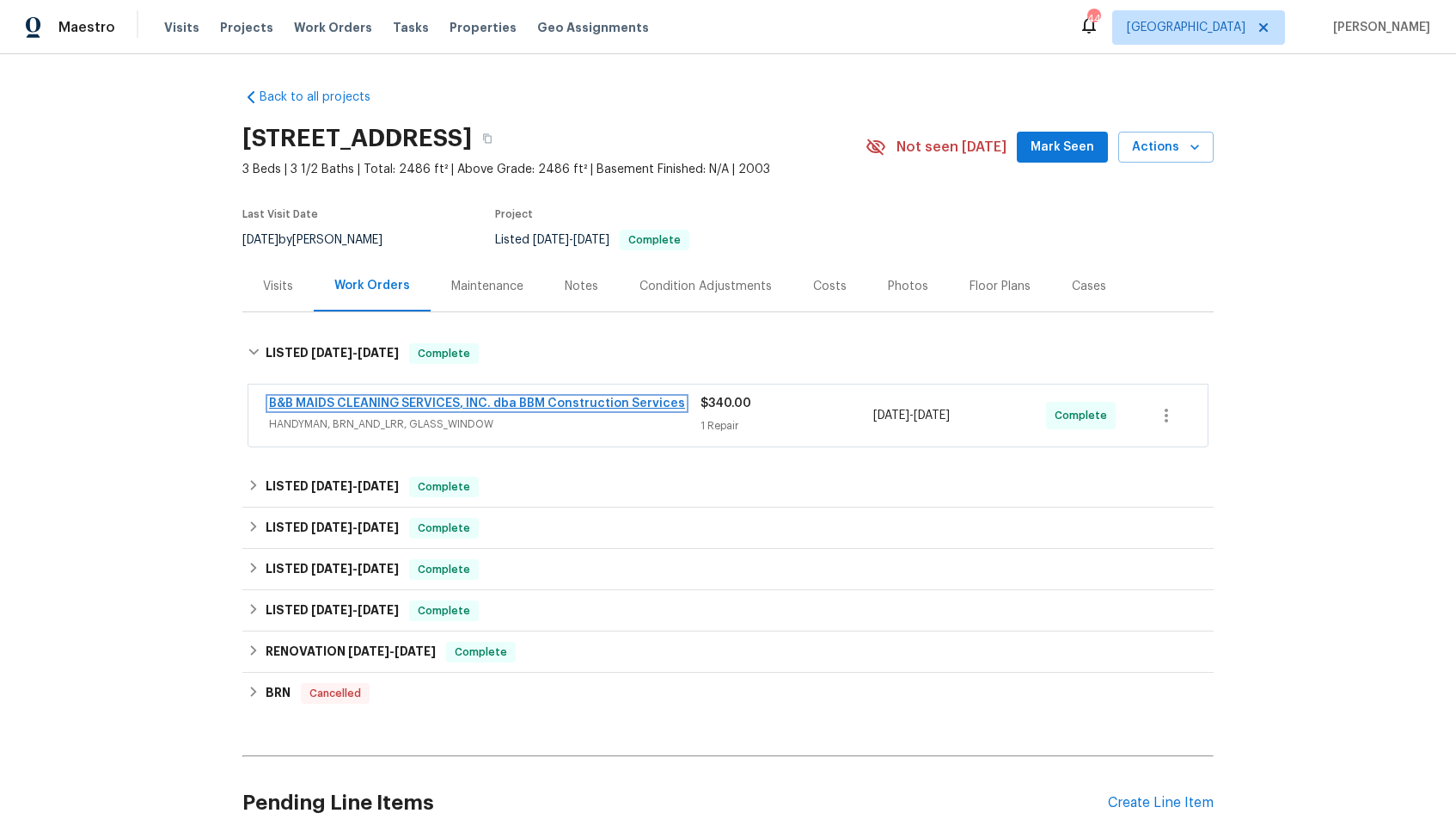
click at [354, 398] on link "B&B MAIDS CLEANING SERVICES, INC. dba BBM Construction Services" at bounding box center [477, 403] width 416 height 12
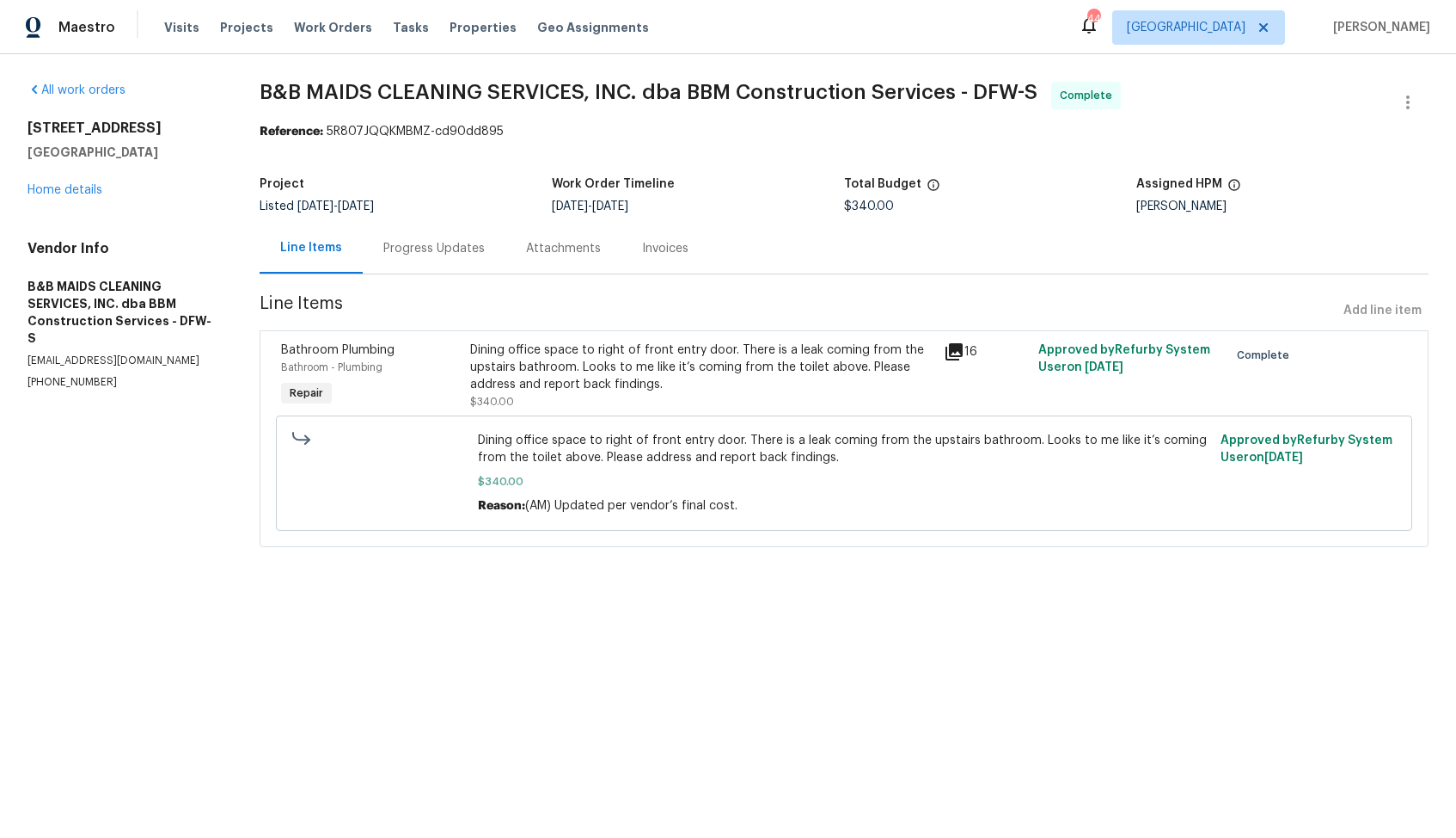
click at [444, 253] on div "Progress Updates" at bounding box center [434, 248] width 101 height 17
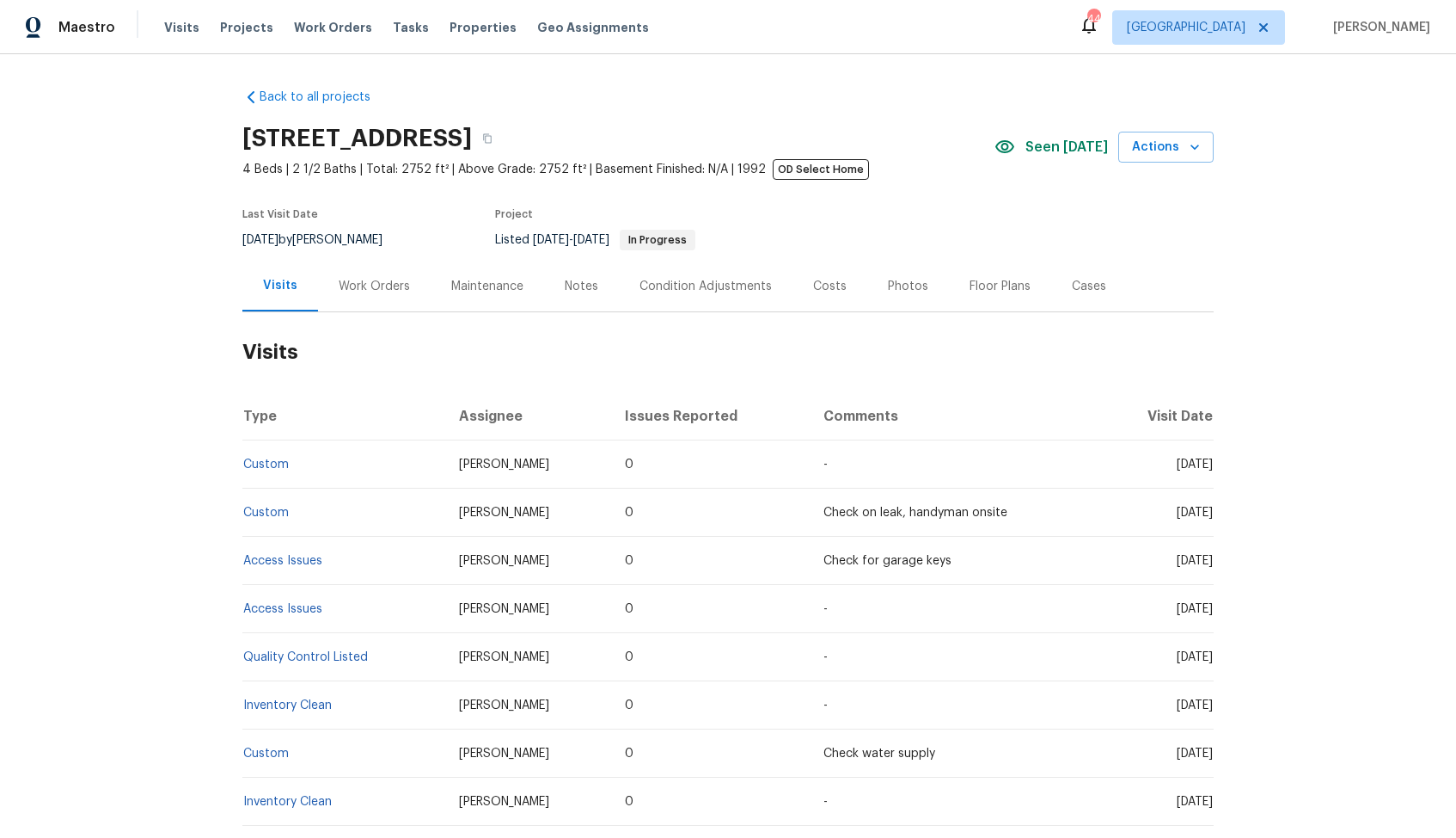
click at [367, 285] on div "Work Orders" at bounding box center [374, 286] width 71 height 17
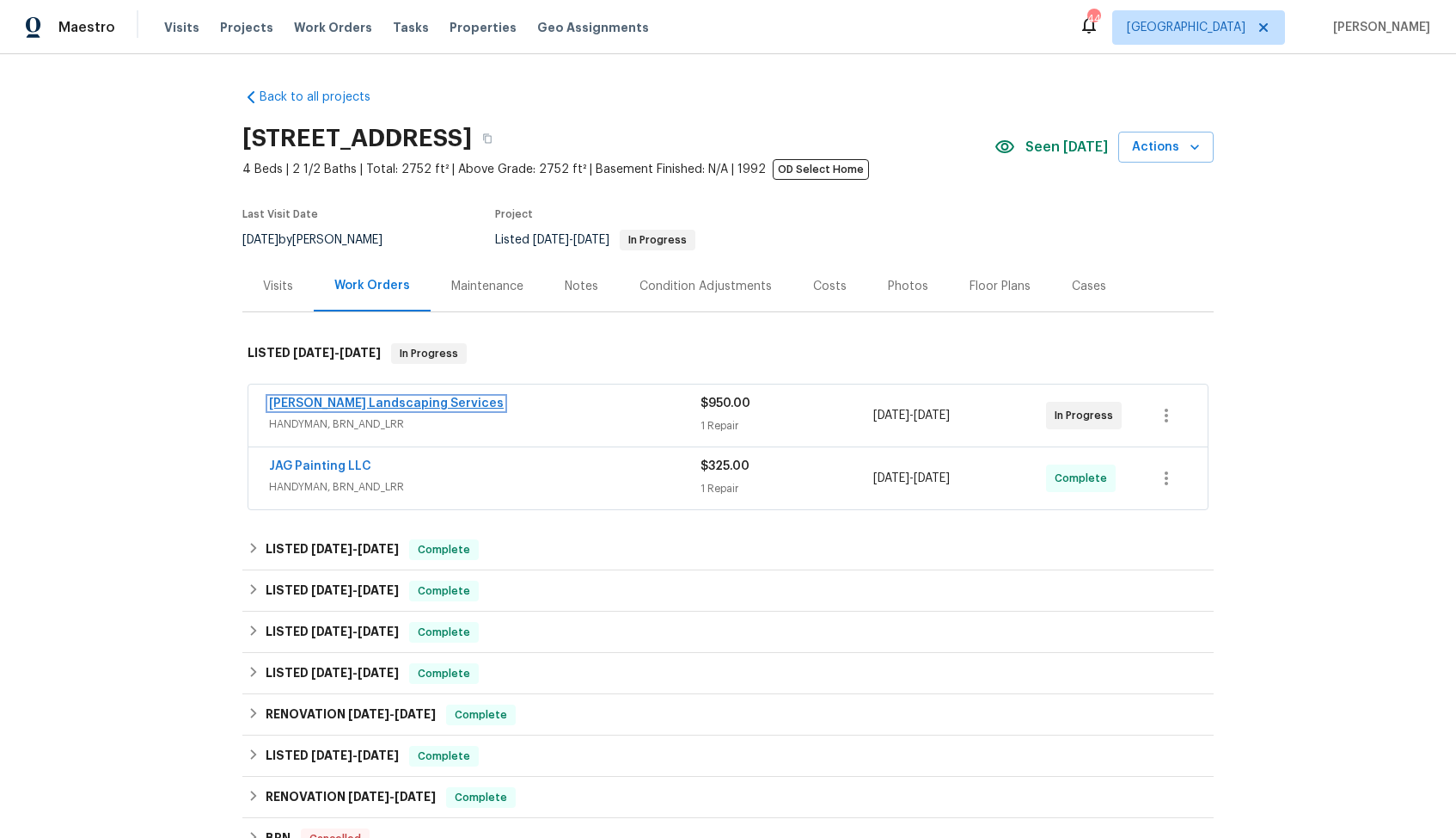
click at [406, 403] on link "Rodriguez Landscaping Services" at bounding box center [386, 403] width 235 height 12
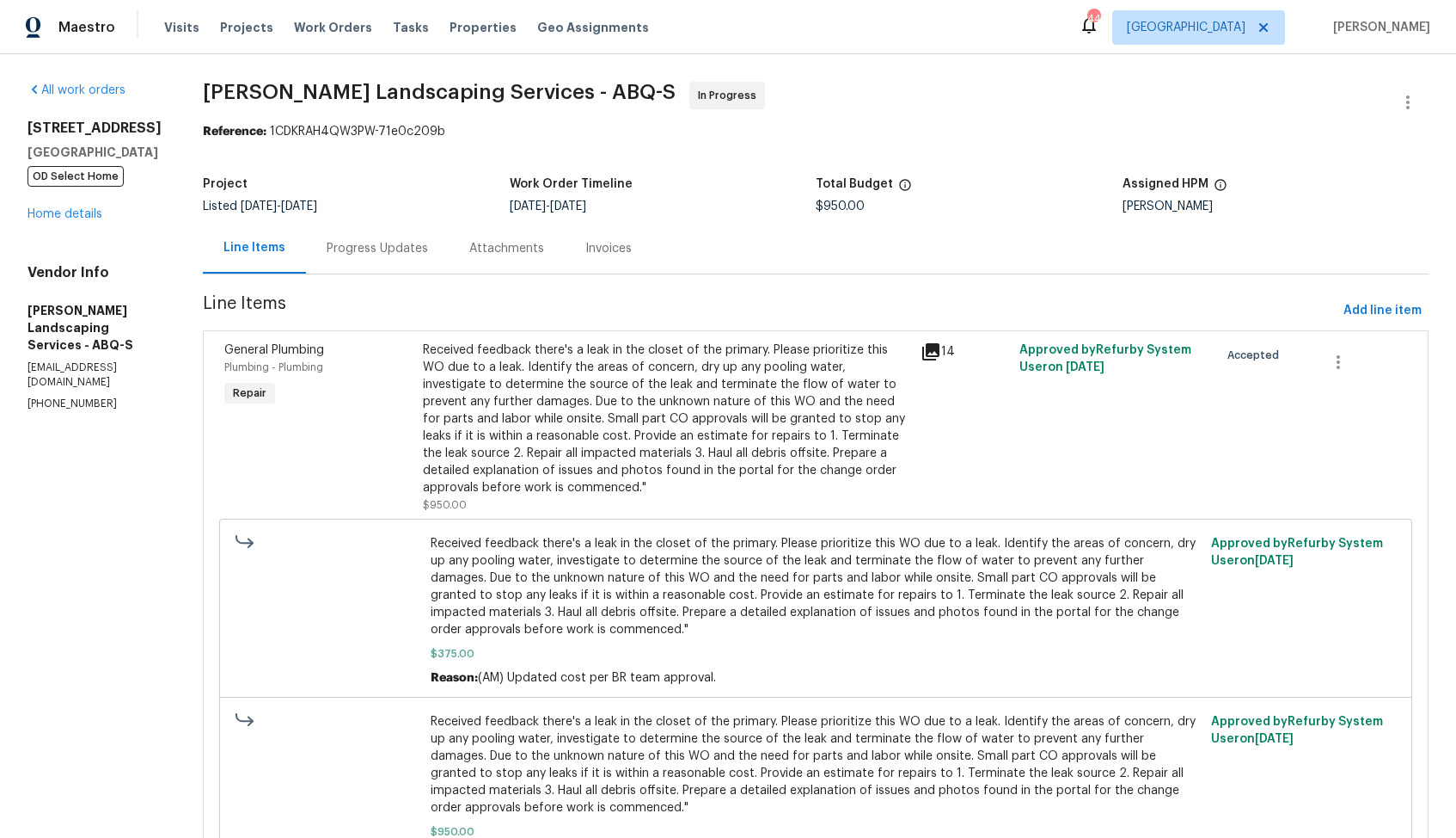
click at [427, 249] on div "Progress Updates" at bounding box center [378, 248] width 101 height 17
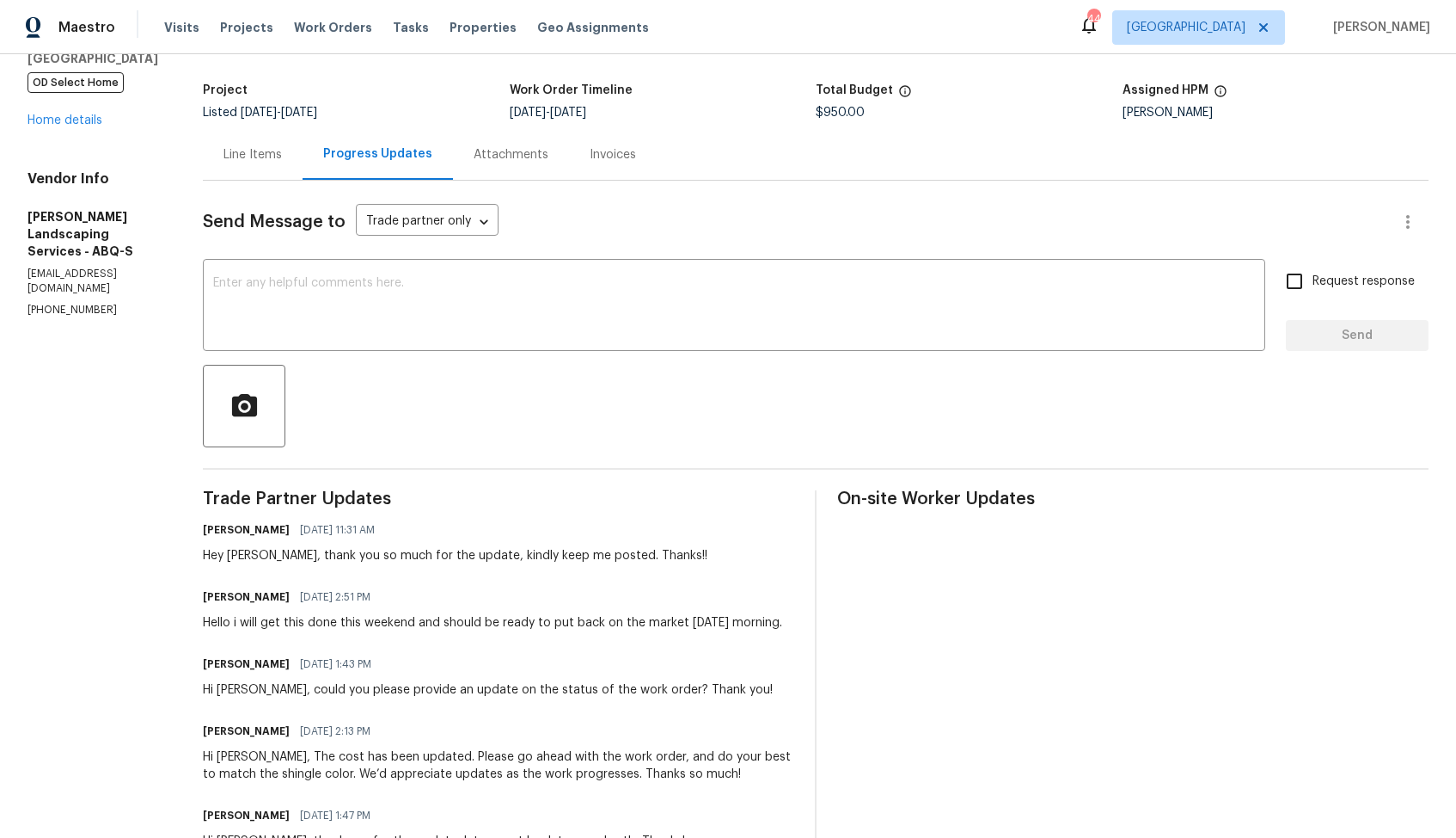
scroll to position [93, 0]
click at [725, 296] on textarea at bounding box center [734, 308] width 1042 height 60
paste textarea "do we have an update on the progression status of the work order? Would you min…"
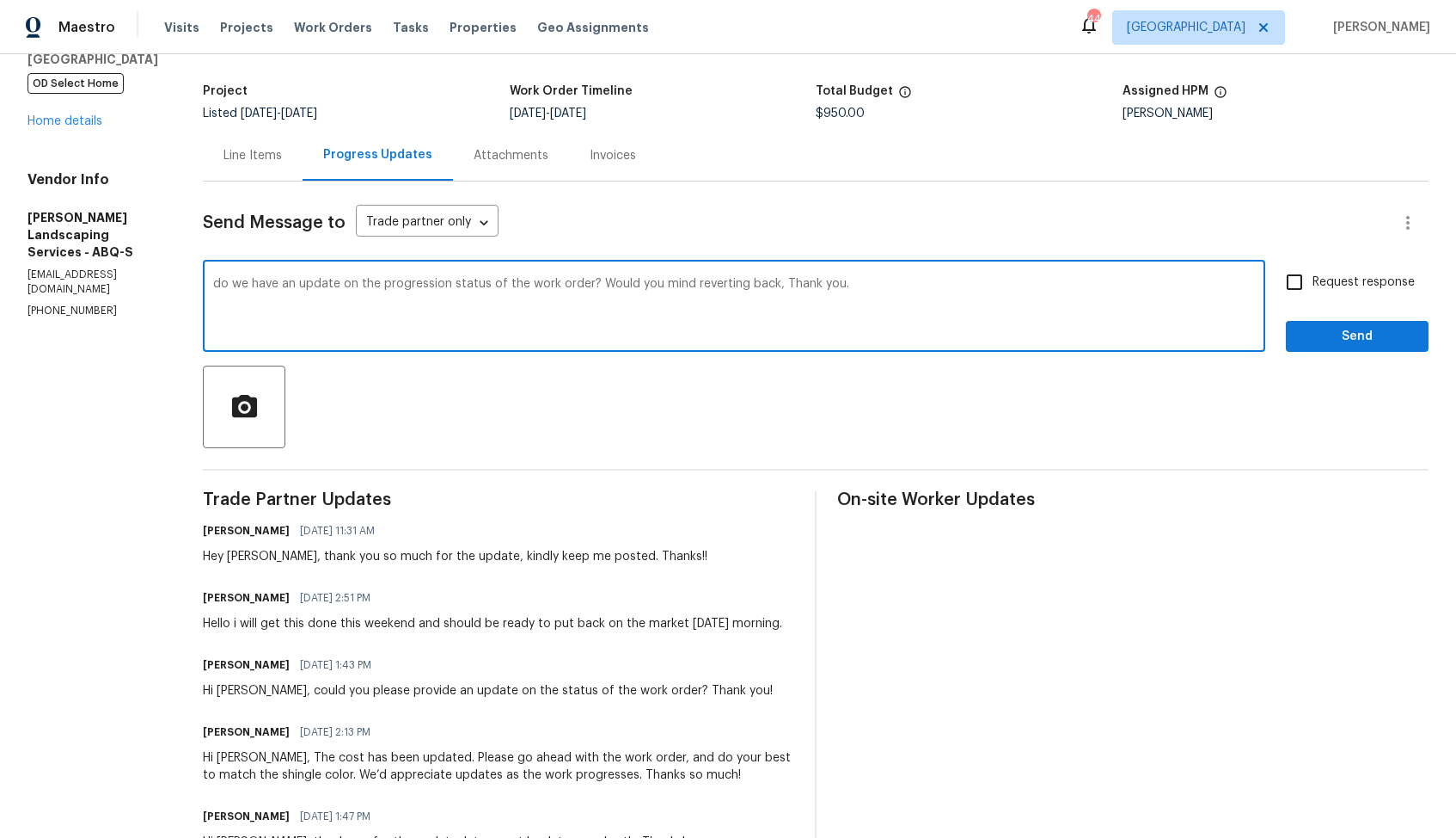
click at [278, 555] on div "Hey Josue, thank you so much for the update, kindly keep me posted. Thanks!!" at bounding box center [455, 555] width 505 height 17
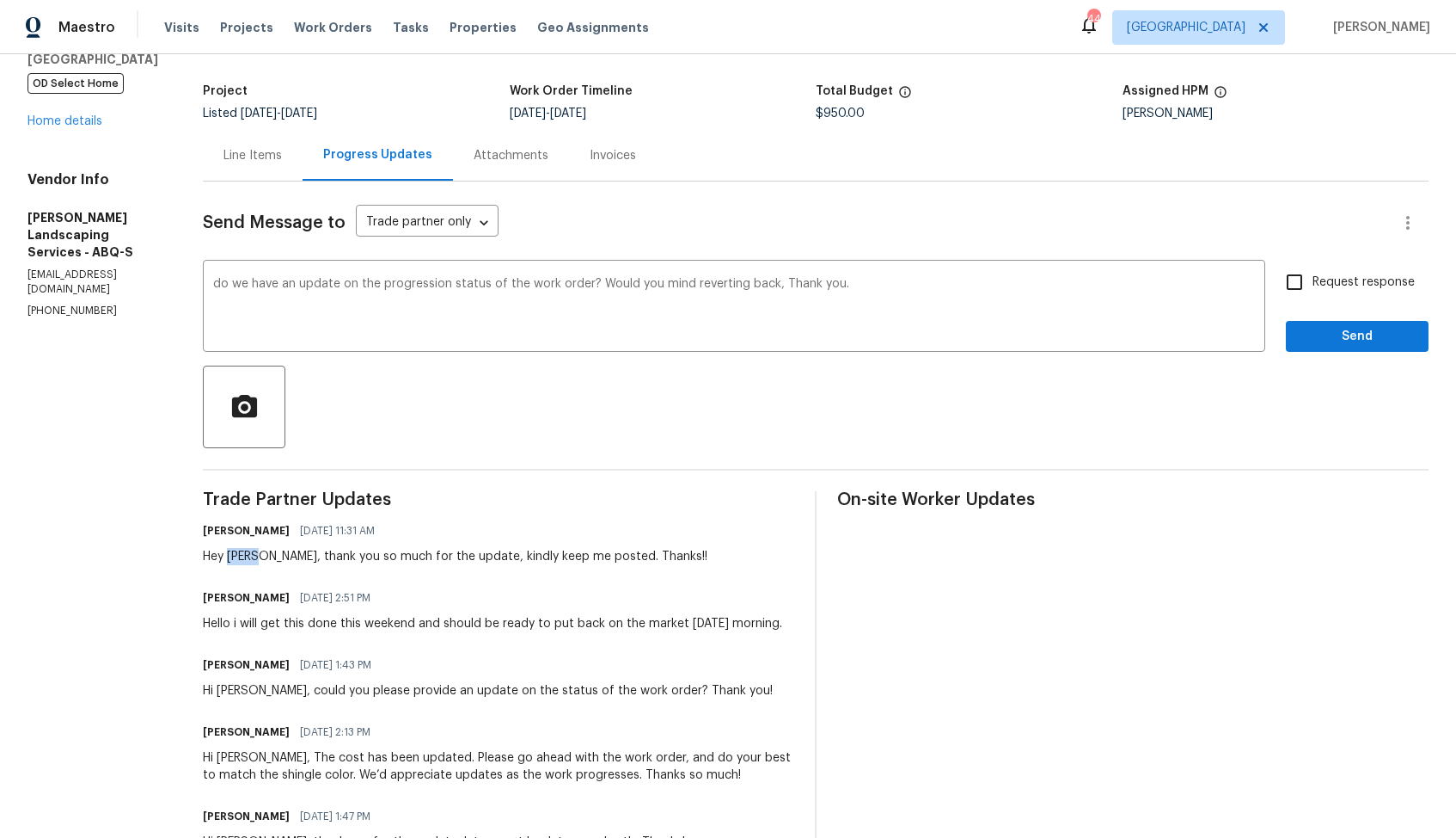
copy div "Josue"
click at [252, 286] on div "do we have an update on the progression status of the work order? Would you min…" at bounding box center [734, 307] width 1062 height 88
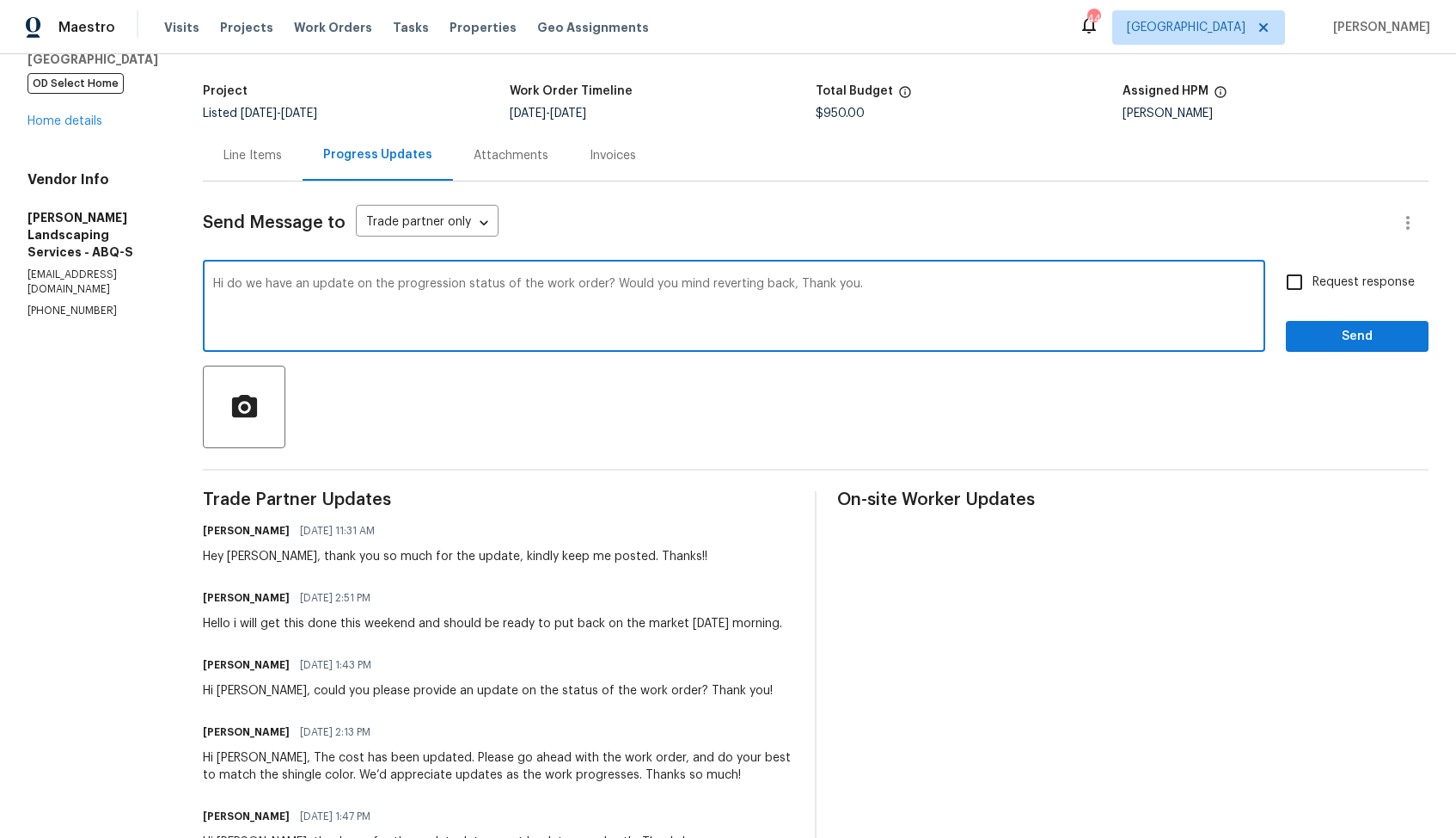
paste textarea "Josue"
drag, startPoint x: 686, startPoint y: 283, endPoint x: 867, endPoint y: 283, distance: 181.0
click at [867, 283] on textarea "Hi Josue, do we have an update on the progression status of the work order? Wou…" at bounding box center [734, 308] width 1042 height 60
click at [821, 287] on textarea "Hi Josue, do we have an update on the progression status of the work order? Tha…" at bounding box center [734, 308] width 1042 height 60
type textarea "Hi Josue, do we have an update on the progression status of the work order? Tha…"
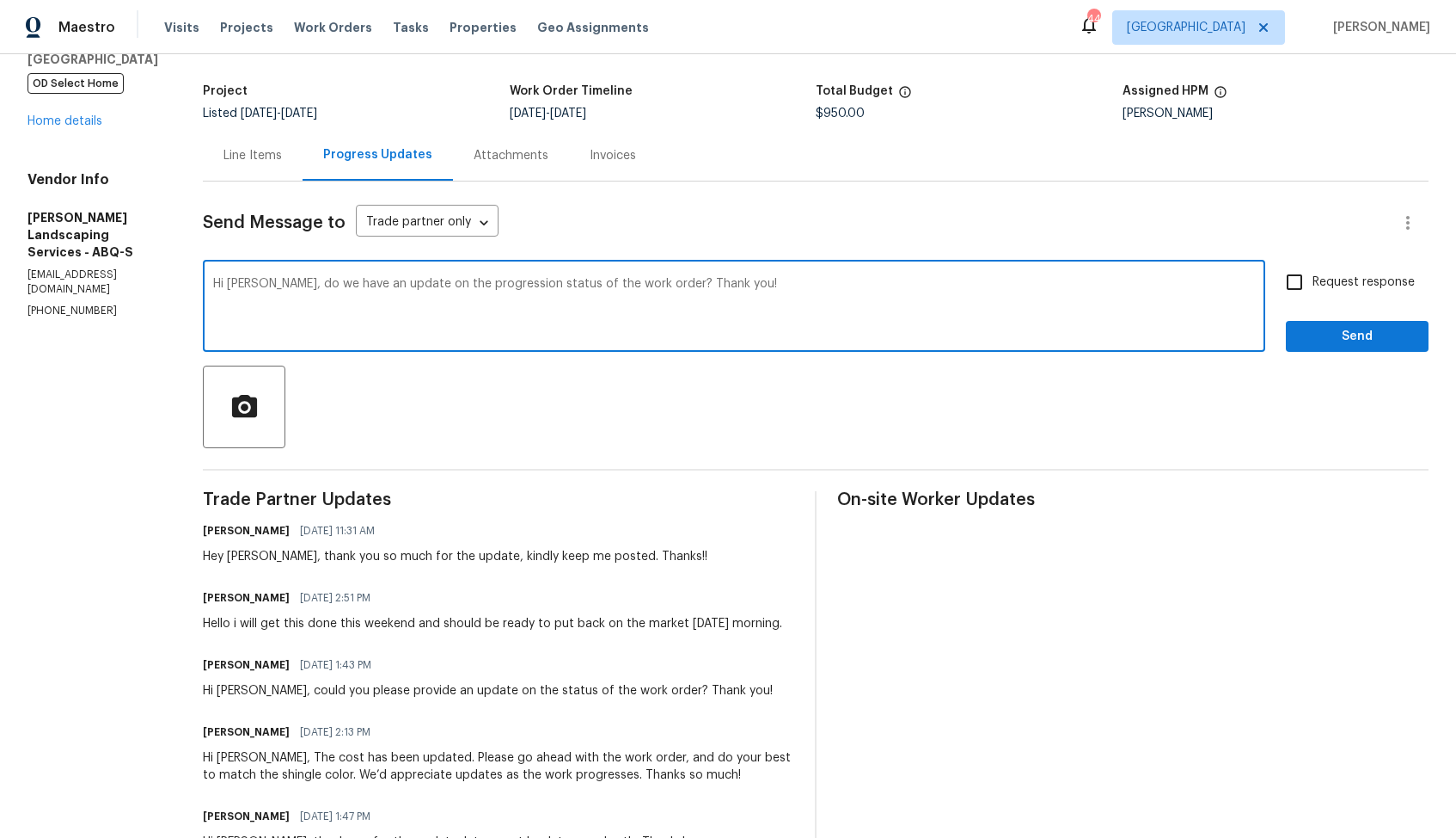
click at [1308, 275] on input "Request response" at bounding box center [1294, 282] width 36 height 36
checkbox input "true"
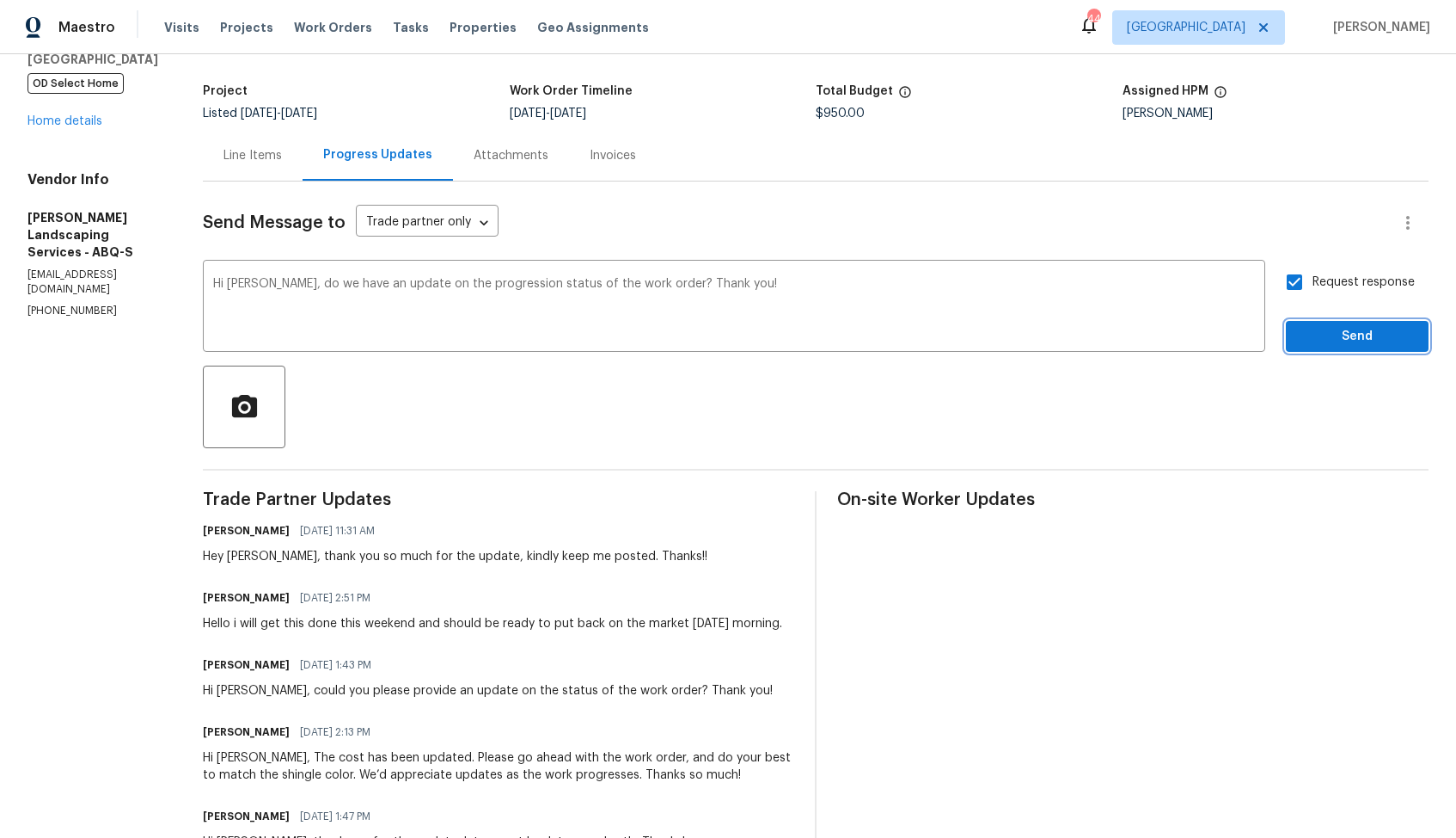
click at [1317, 338] on span "Send" at bounding box center [1357, 337] width 115 height 21
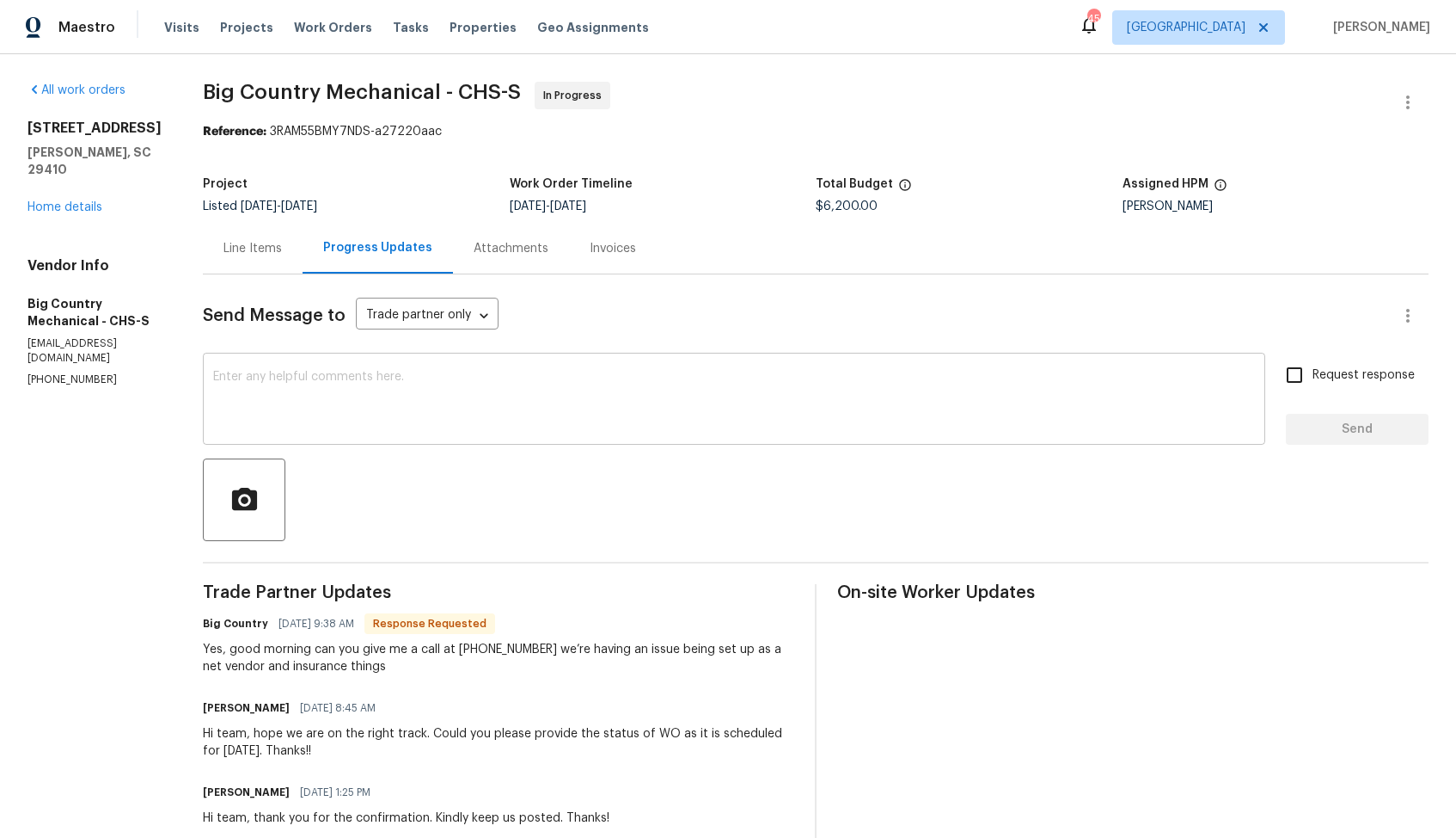
click at [569, 393] on textarea at bounding box center [734, 401] width 1042 height 60
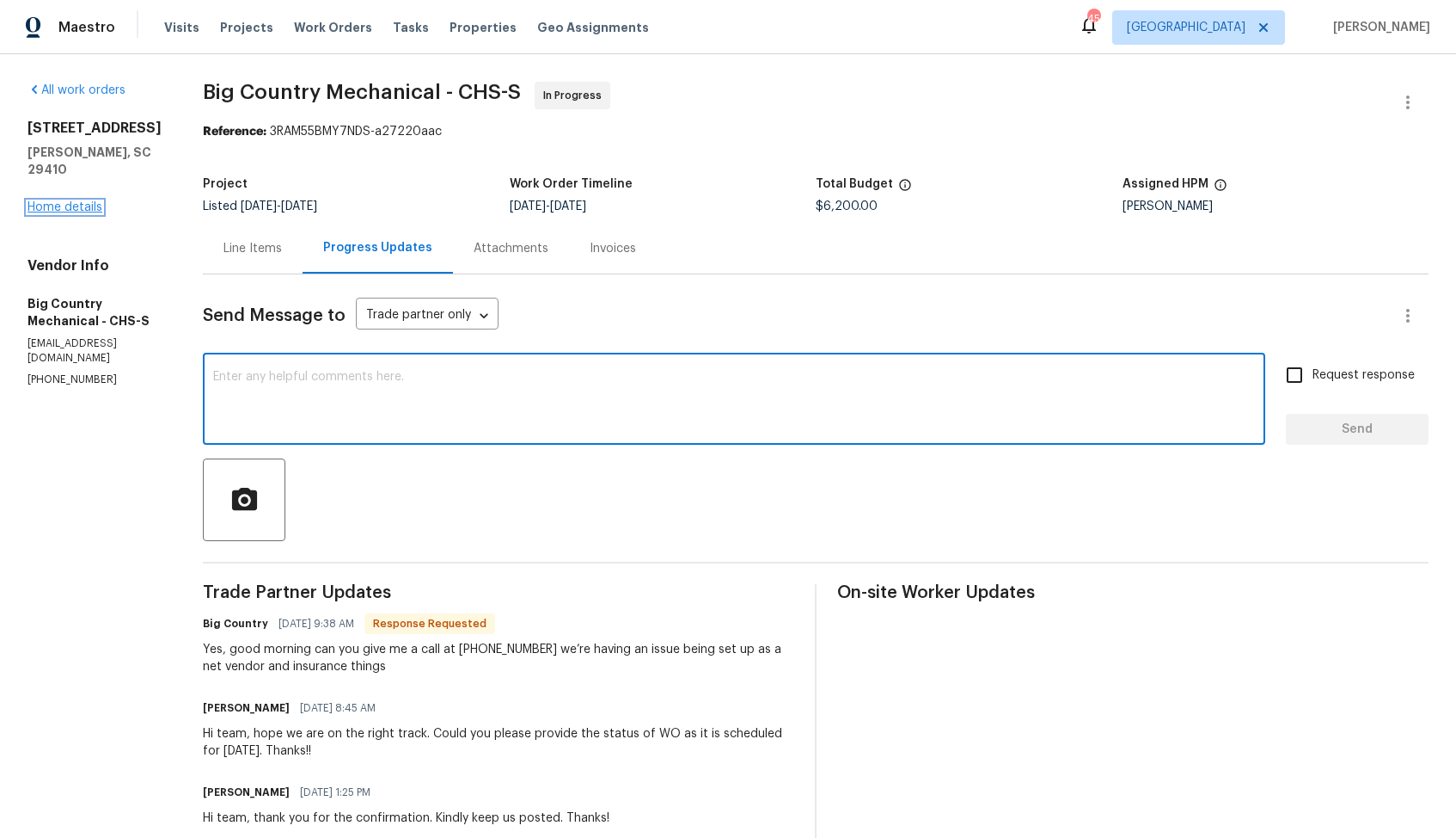
click at [85, 202] on link "Home details" at bounding box center [65, 207] width 75 height 12
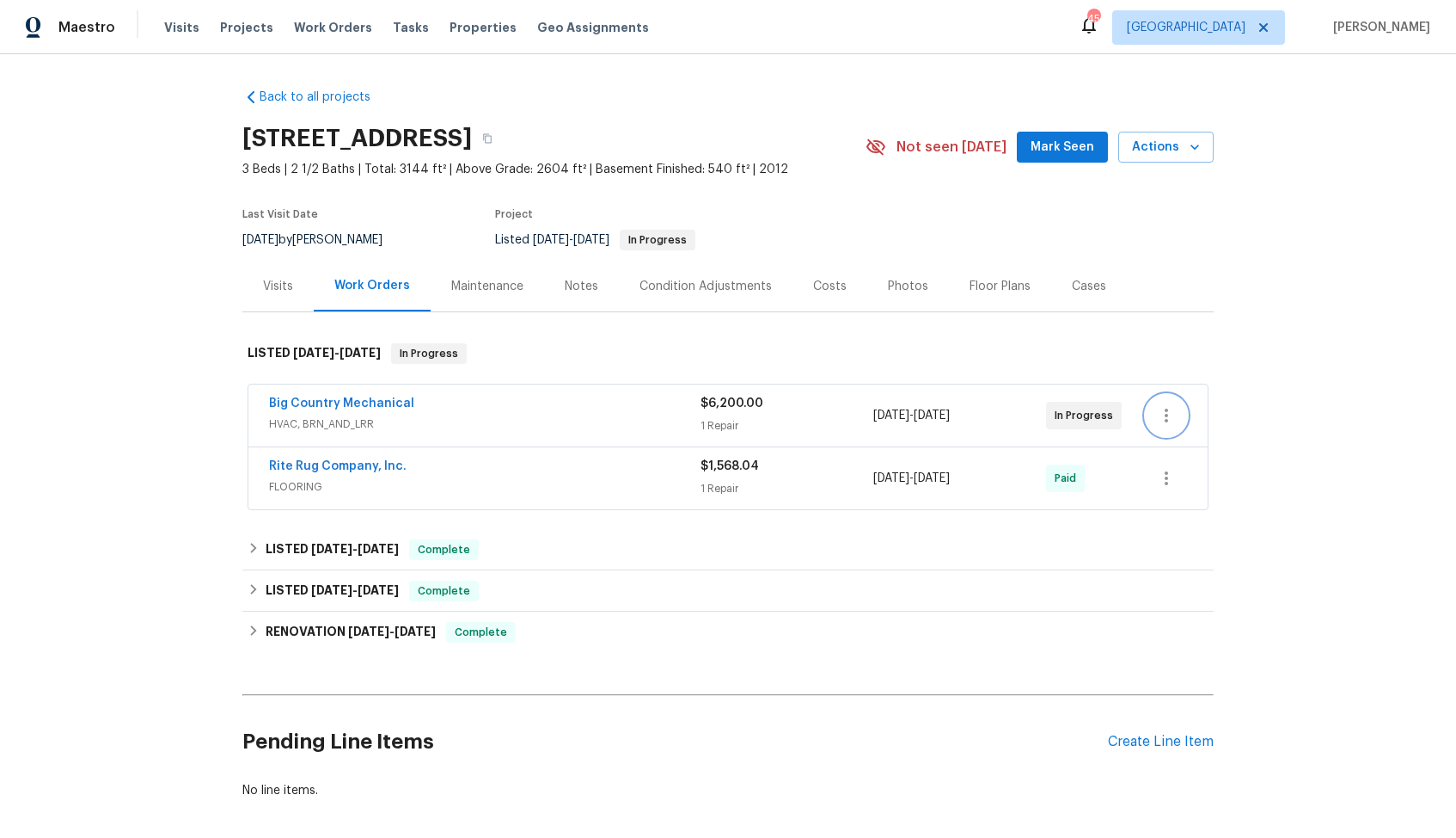
click at [1161, 430] on button "button" at bounding box center [1166, 415] width 41 height 41
click at [1182, 414] on li "Edit" at bounding box center [1238, 416] width 186 height 28
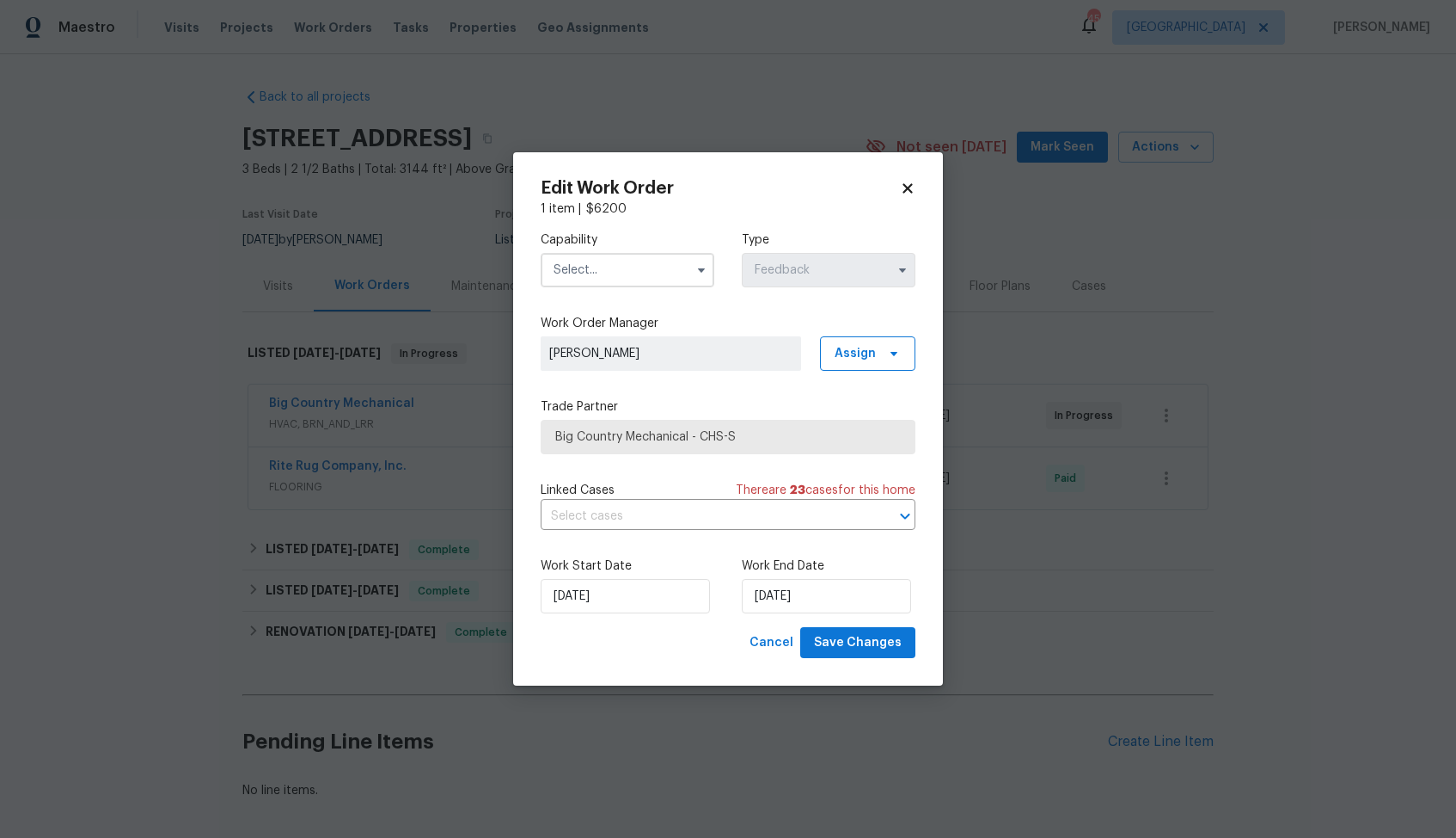
click at [625, 271] on input "text" at bounding box center [627, 270] width 173 height 35
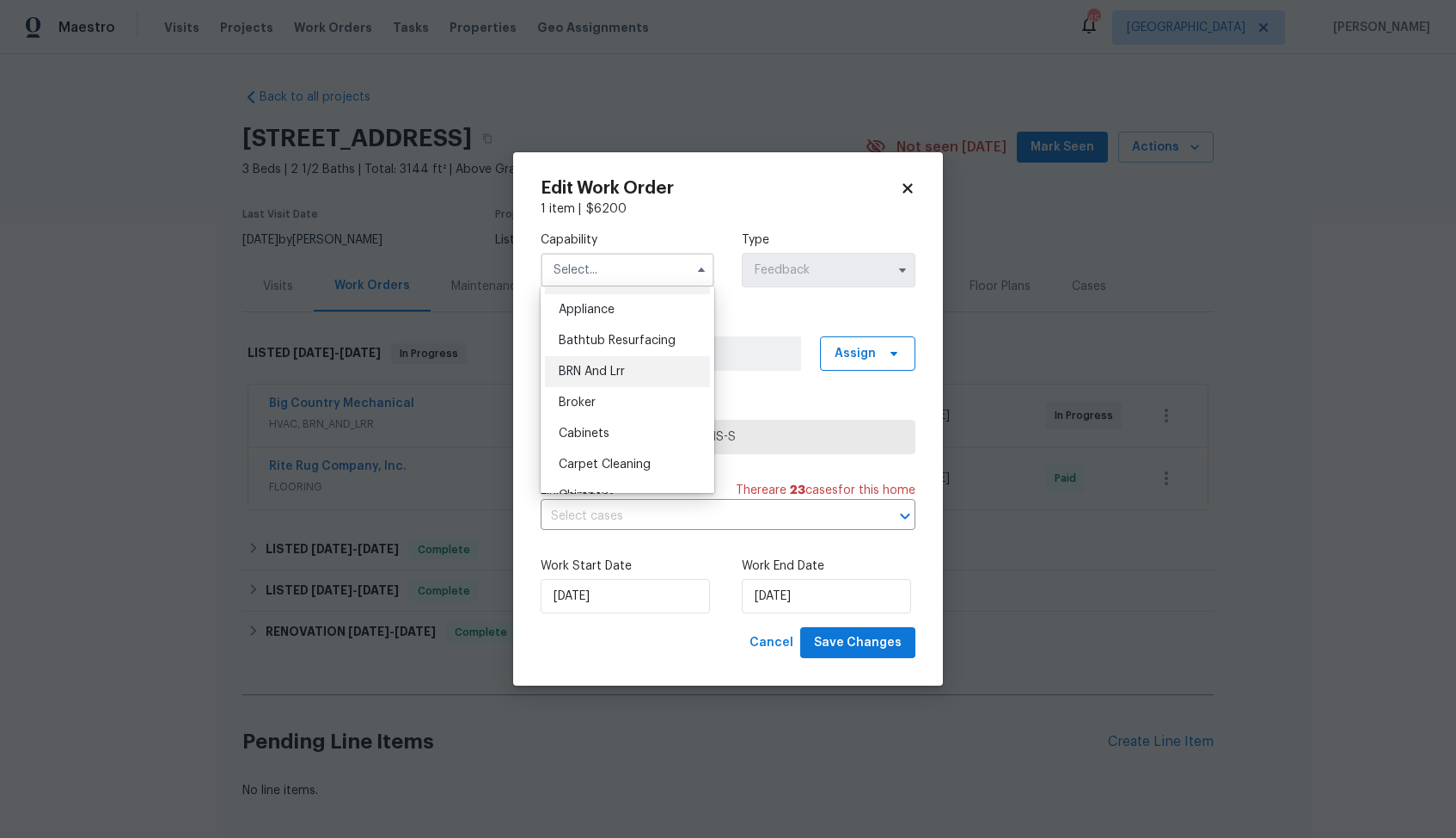
scroll to position [34, 0]
click at [457, 405] on body "Maestro Visits Projects Work Orders Tasks Properties Geo Assignments 45 Dallas …" at bounding box center [728, 419] width 1456 height 838
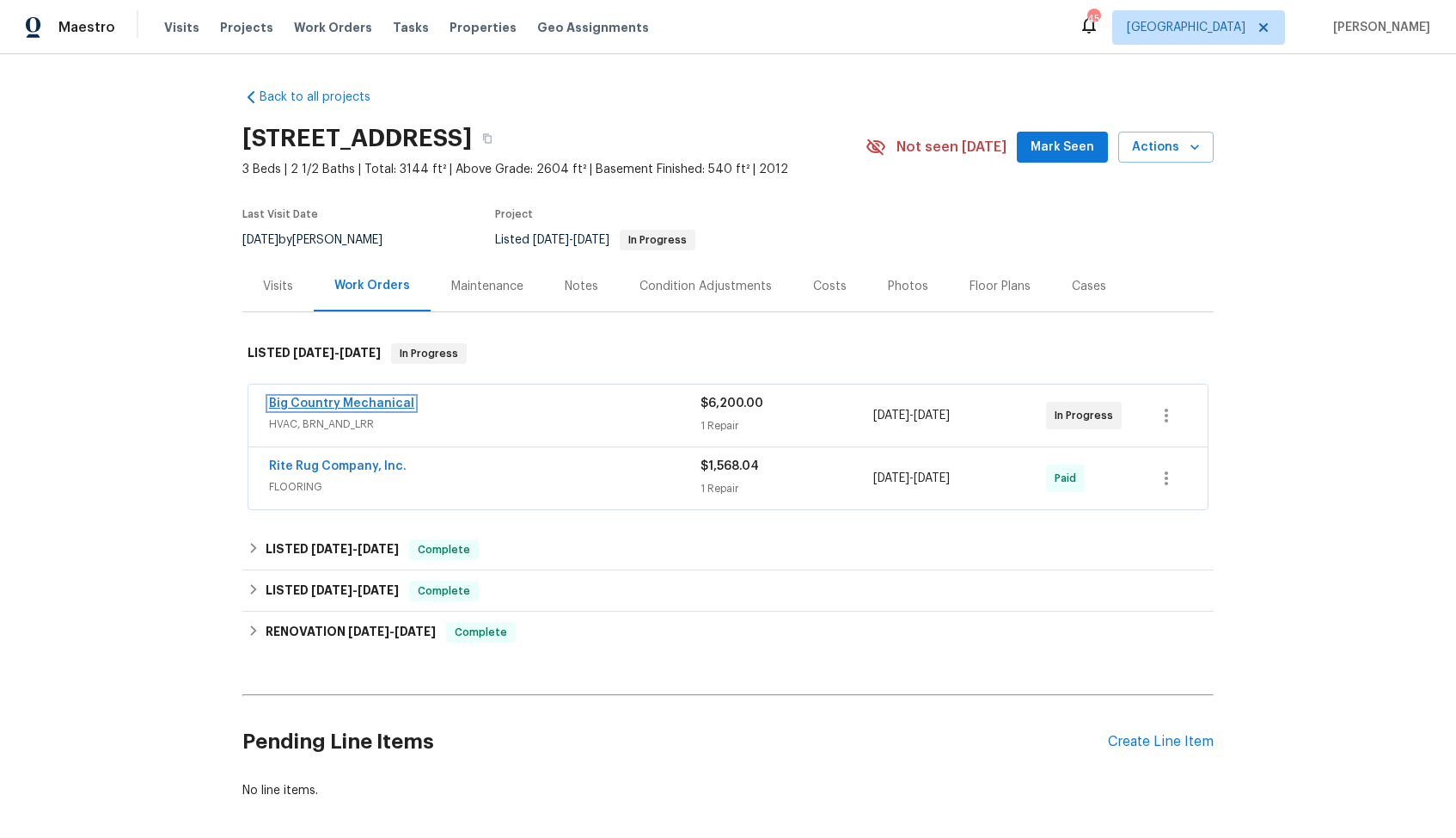
click at [372, 403] on link "Big Country Mechanical" at bounding box center [342, 403] width 146 height 12
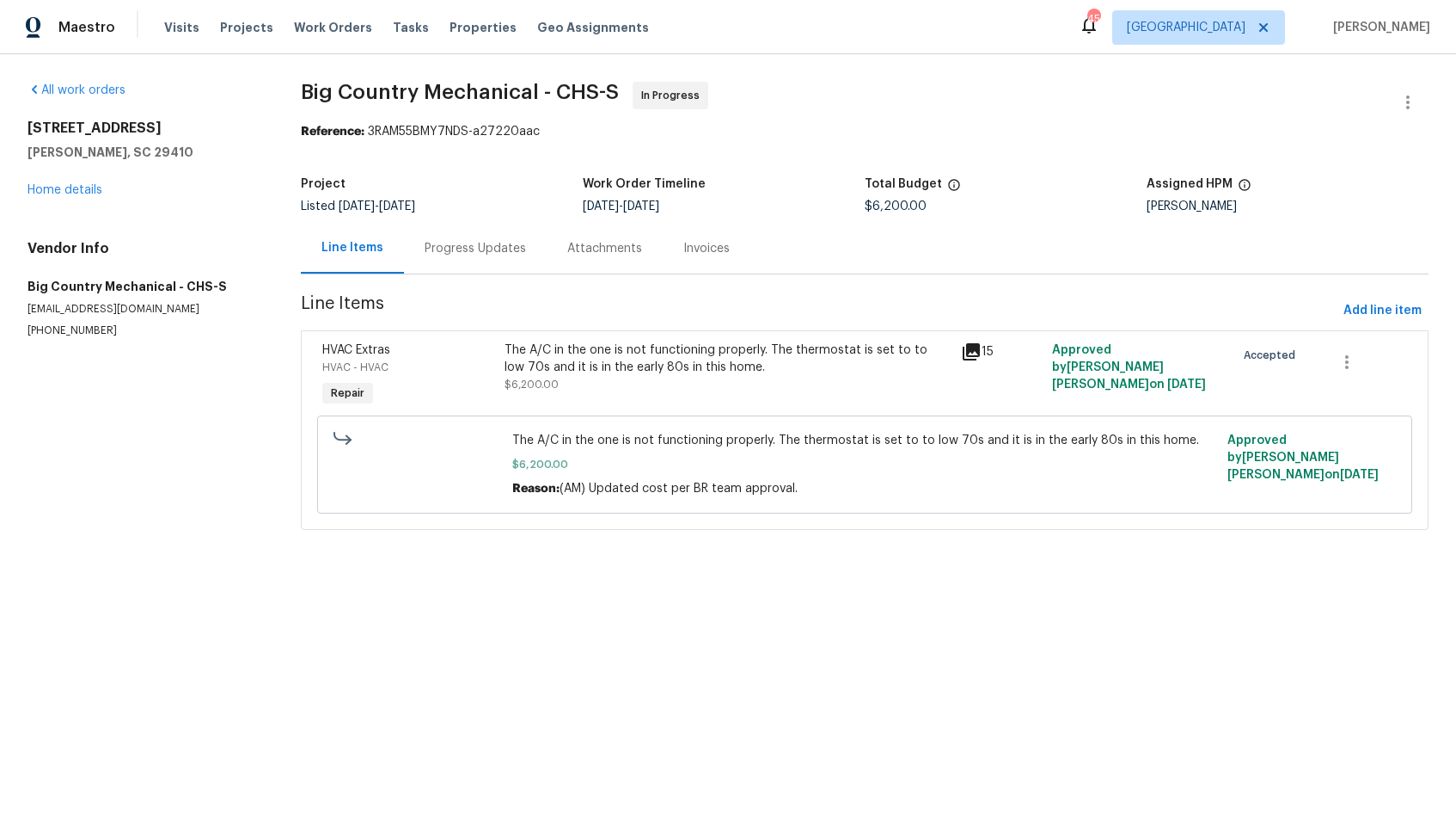
click at [467, 252] on div "Progress Updates" at bounding box center [475, 248] width 101 height 17
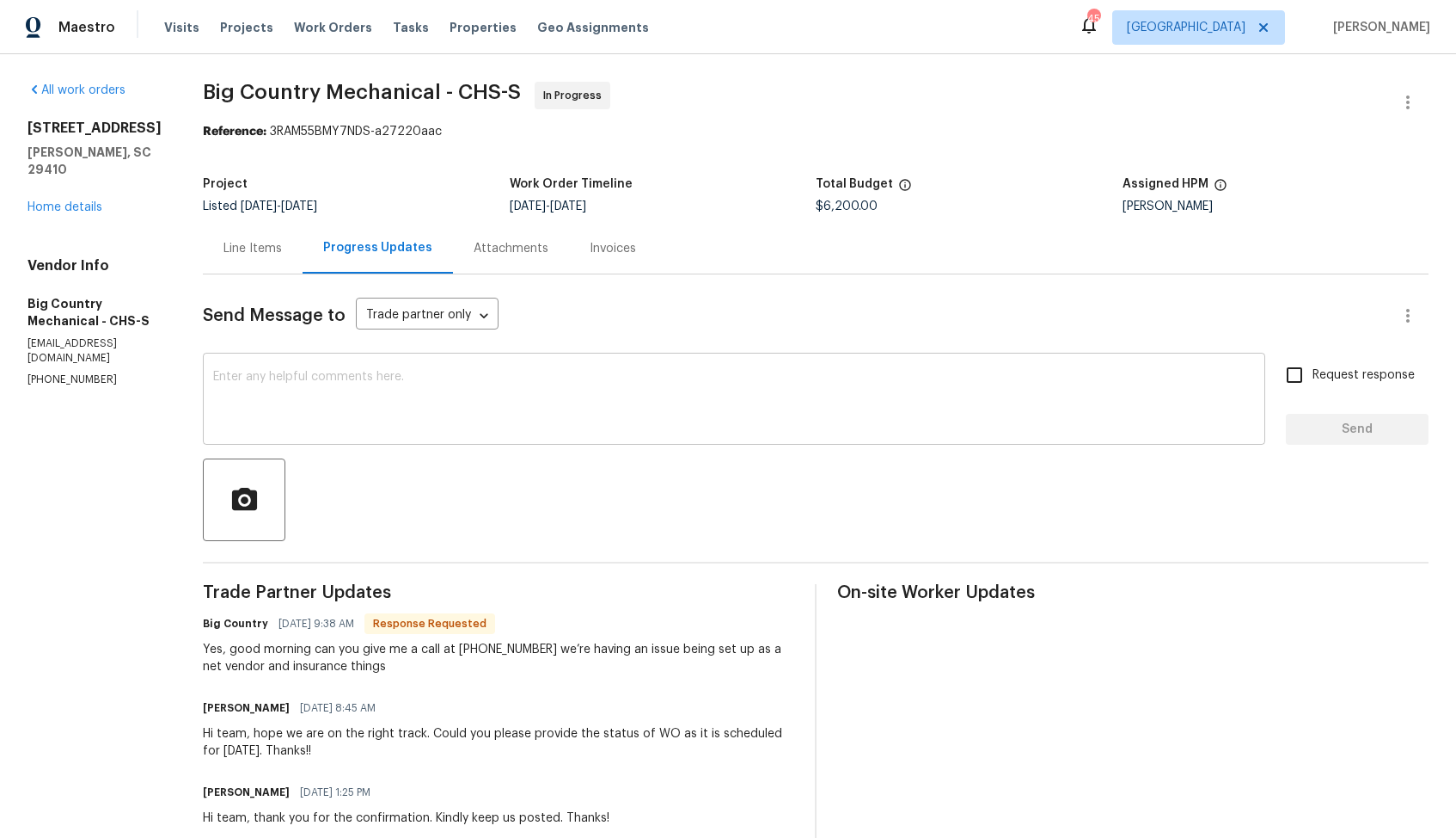
click at [492, 400] on textarea at bounding box center [734, 401] width 1042 height 60
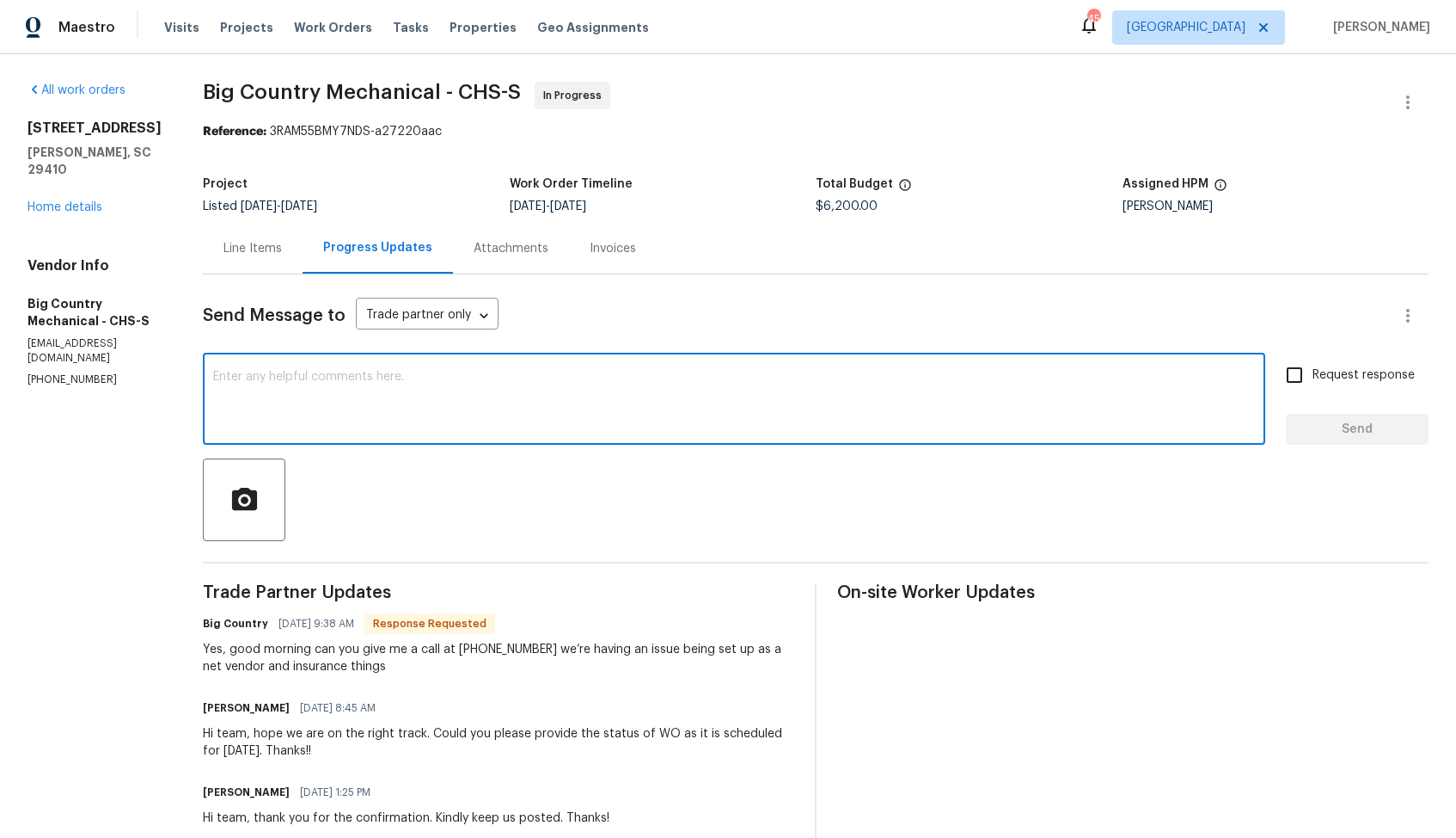
click at [534, 386] on textarea at bounding box center [734, 401] width 1042 height 60
type textarea "Hi Team, thank you for the update. Let me discuss and get back to you asap."
click at [1360, 422] on span "Send" at bounding box center [1357, 429] width 115 height 21
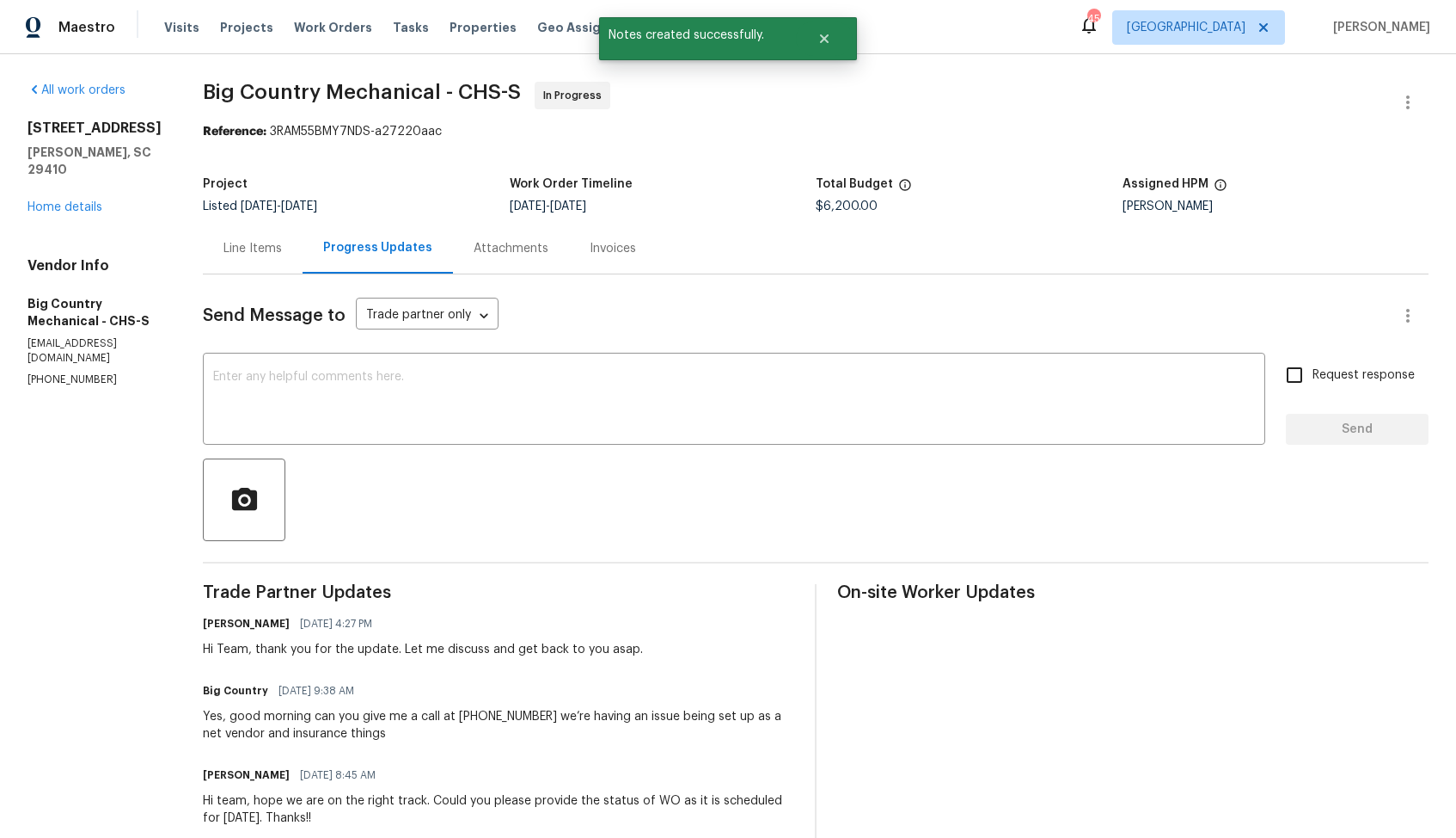
click at [495, 725] on div "Yes, good morning can you give me a call at 843-291-0134 we’re having an issue …" at bounding box center [498, 724] width 592 height 35
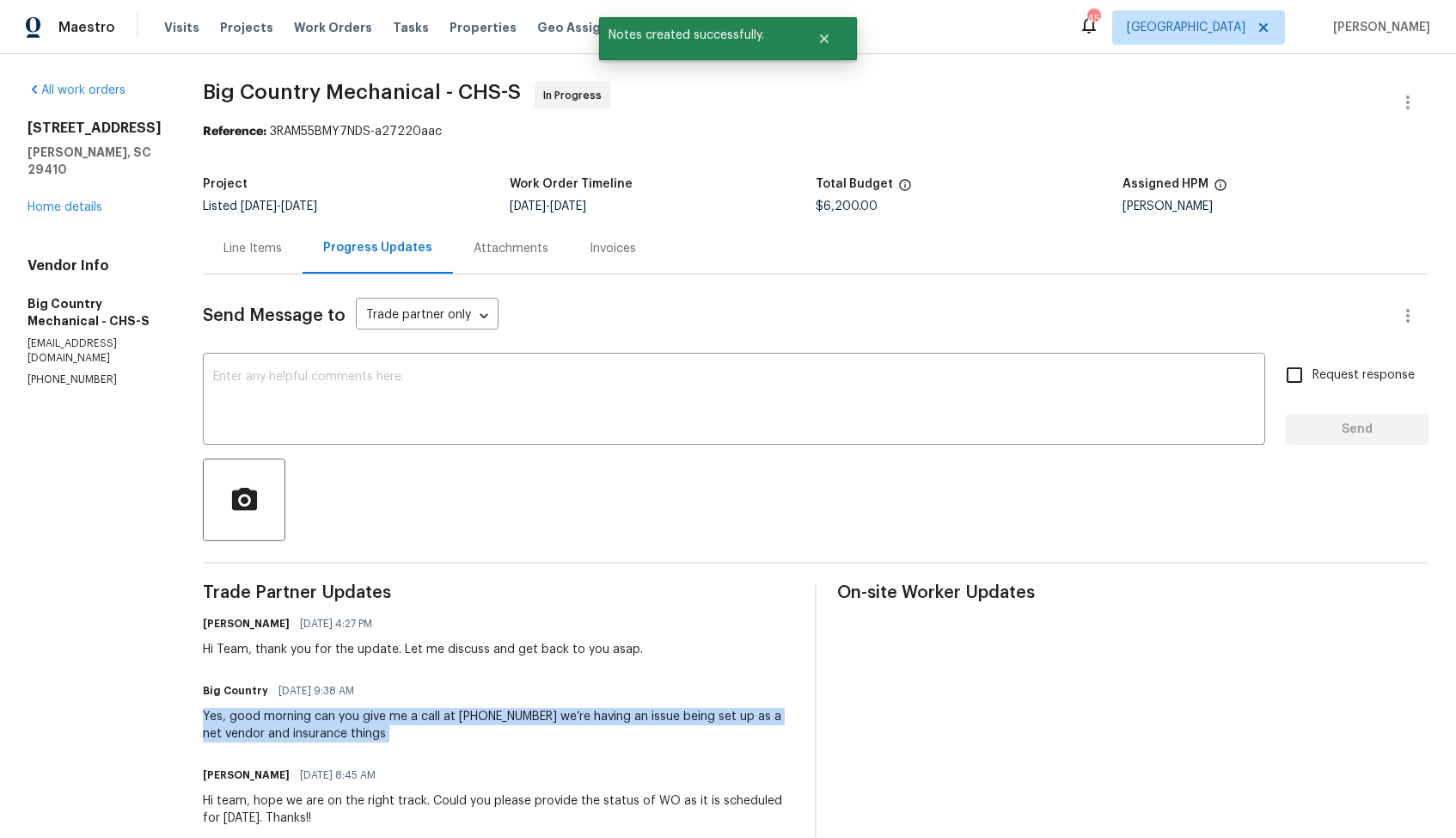
copy div "Yes, good morning can you give me a call at 843-291-0134 we’re having an issue …"
